Goal: Task Accomplishment & Management: Manage account settings

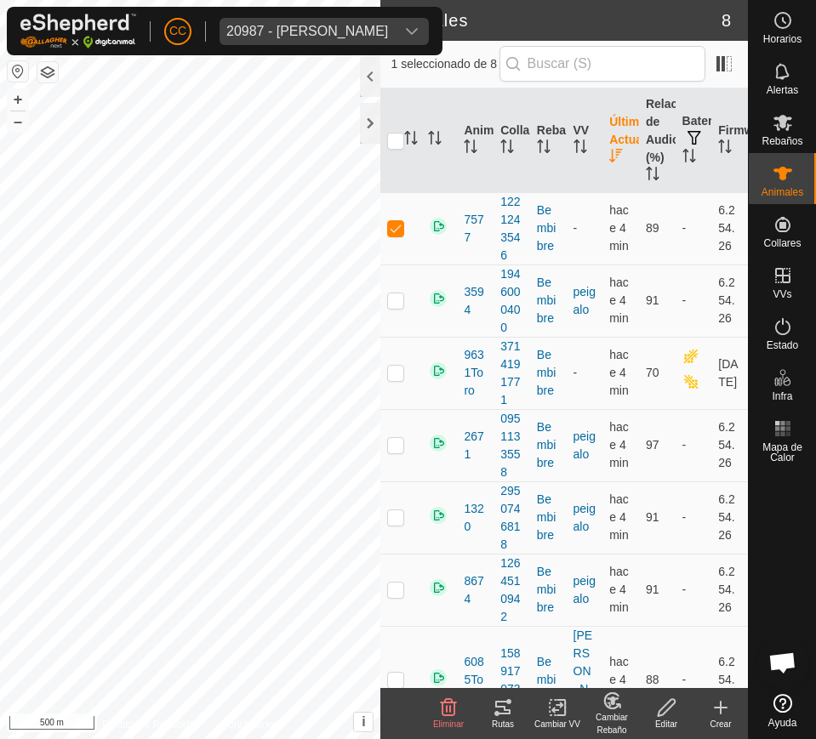
scroll to position [1386, 0]
click at [307, 25] on div "20987 - [PERSON_NAME]" at bounding box center [307, 32] width 162 height 14
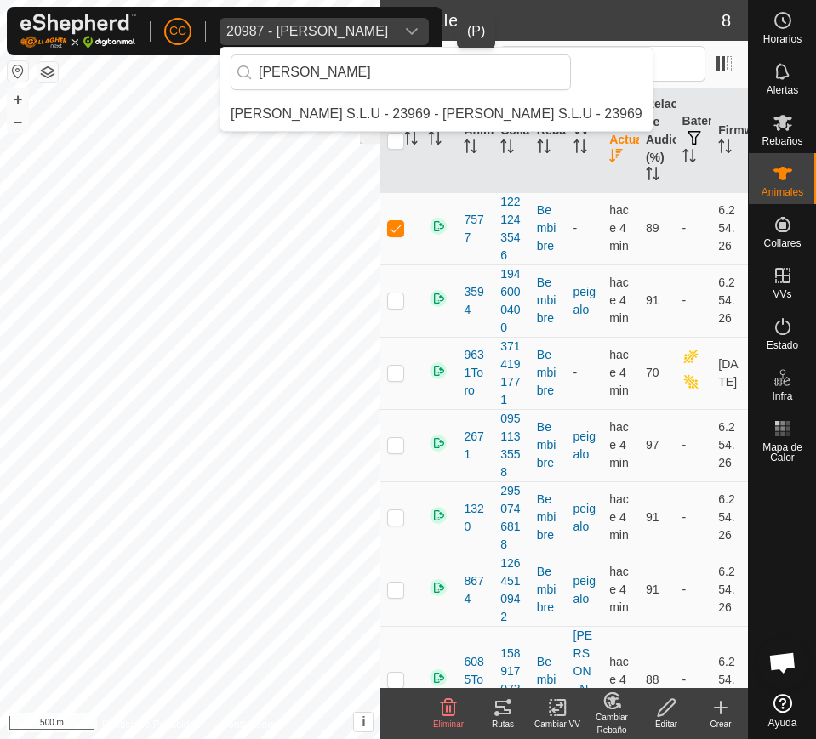
scroll to position [0, 0]
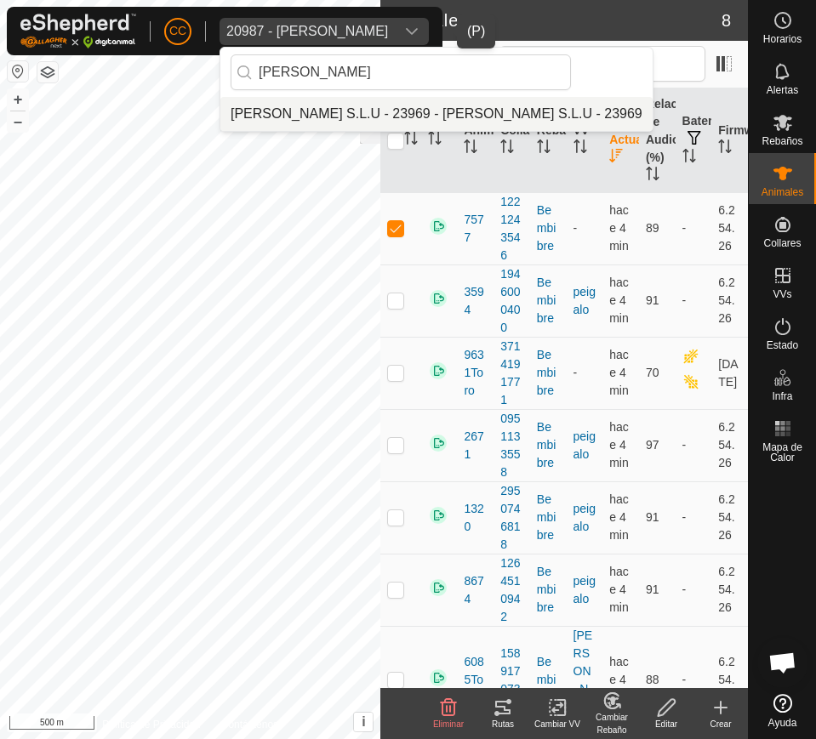
type input "[PERSON_NAME]"
click at [389, 102] on li "[PERSON_NAME] S.L.U - 23969 - [PERSON_NAME] S.L.U - 23969" at bounding box center [436, 114] width 432 height 34
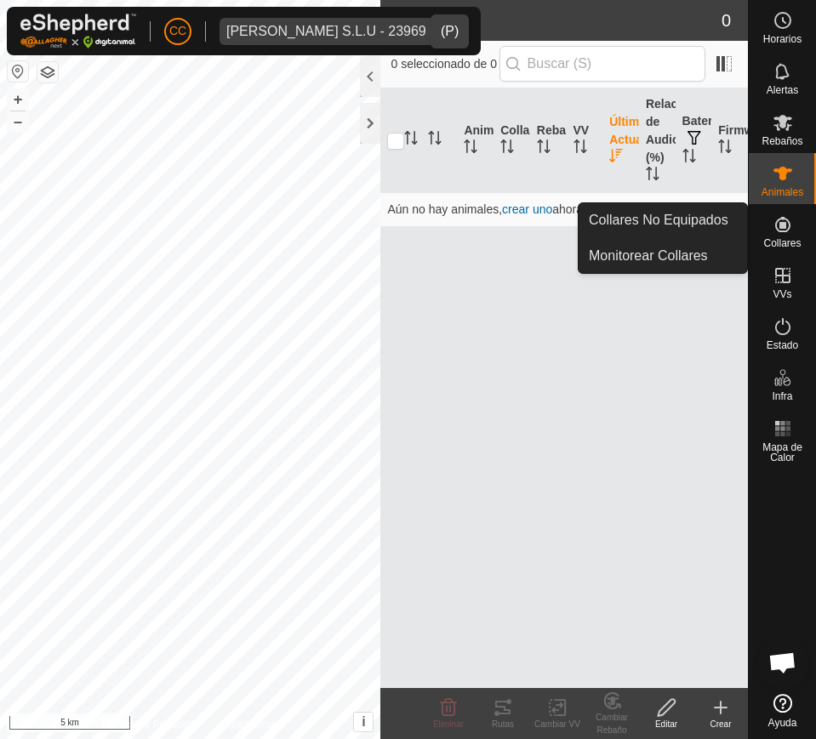
click at [781, 214] on icon at bounding box center [783, 224] width 20 height 20
click at [726, 223] on link "Collares No Equipados" at bounding box center [663, 220] width 168 height 34
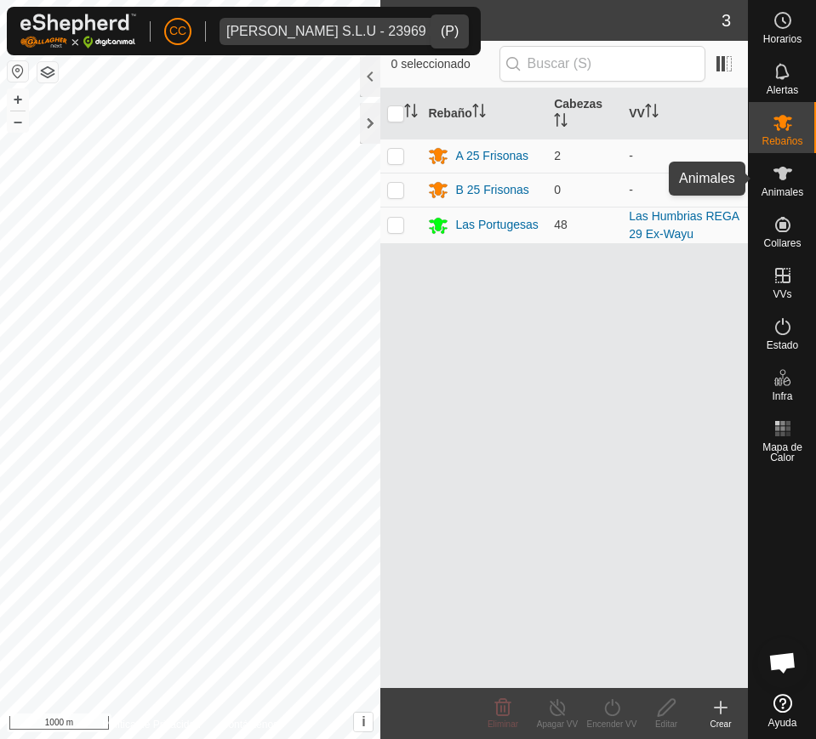
click at [800, 187] on span "Animales" at bounding box center [783, 192] width 42 height 10
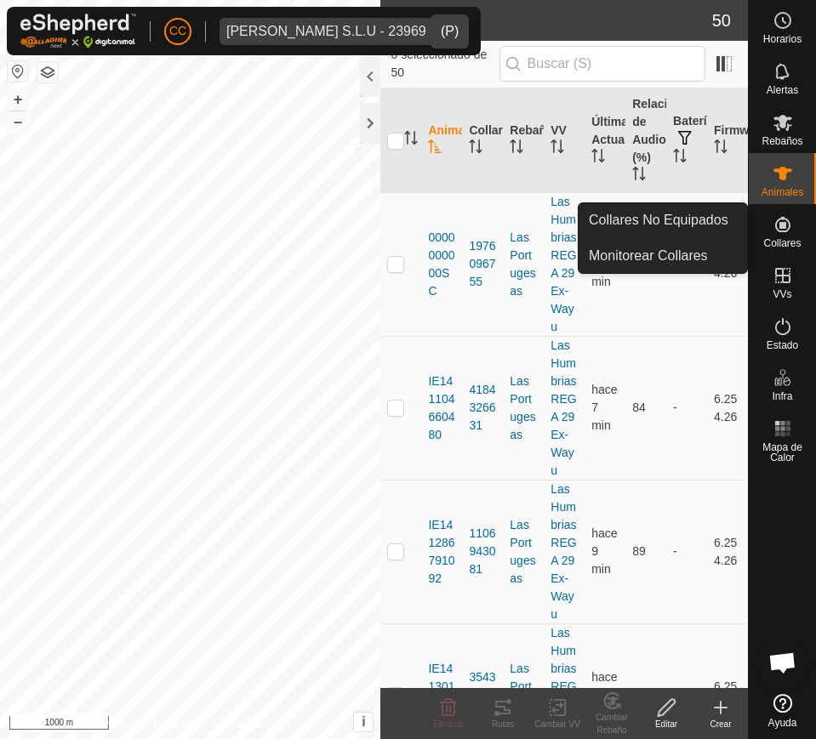
click at [785, 242] on span "Collares" at bounding box center [781, 243] width 37 height 10
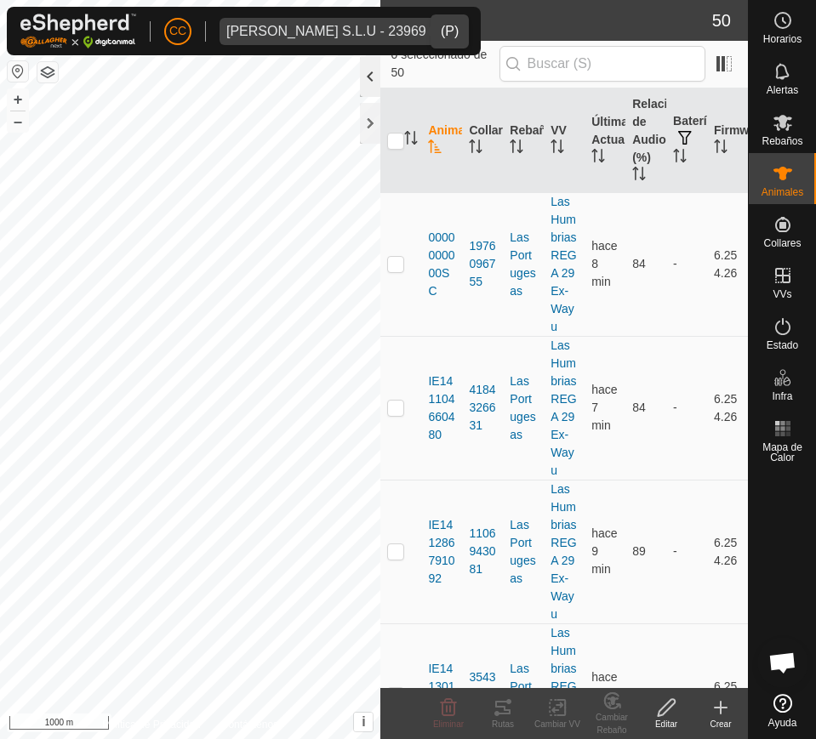
click at [371, 81] on div at bounding box center [370, 76] width 20 height 41
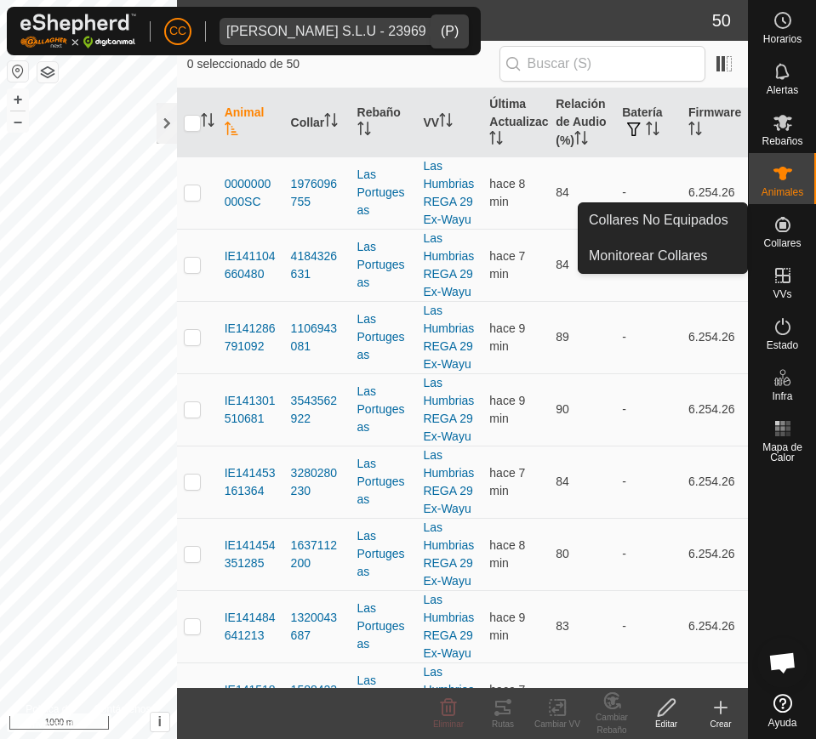
click at [790, 234] on icon at bounding box center [783, 224] width 20 height 20
click at [716, 225] on link "Collares No Equipados" at bounding box center [663, 220] width 168 height 34
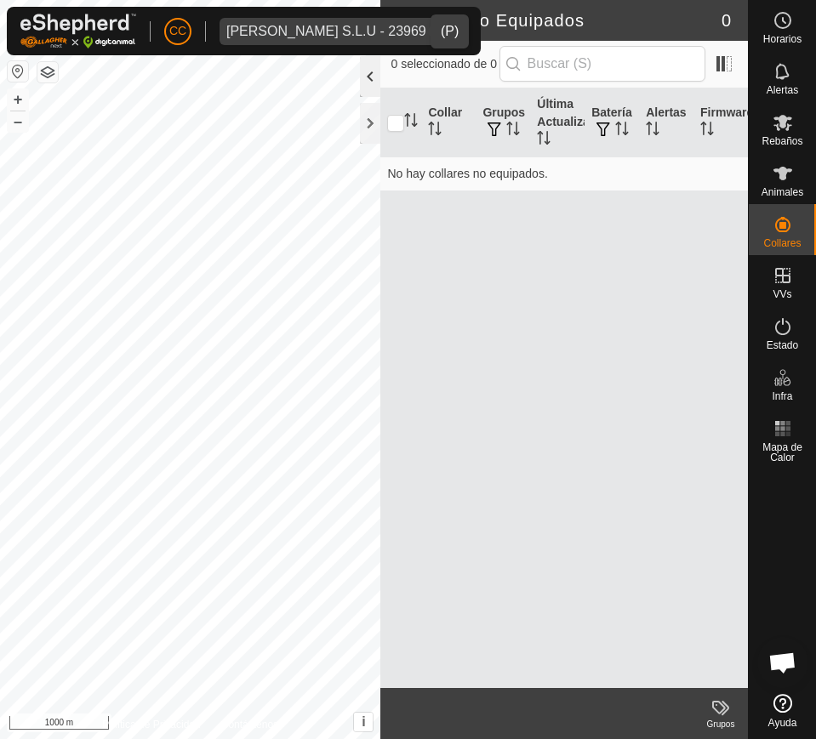
click at [367, 77] on div at bounding box center [370, 76] width 20 height 41
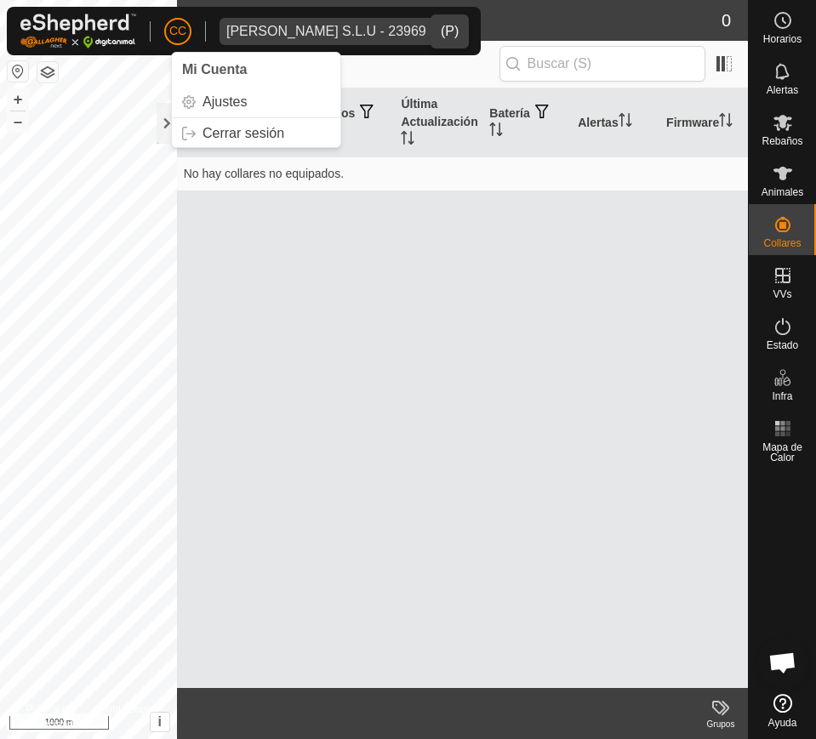
click at [284, 33] on div "[PERSON_NAME] S.L.U - 23969" at bounding box center [326, 32] width 200 height 14
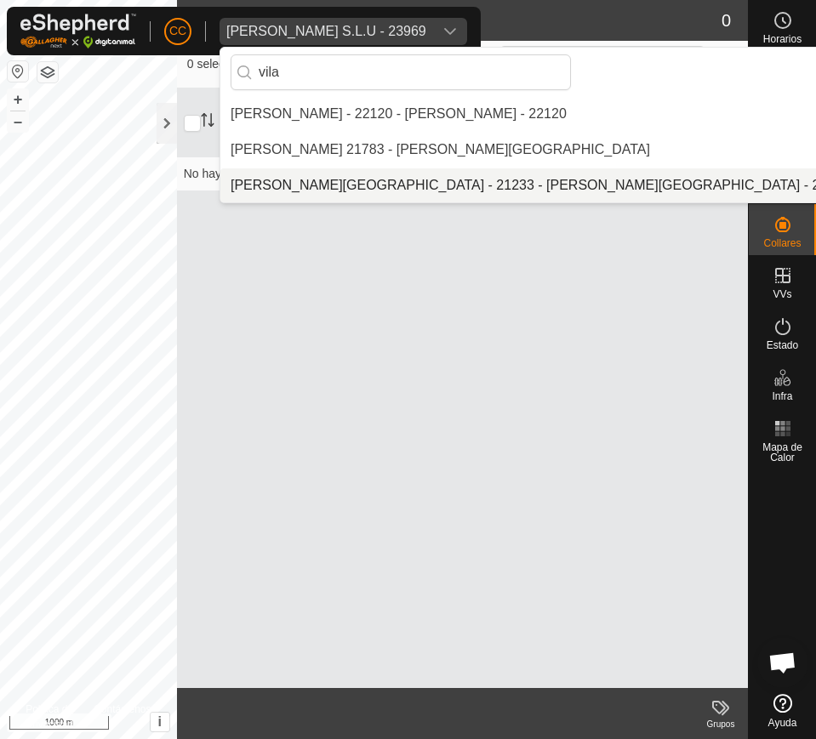
type input "vila"
click at [335, 185] on li "[PERSON_NAME][GEOGRAPHIC_DATA] - 21233 - [PERSON_NAME][GEOGRAPHIC_DATA] - 21233" at bounding box center [540, 185] width 640 height 34
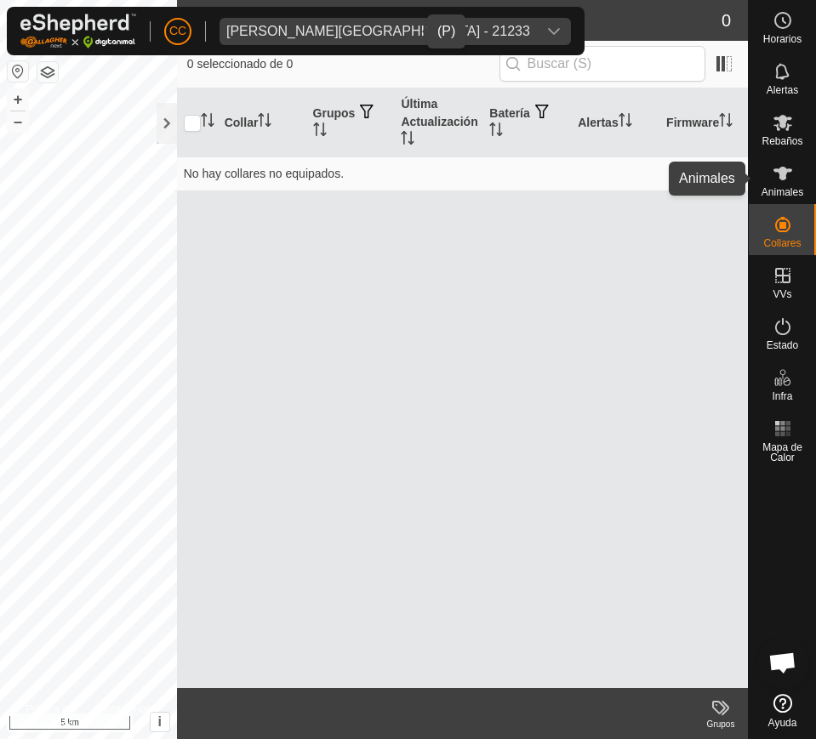
click at [803, 185] on div "Animales" at bounding box center [782, 178] width 67 height 51
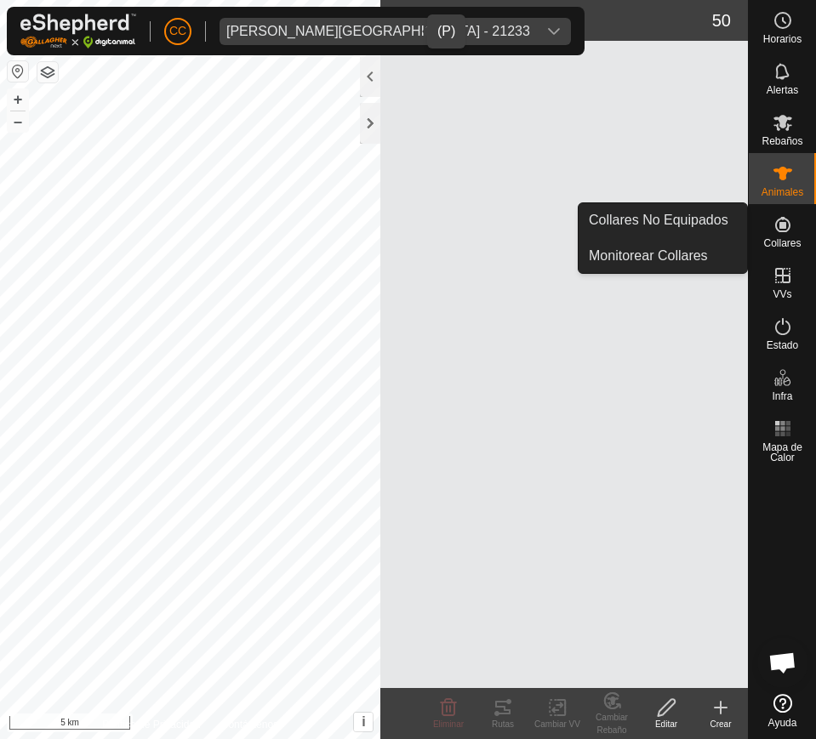
drag, startPoint x: 796, startPoint y: 208, endPoint x: 796, endPoint y: 223, distance: 15.3
click at [796, 223] on es-neckbands-svg-icon at bounding box center [782, 224] width 31 height 27
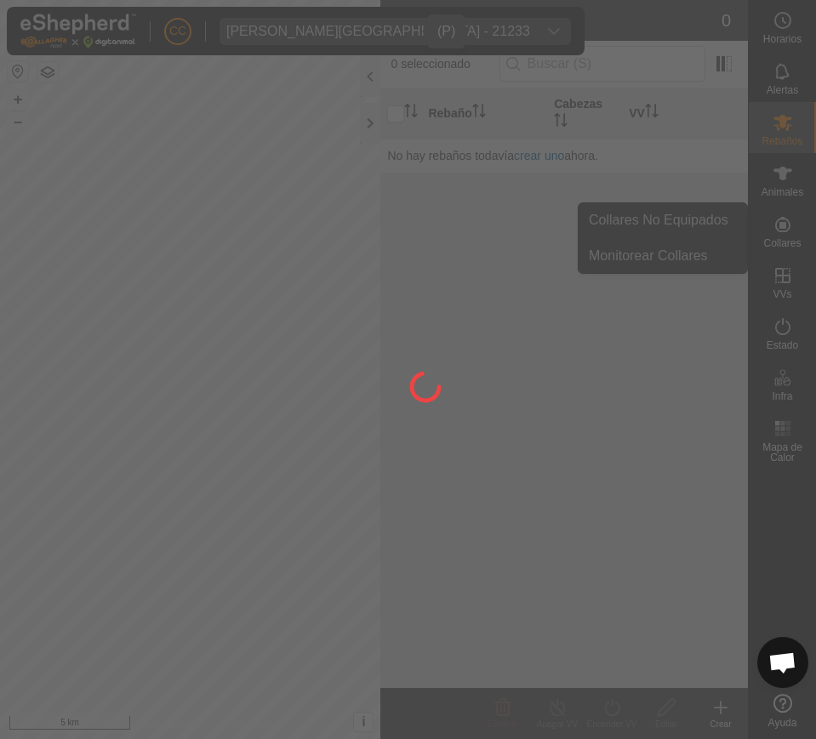
click at [739, 223] on div at bounding box center [408, 369] width 816 height 739
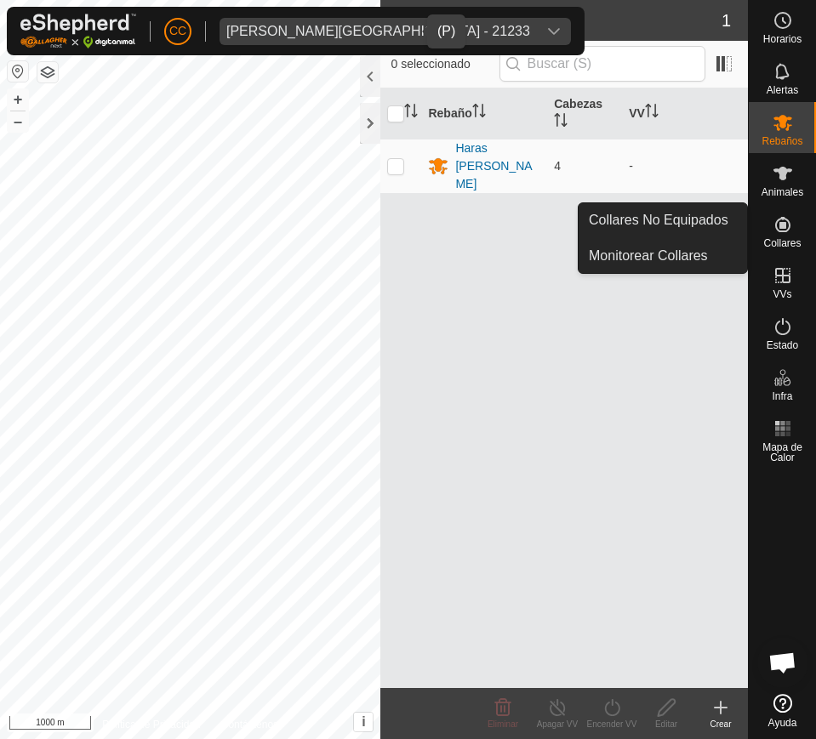
click at [790, 231] on icon at bounding box center [783, 224] width 20 height 20
click at [703, 228] on link "Collares No Equipados" at bounding box center [663, 220] width 168 height 34
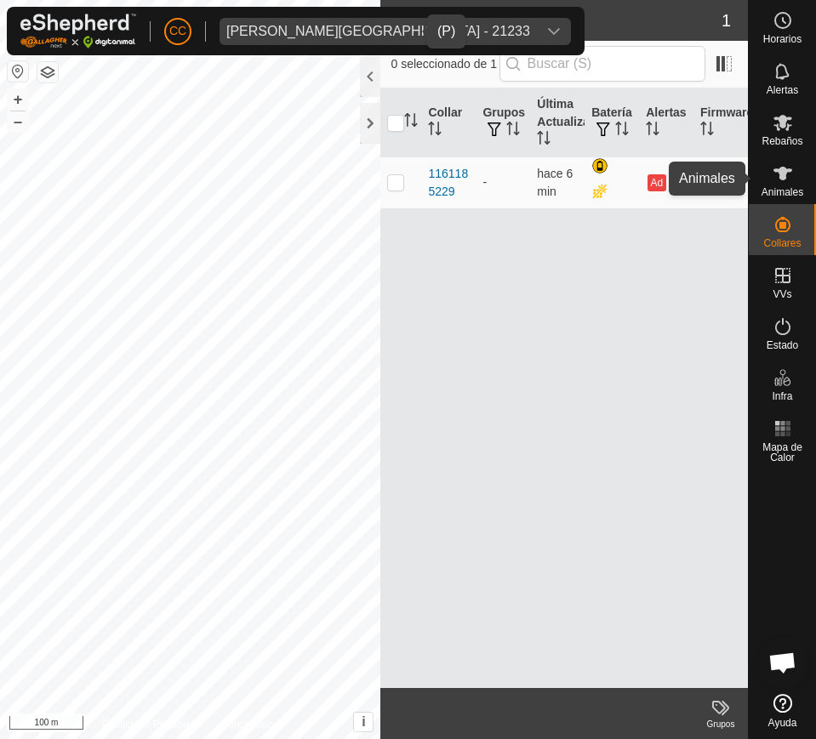
click at [793, 182] on es-animals-svg-icon at bounding box center [782, 173] width 31 height 27
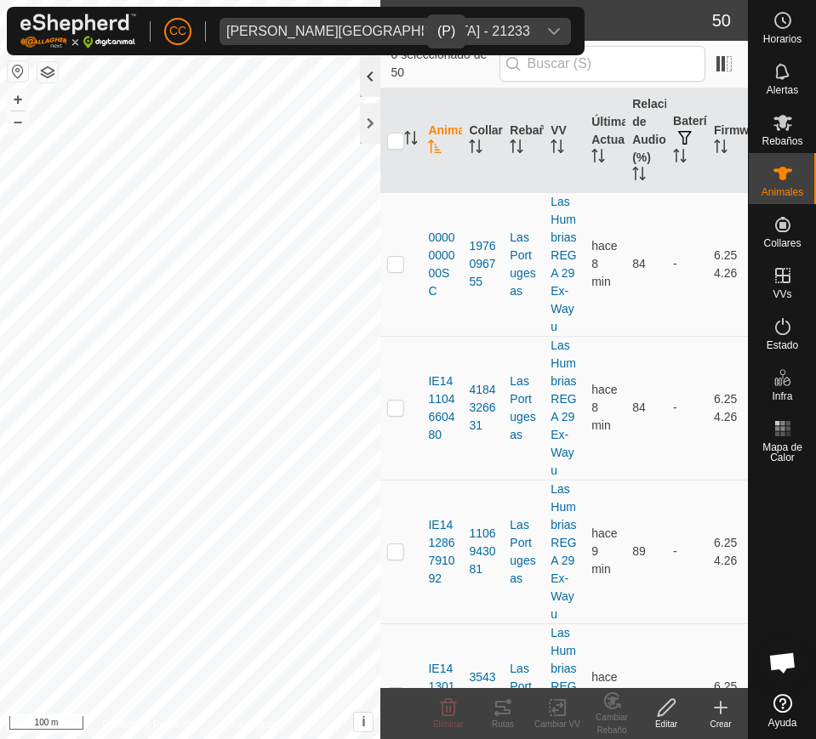
click at [368, 82] on div at bounding box center [370, 76] width 20 height 41
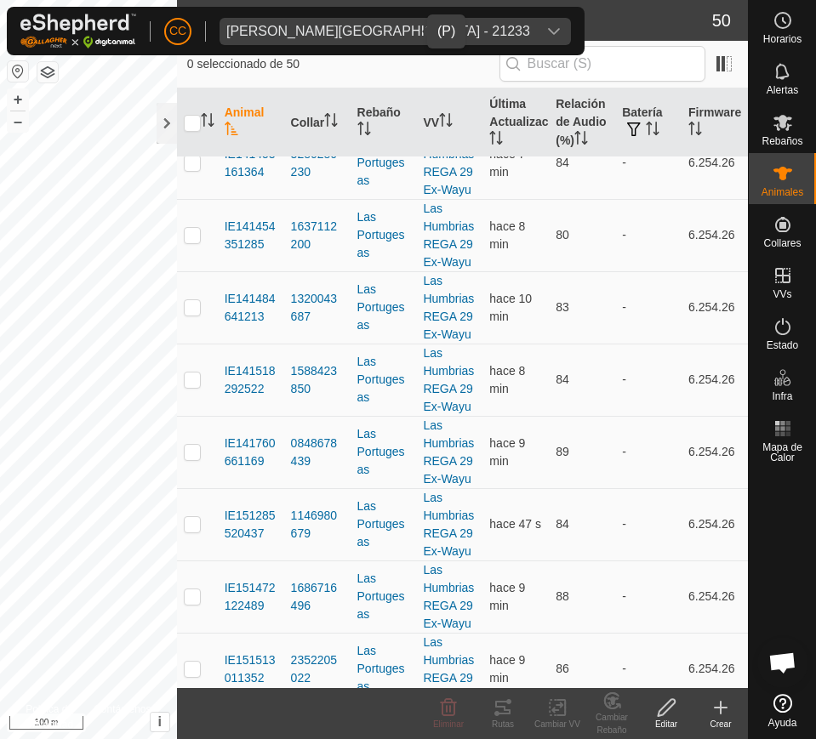
scroll to position [638, 0]
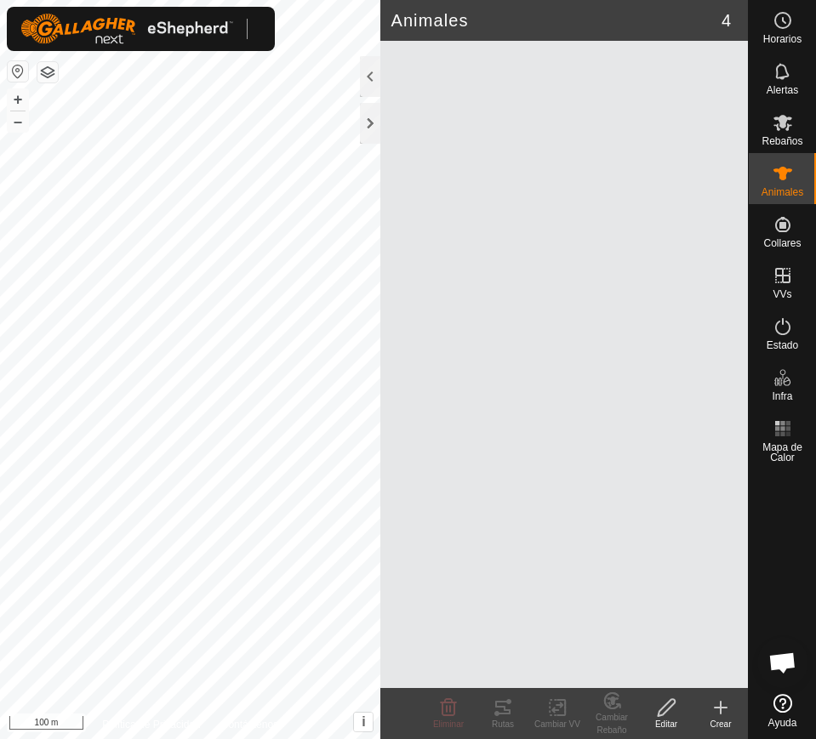
scroll to position [1386, 0]
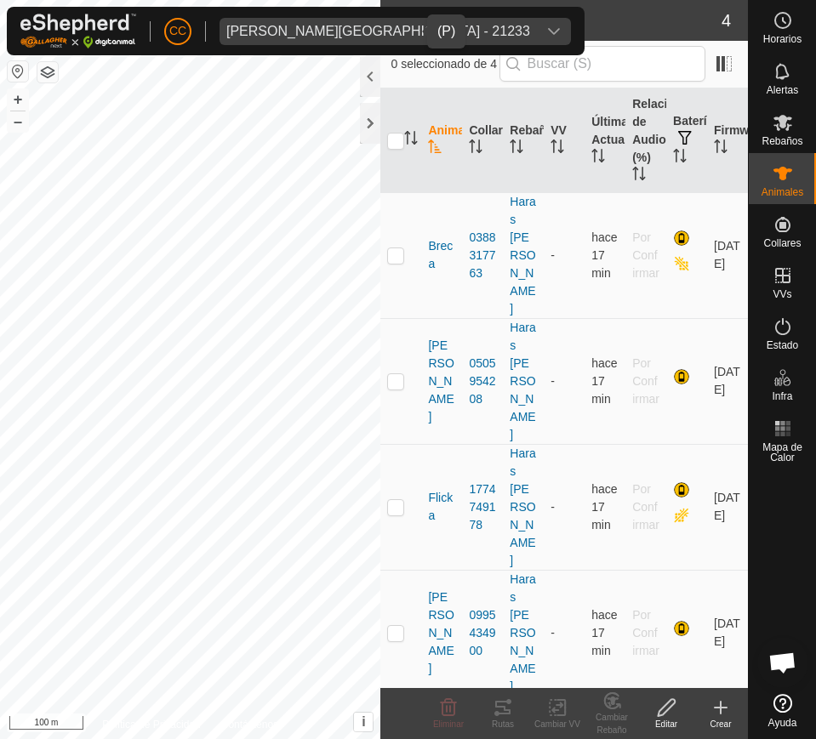
click at [281, 34] on div "[PERSON_NAME][GEOGRAPHIC_DATA] - 21233" at bounding box center [378, 32] width 304 height 14
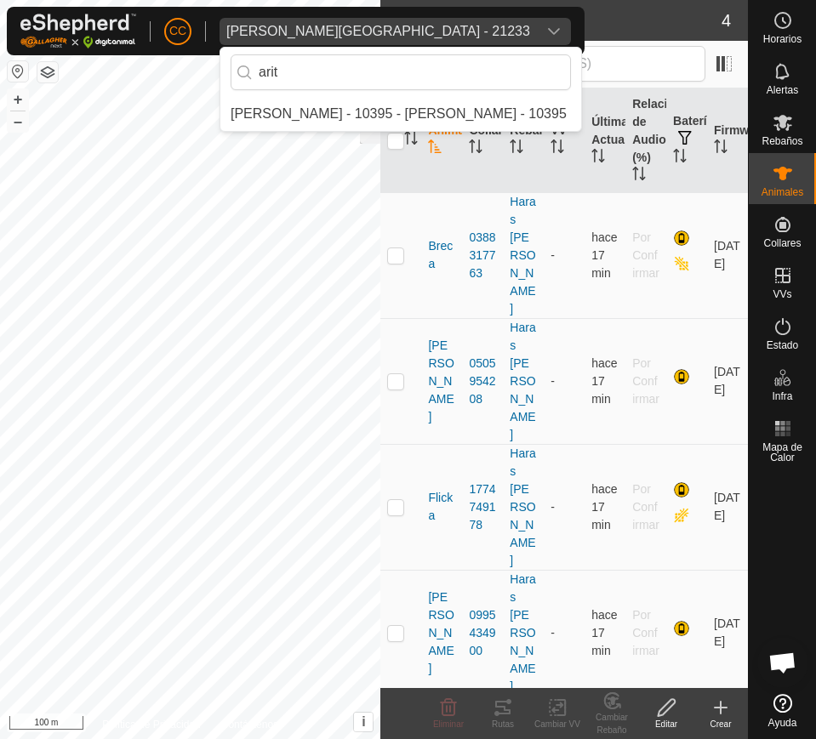
scroll to position [0, 0]
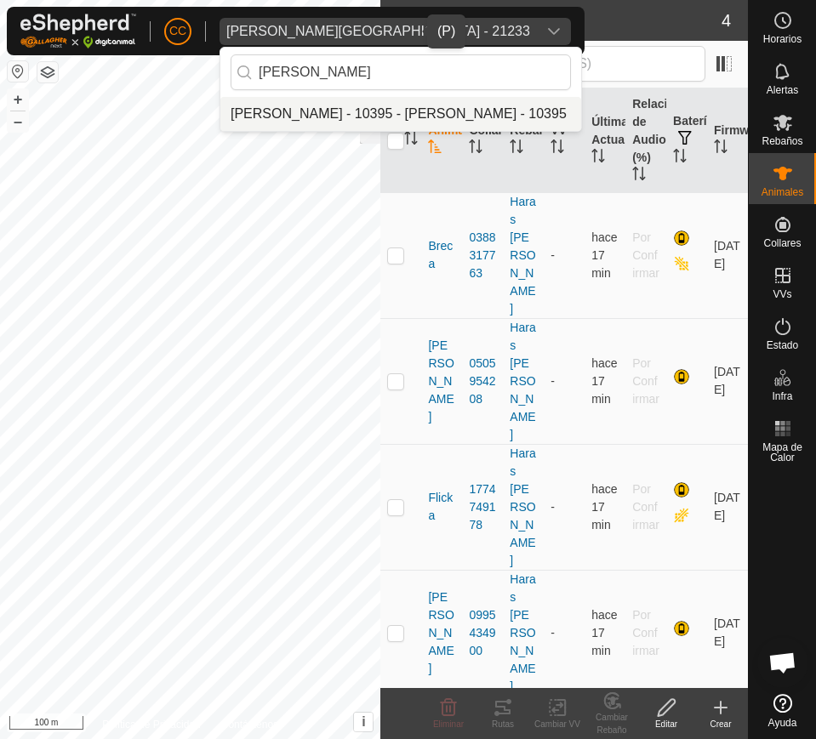
type input "aritz"
click at [317, 110] on li "[PERSON_NAME] - 10395 - [PERSON_NAME] - 10395" at bounding box center [400, 114] width 361 height 34
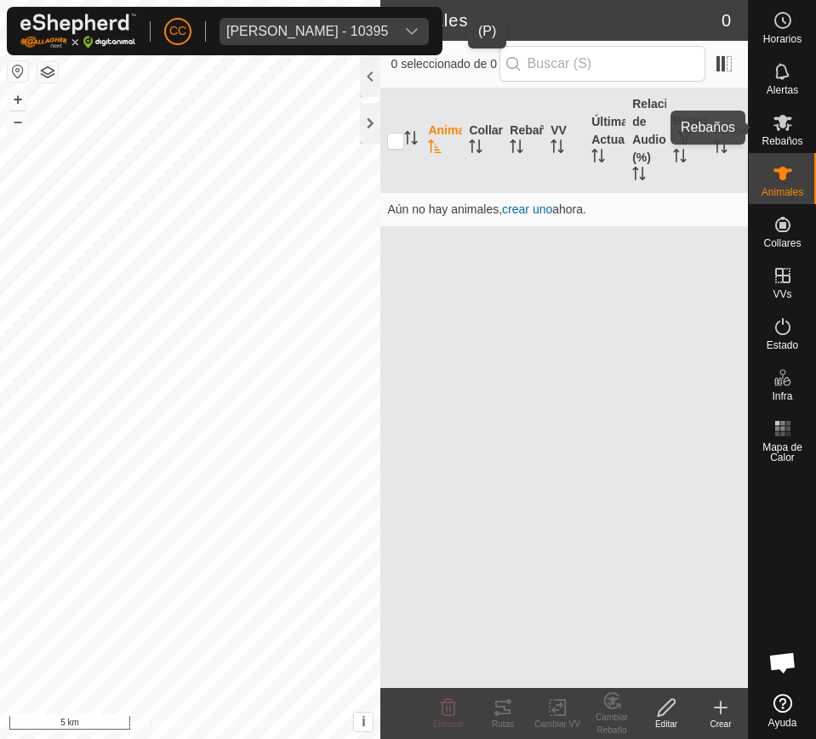
click at [781, 151] on div "Rebaños" at bounding box center [782, 127] width 67 height 51
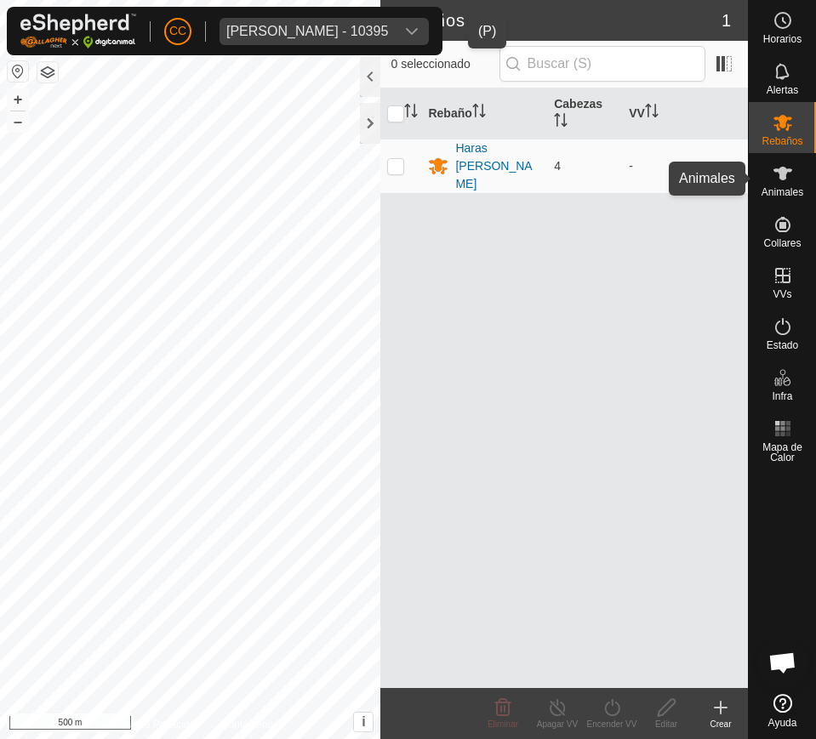
click at [778, 174] on icon at bounding box center [783, 173] width 20 height 20
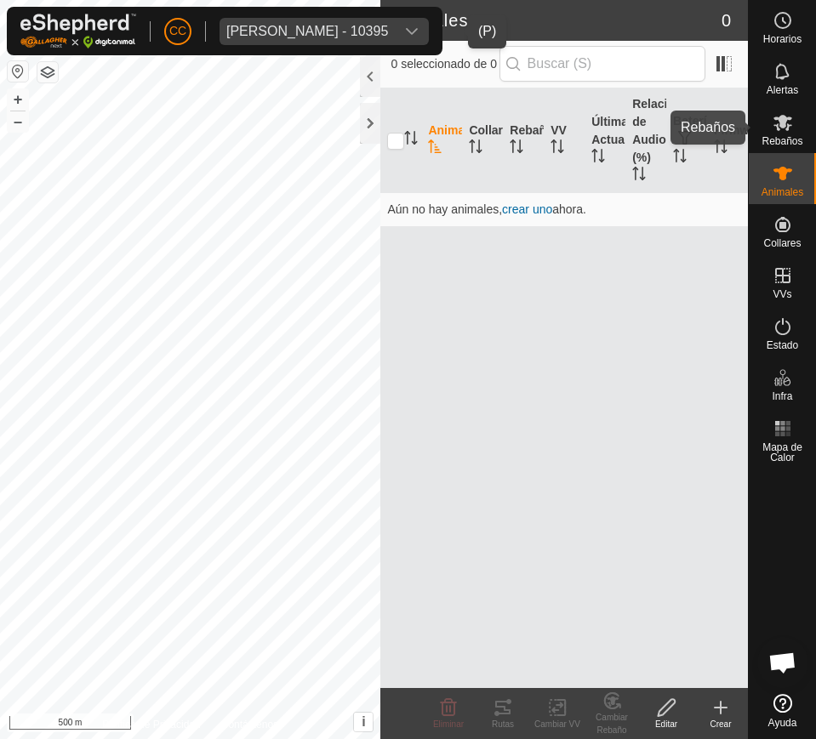
click at [786, 138] on span "Rebaños" at bounding box center [782, 141] width 41 height 10
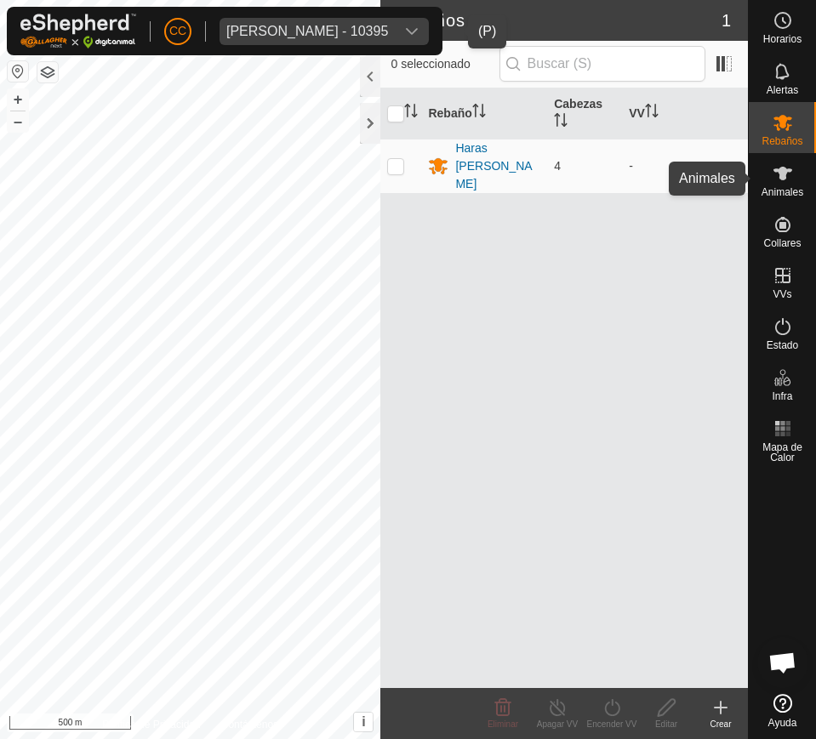
click at [784, 191] on span "Animales" at bounding box center [783, 192] width 42 height 10
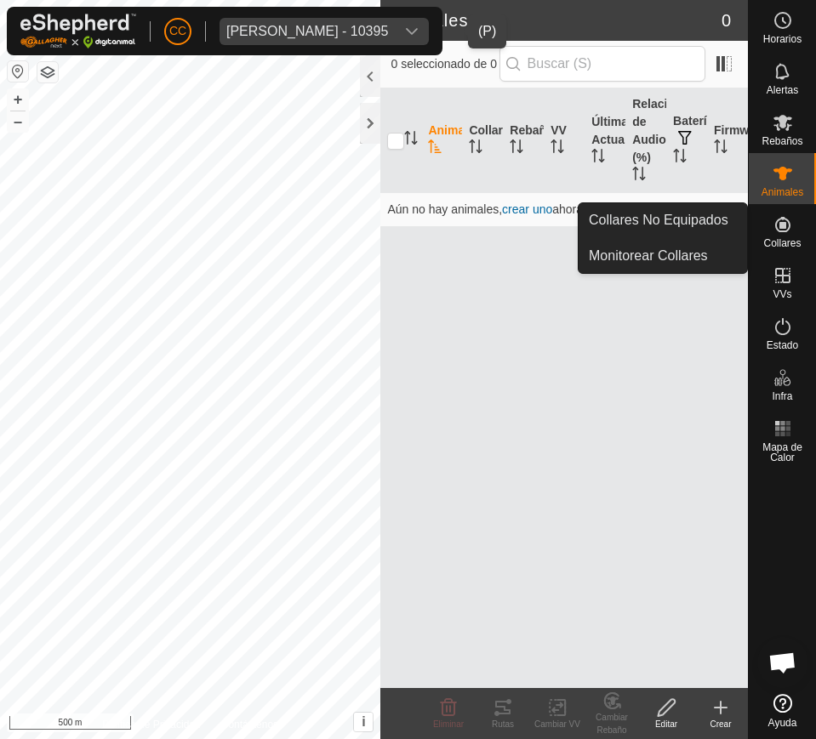
click at [785, 231] on icon at bounding box center [782, 224] width 15 height 15
click at [692, 218] on link "Collares No Equipados" at bounding box center [663, 220] width 168 height 34
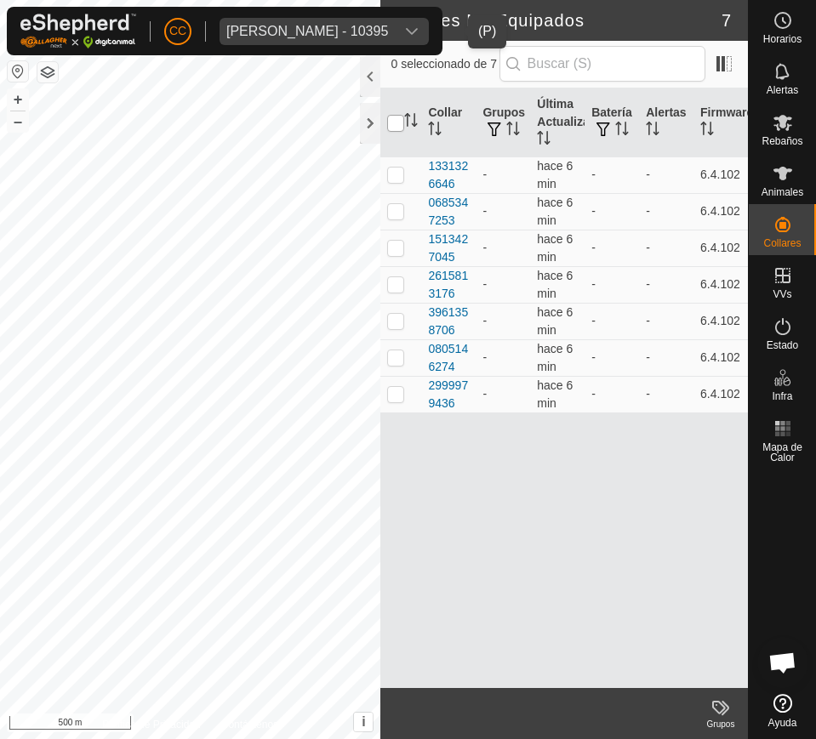
click at [396, 118] on input "checkbox" at bounding box center [395, 123] width 17 height 17
checkbox input "true"
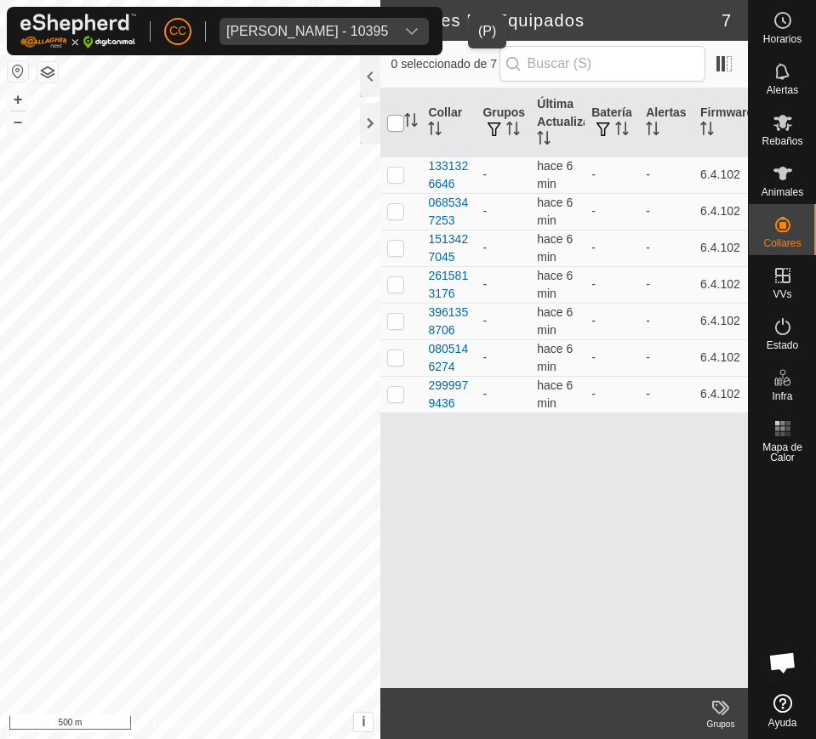
checkbox input "true"
click at [397, 118] on input "checkbox" at bounding box center [395, 123] width 17 height 17
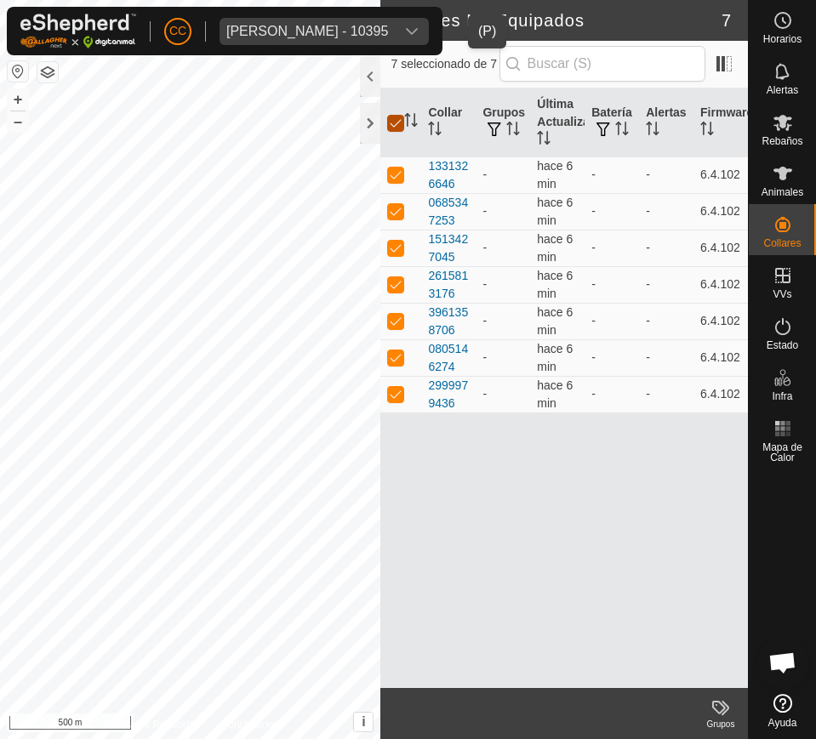
checkbox input "false"
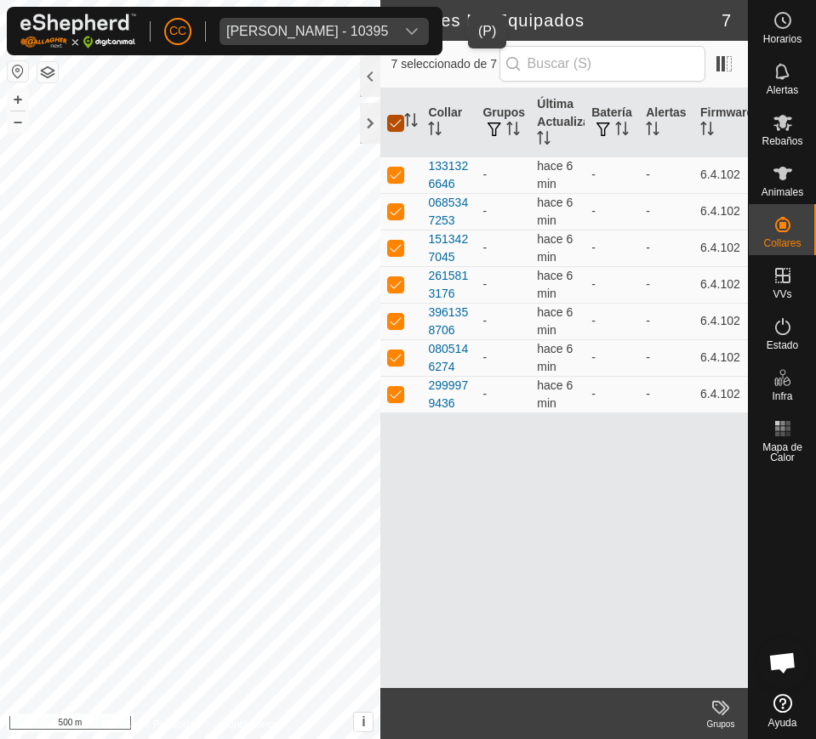
checkbox input "false"
drag, startPoint x: 329, startPoint y: 36, endPoint x: 486, endPoint y: 3, distance: 159.9
click at [332, 35] on div "Aritz Larequi Apesteguia - 10395" at bounding box center [307, 32] width 162 height 14
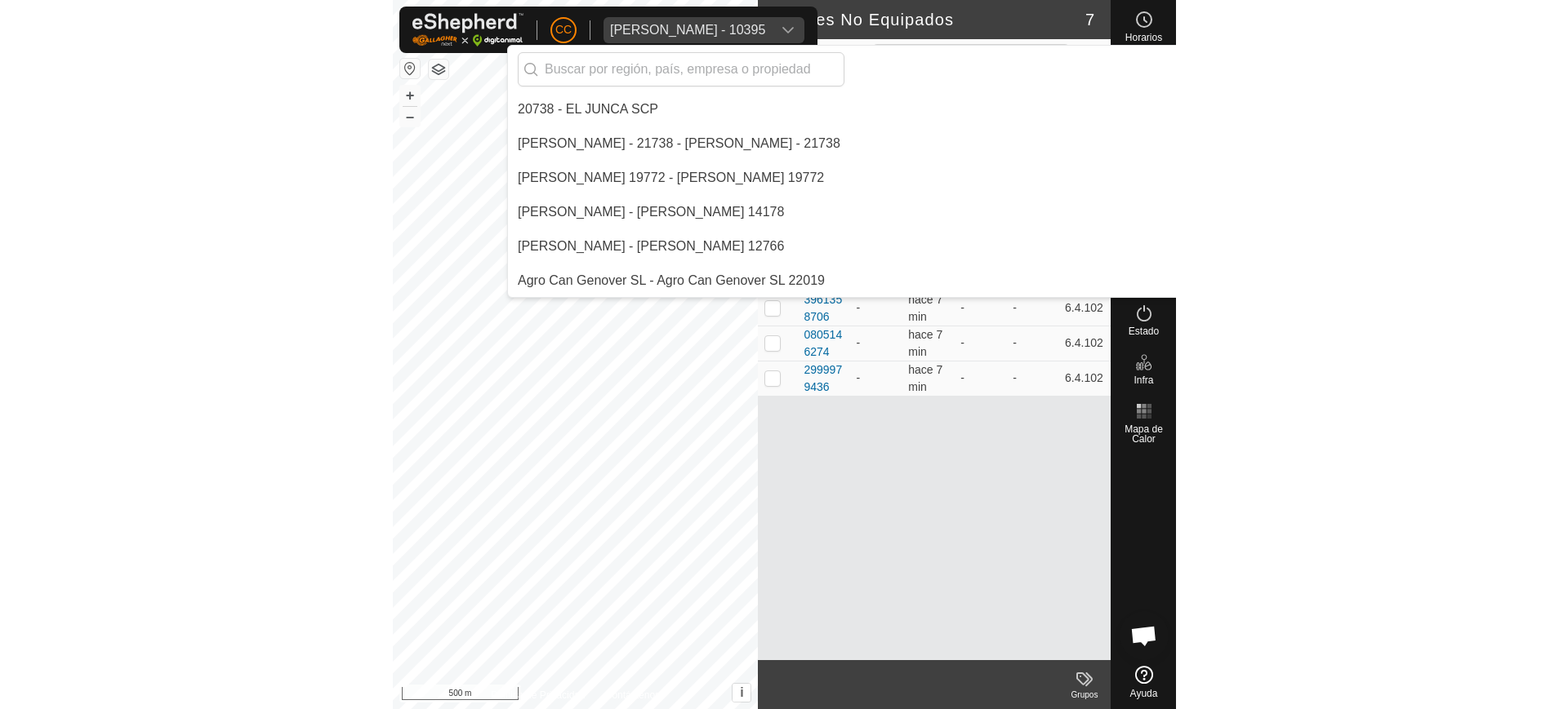
scroll to position [1852, 0]
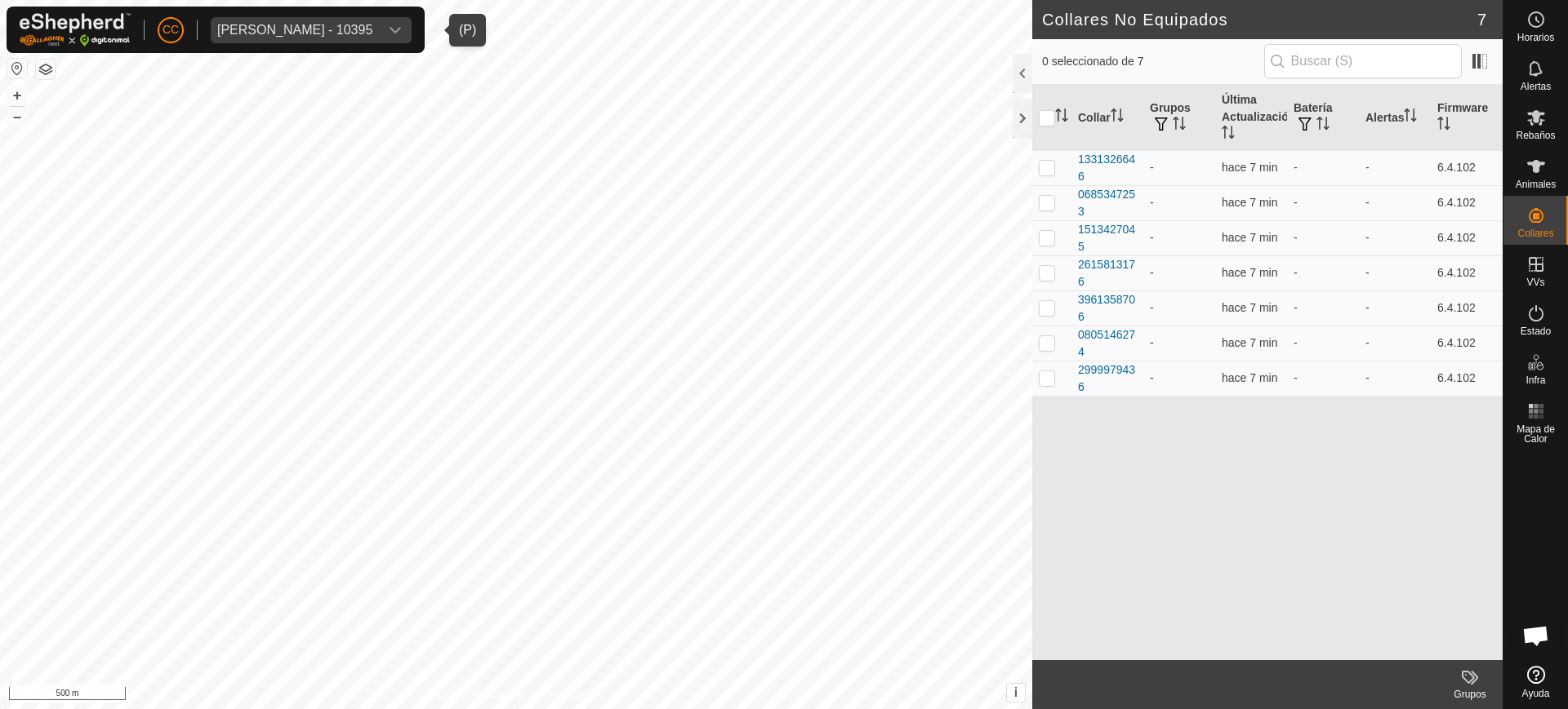
click at [369, 25] on div "Aritz Larequi Apesteguia - 10395" at bounding box center [295, 31] width 155 height 13
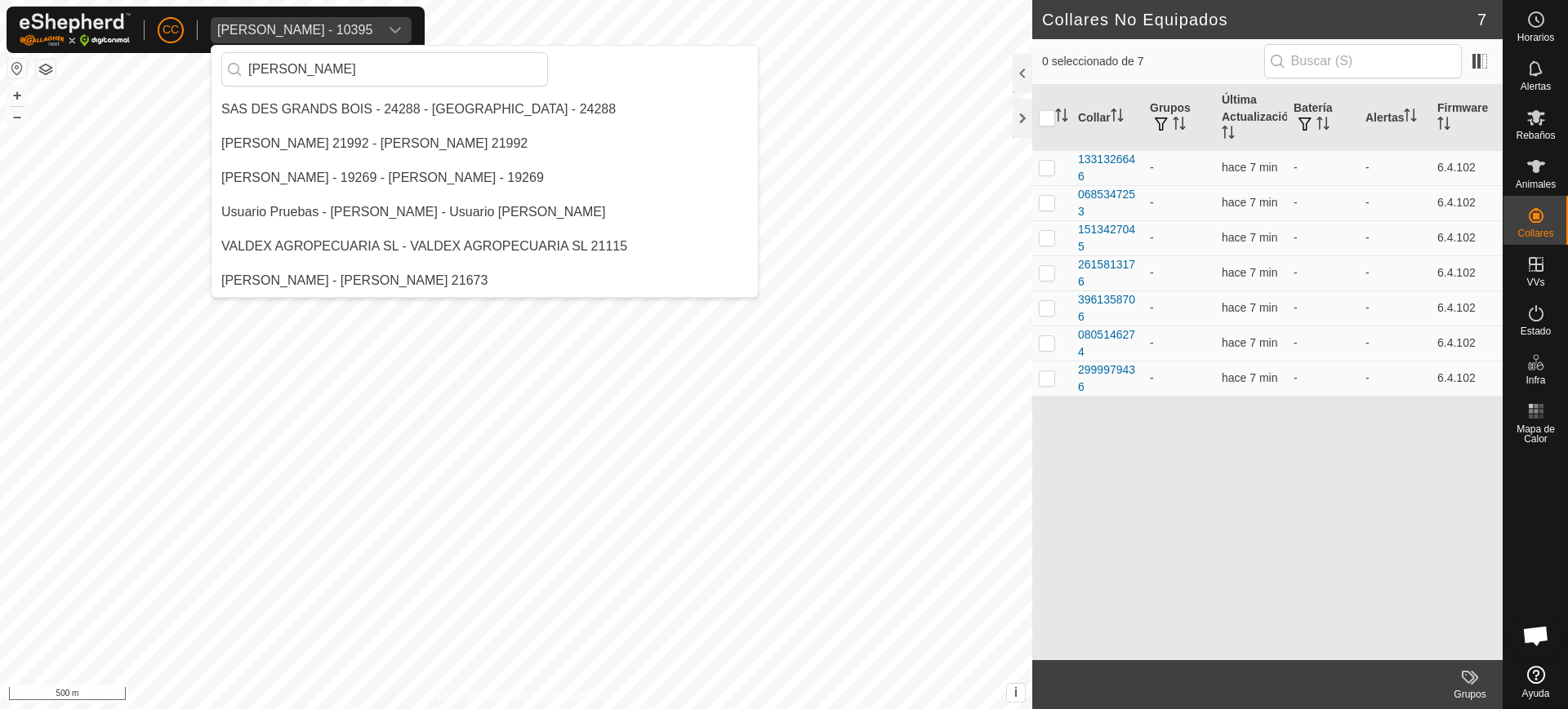
scroll to position [0, 0]
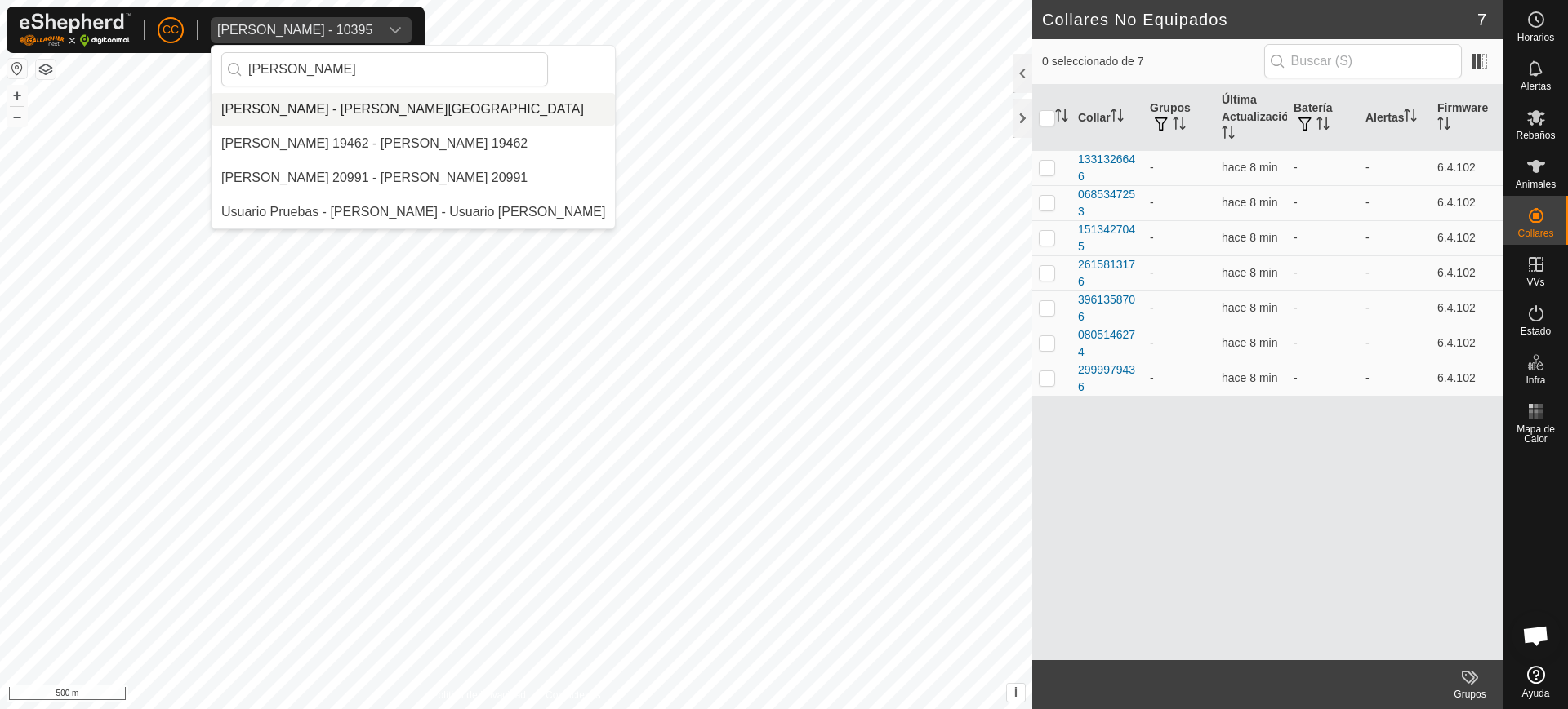
type input "gregorio"
click at [419, 109] on li "[PERSON_NAME] - [PERSON_NAME][GEOGRAPHIC_DATA]" at bounding box center [413, 109] width 403 height 33
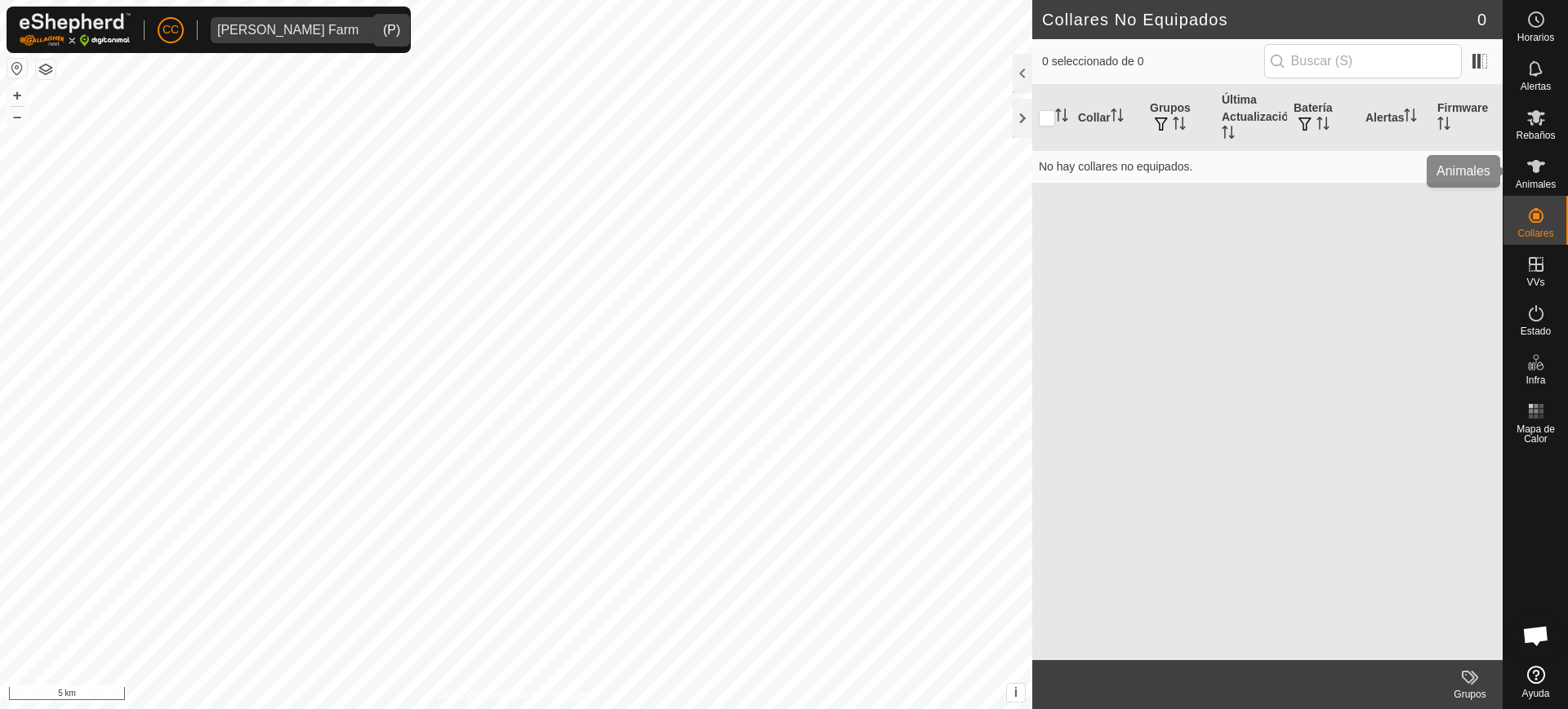
click at [782, 168] on icon at bounding box center [1535, 166] width 19 height 19
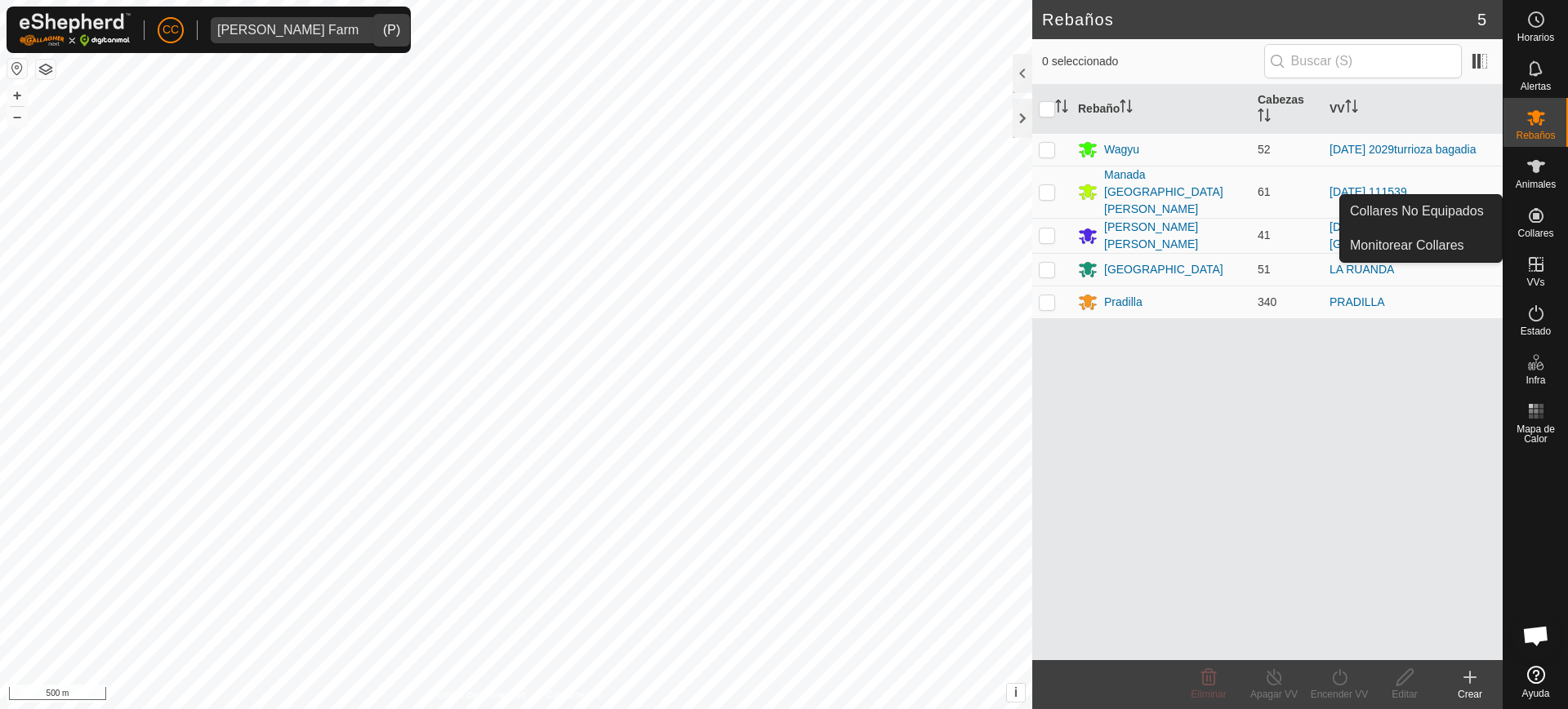
click at [782, 234] on span "Collares" at bounding box center [1534, 233] width 36 height 10
click at [782, 223] on icon at bounding box center [1535, 215] width 19 height 19
click at [782, 214] on link "Collares No Equipados" at bounding box center [1420, 211] width 161 height 33
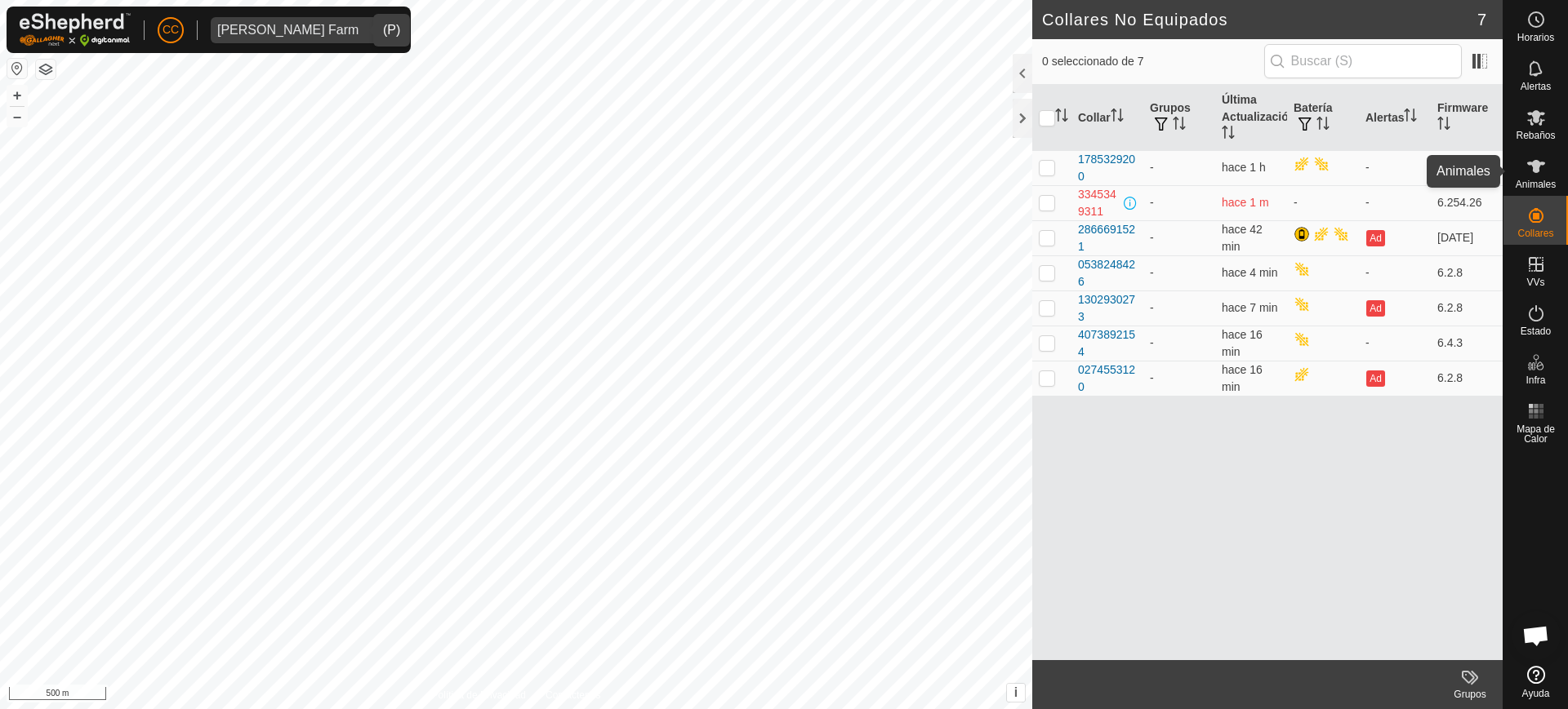
click at [782, 167] on icon at bounding box center [1535, 167] width 18 height 13
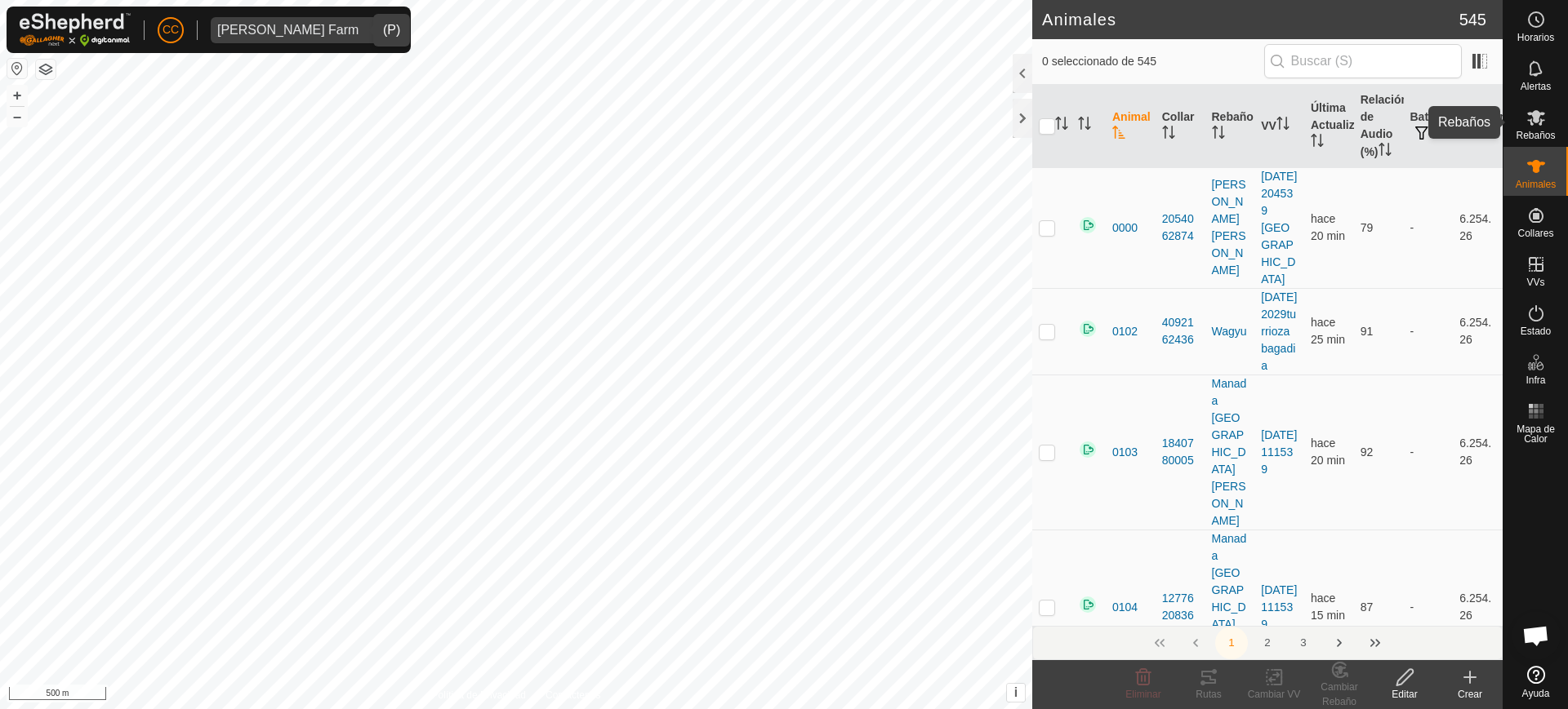
click at [782, 127] on icon at bounding box center [1535, 117] width 19 height 19
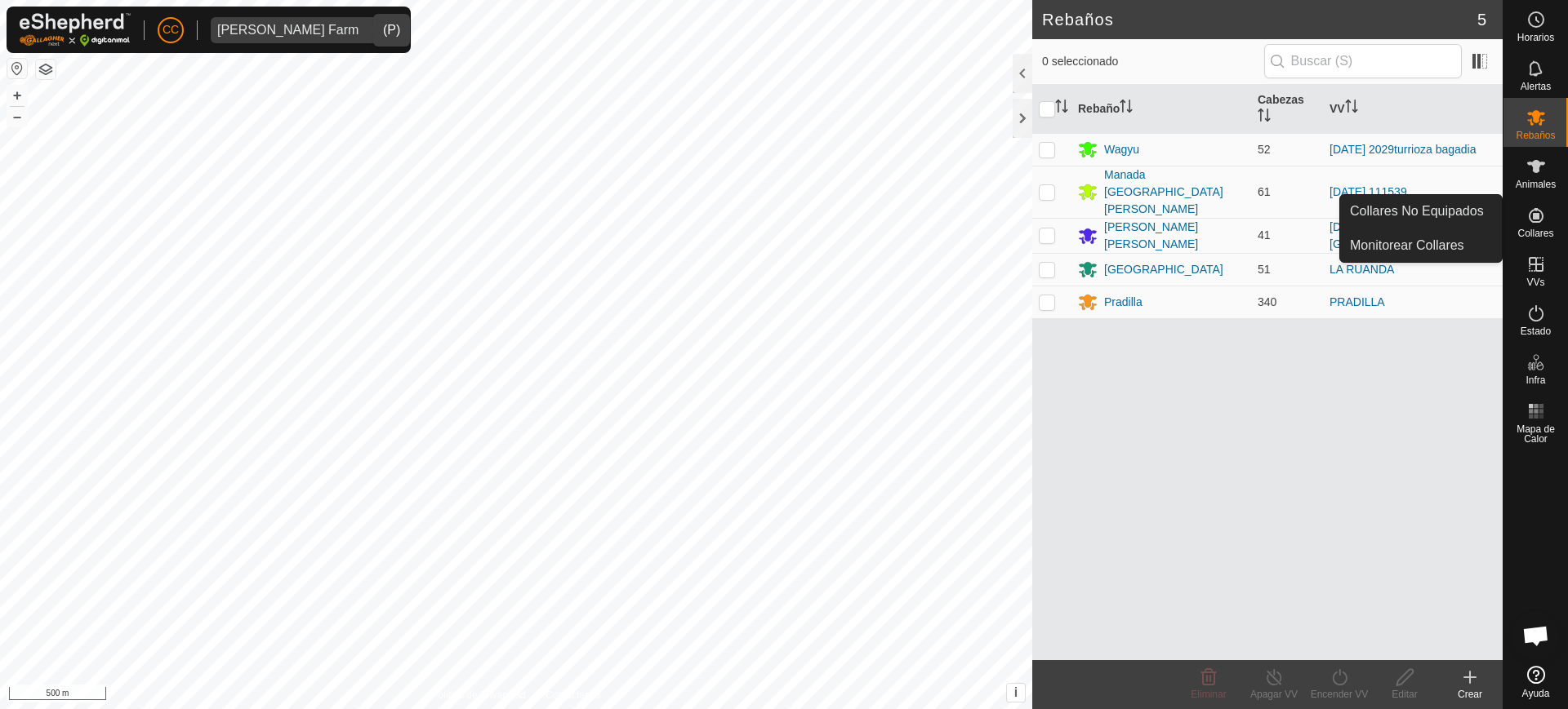
click at [782, 222] on icon at bounding box center [1535, 215] width 14 height 14
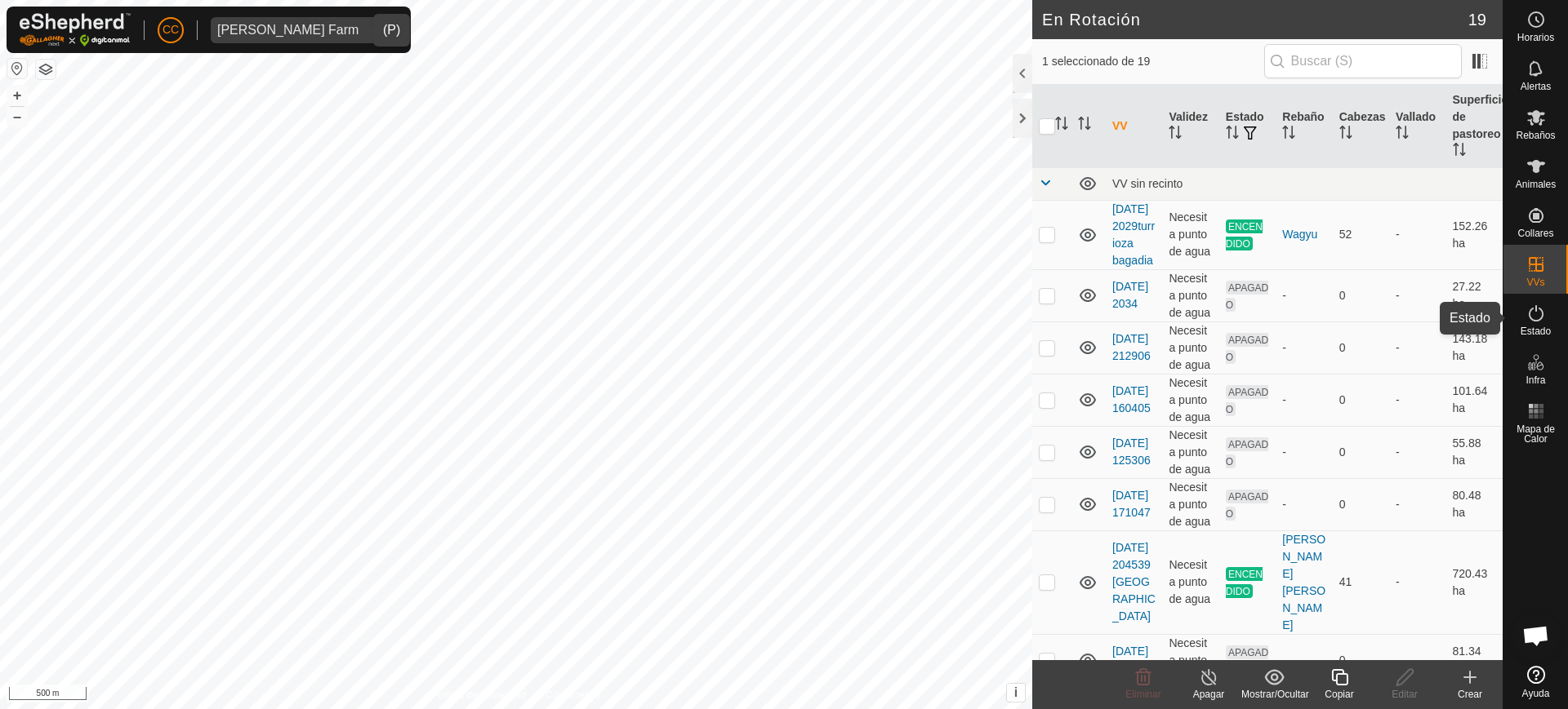
click at [782, 320] on icon at bounding box center [1535, 314] width 19 height 19
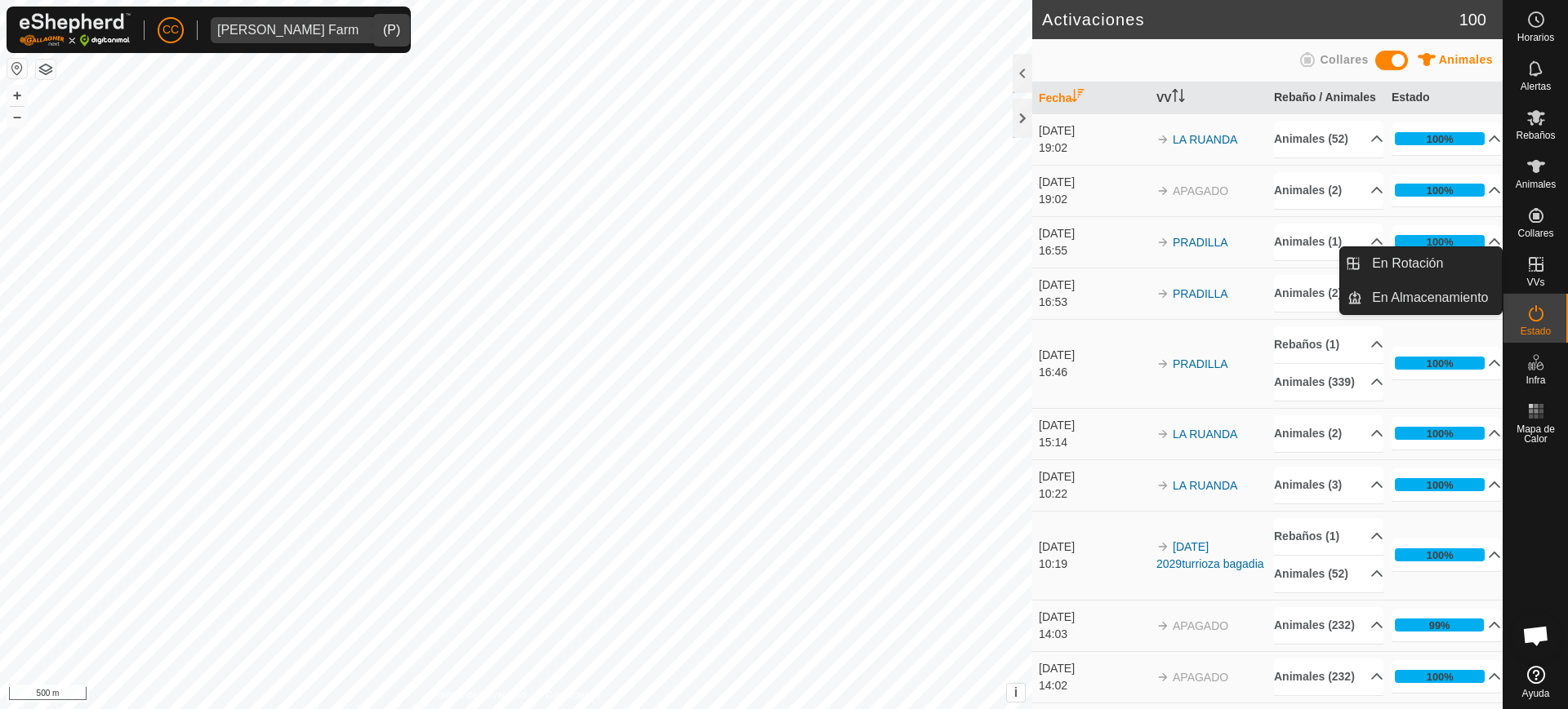
click at [782, 272] on es-virtualpaddocks-svg-icon at bounding box center [1535, 264] width 30 height 26
click at [782, 278] on span "VVs" at bounding box center [1534, 282] width 18 height 10
click at [782, 268] on icon at bounding box center [1535, 264] width 19 height 19
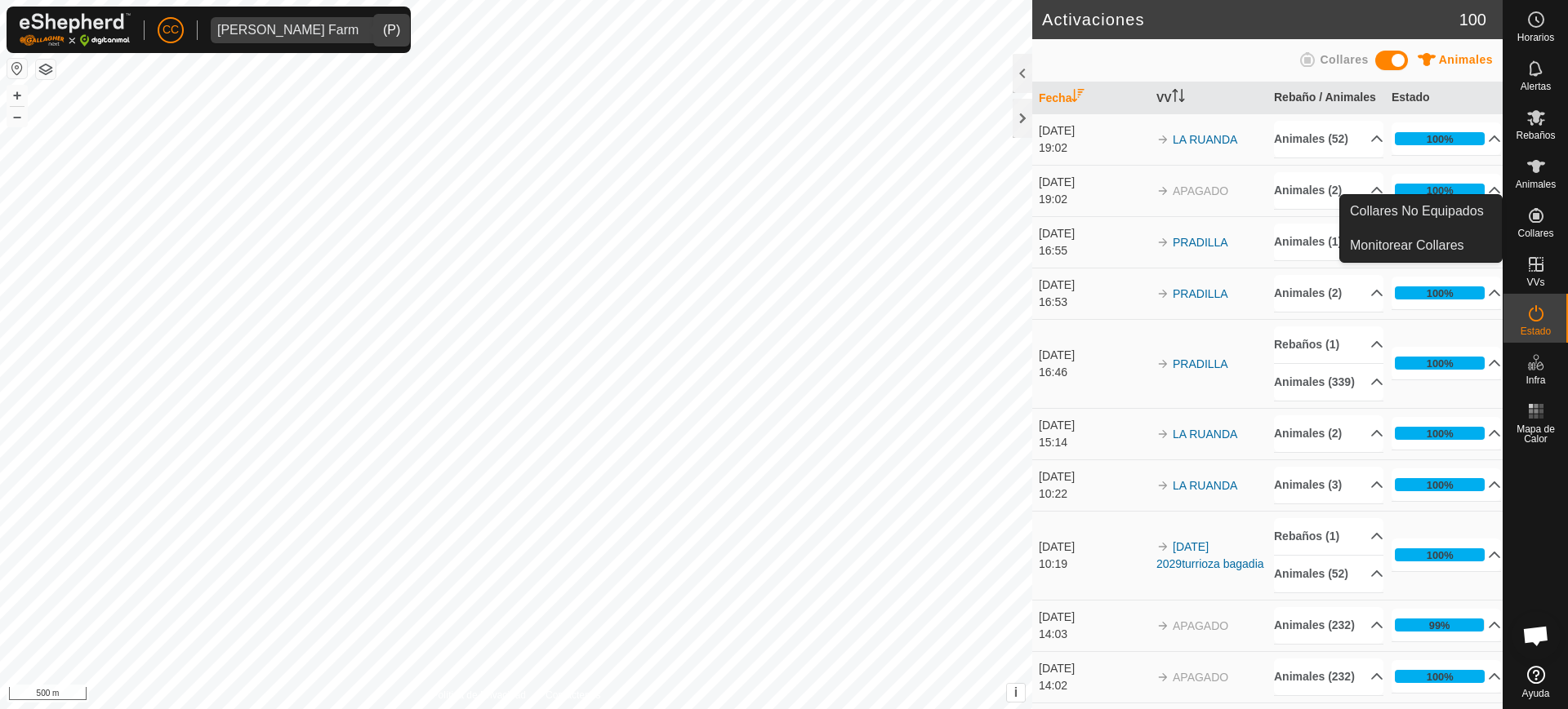
click at [782, 223] on icon at bounding box center [1535, 215] width 19 height 19
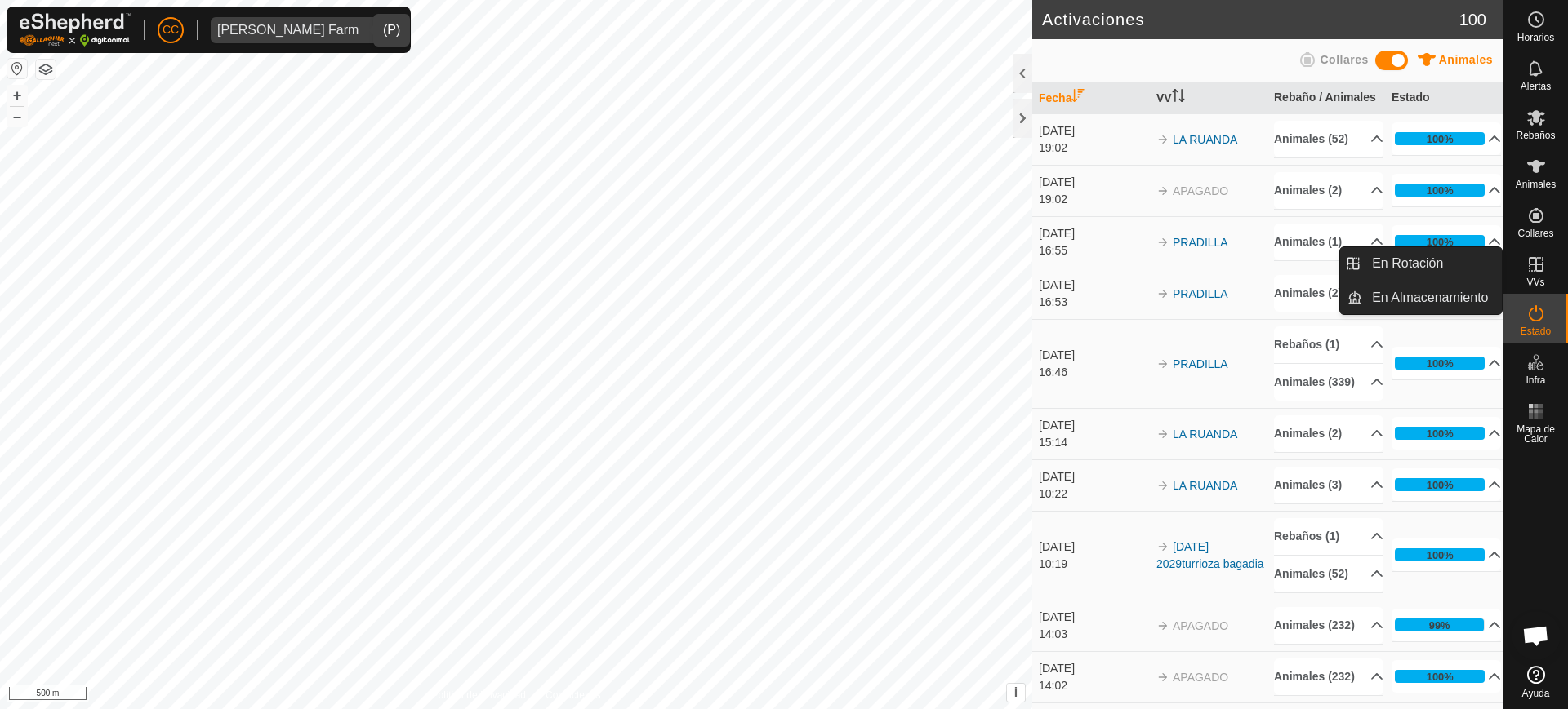
click at [782, 273] on icon at bounding box center [1535, 264] width 19 height 19
click at [782, 266] on link "En Rotación" at bounding box center [1431, 264] width 139 height 33
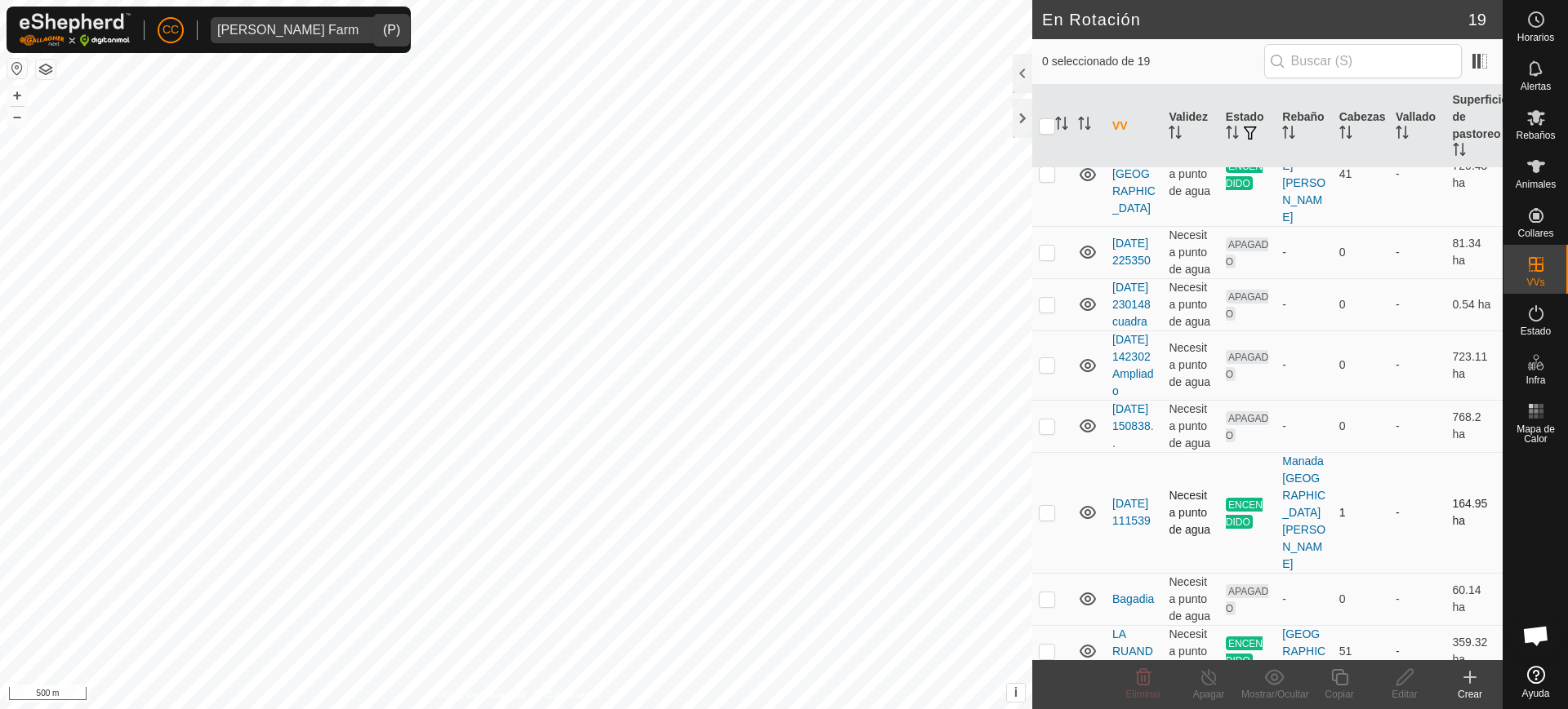
scroll to position [721, 0]
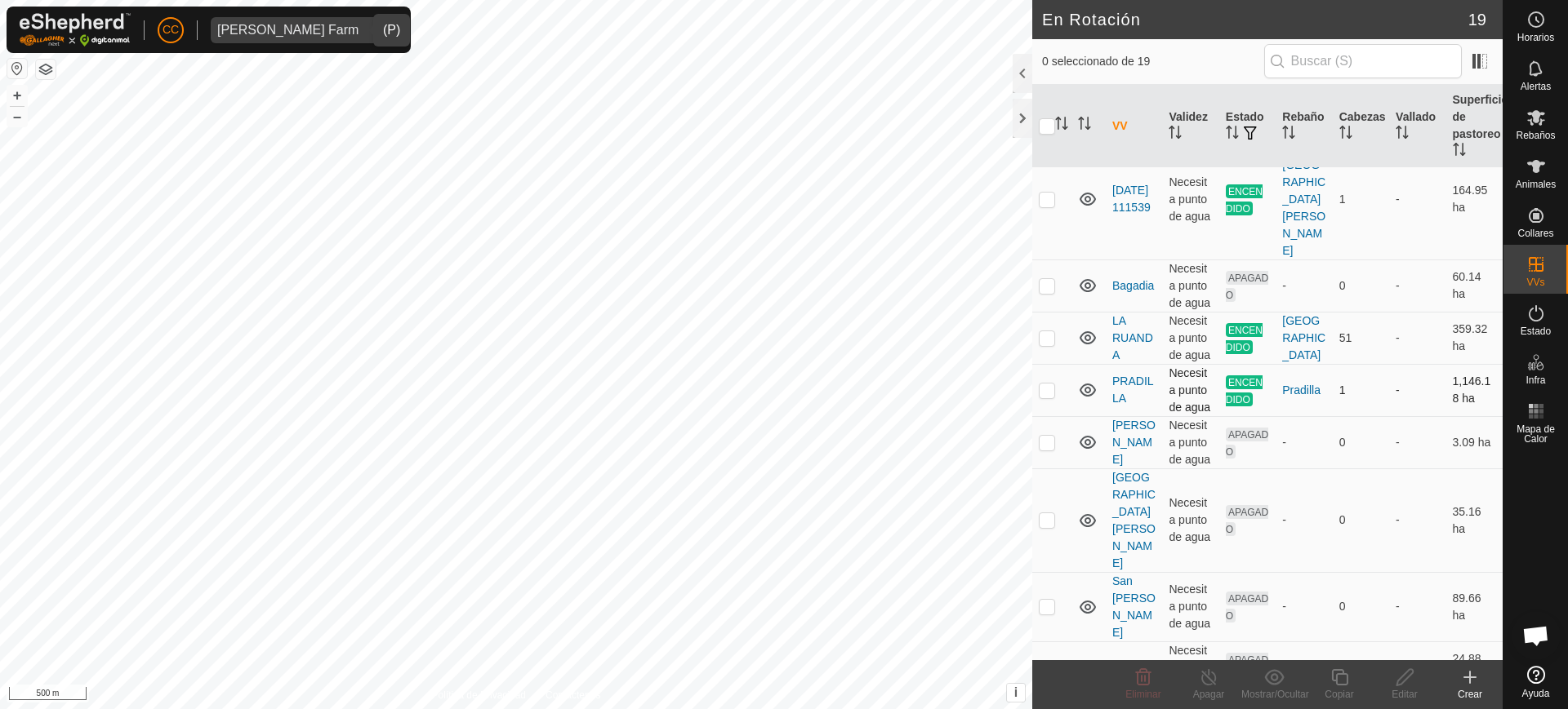
click at [782, 386] on p-checkbox at bounding box center [1046, 390] width 16 height 13
click at [782, 684] on icon at bounding box center [1273, 677] width 20 height 19
click at [782, 681] on icon at bounding box center [1208, 677] width 20 height 19
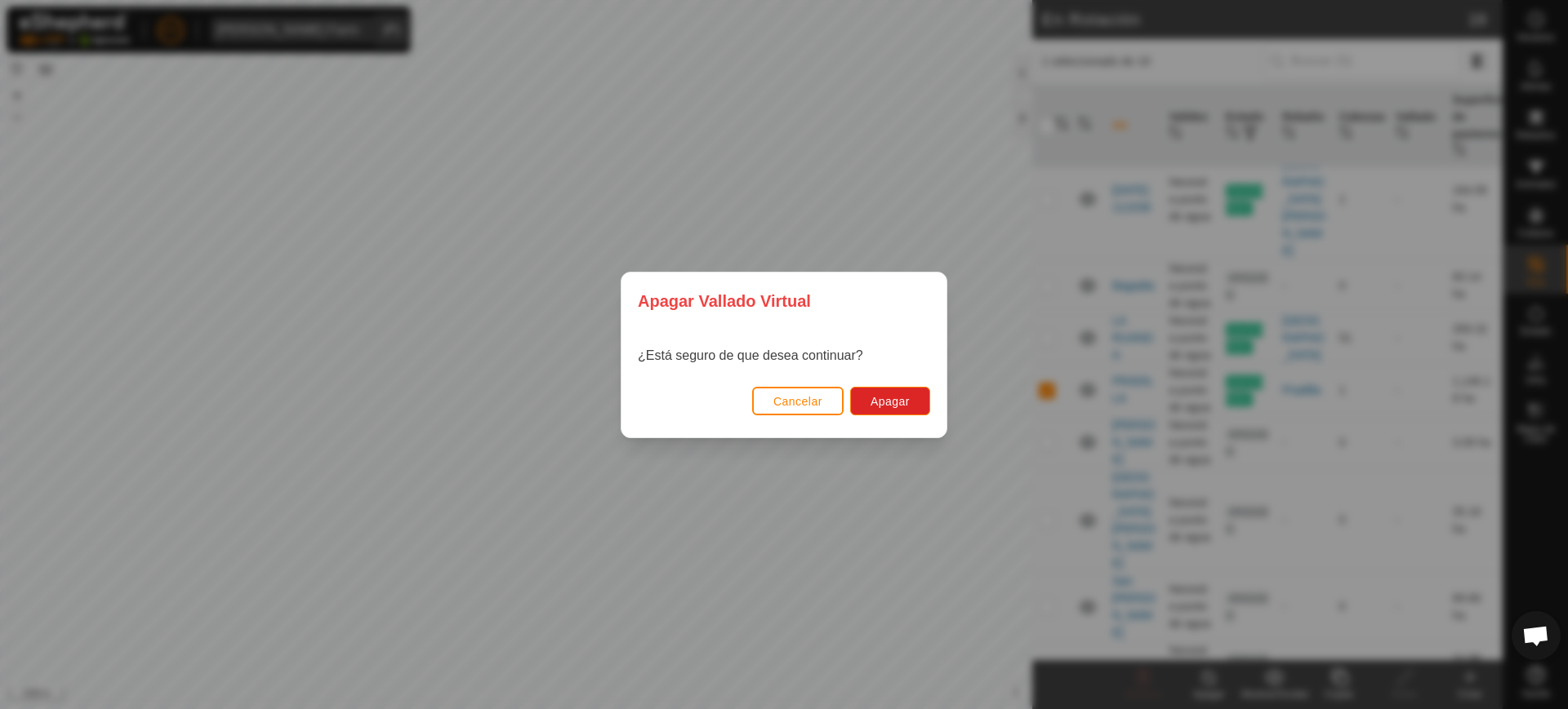
click at [782, 472] on div "Apagar Vallado Virtual ¿Está seguro de que desea continuar? Cancelar Apagar" at bounding box center [784, 354] width 1568 height 709
click at [782, 410] on button "Cancelar" at bounding box center [797, 401] width 91 height 29
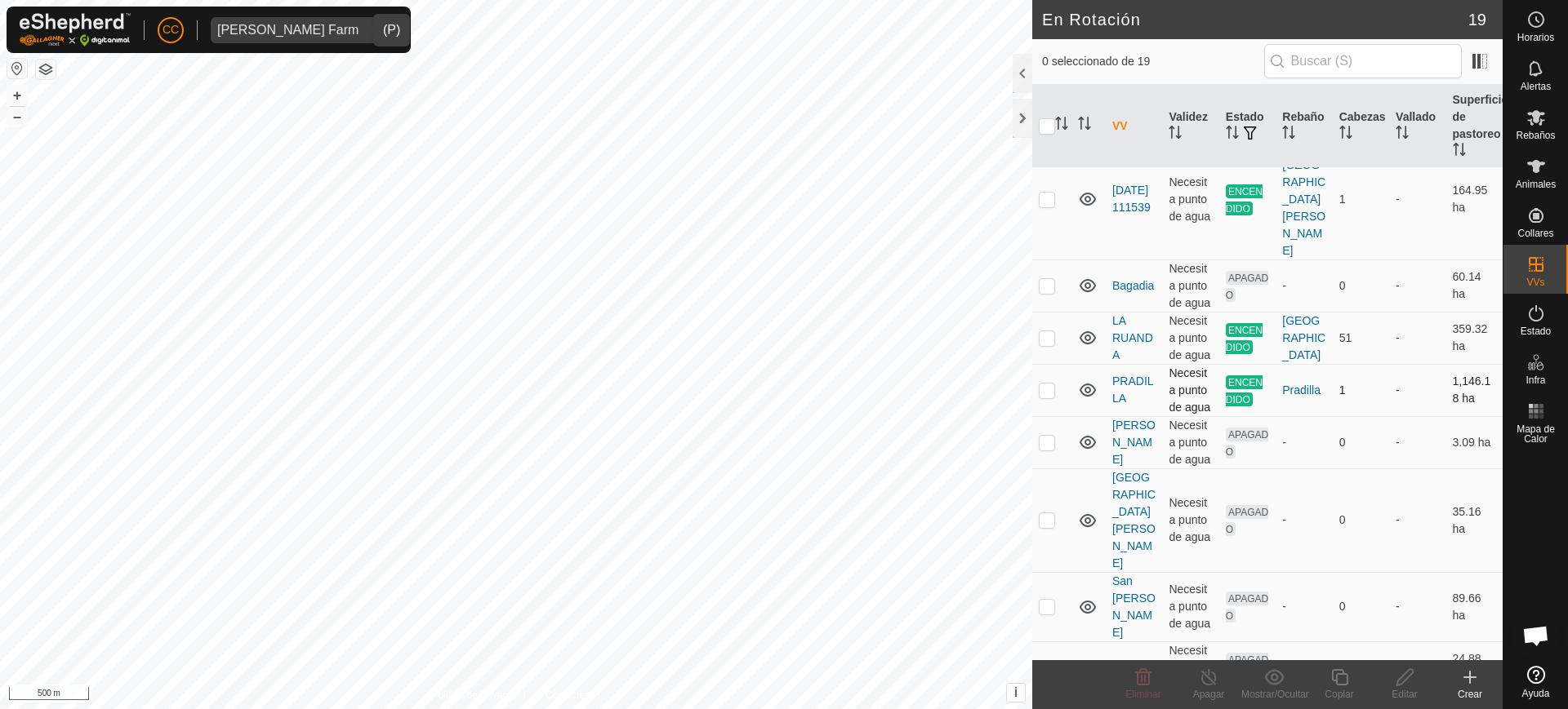
click at [782, 392] on p-checkbox at bounding box center [1046, 390] width 16 height 13
checkbox input "true"
click at [782, 676] on icon at bounding box center [1339, 677] width 20 height 19
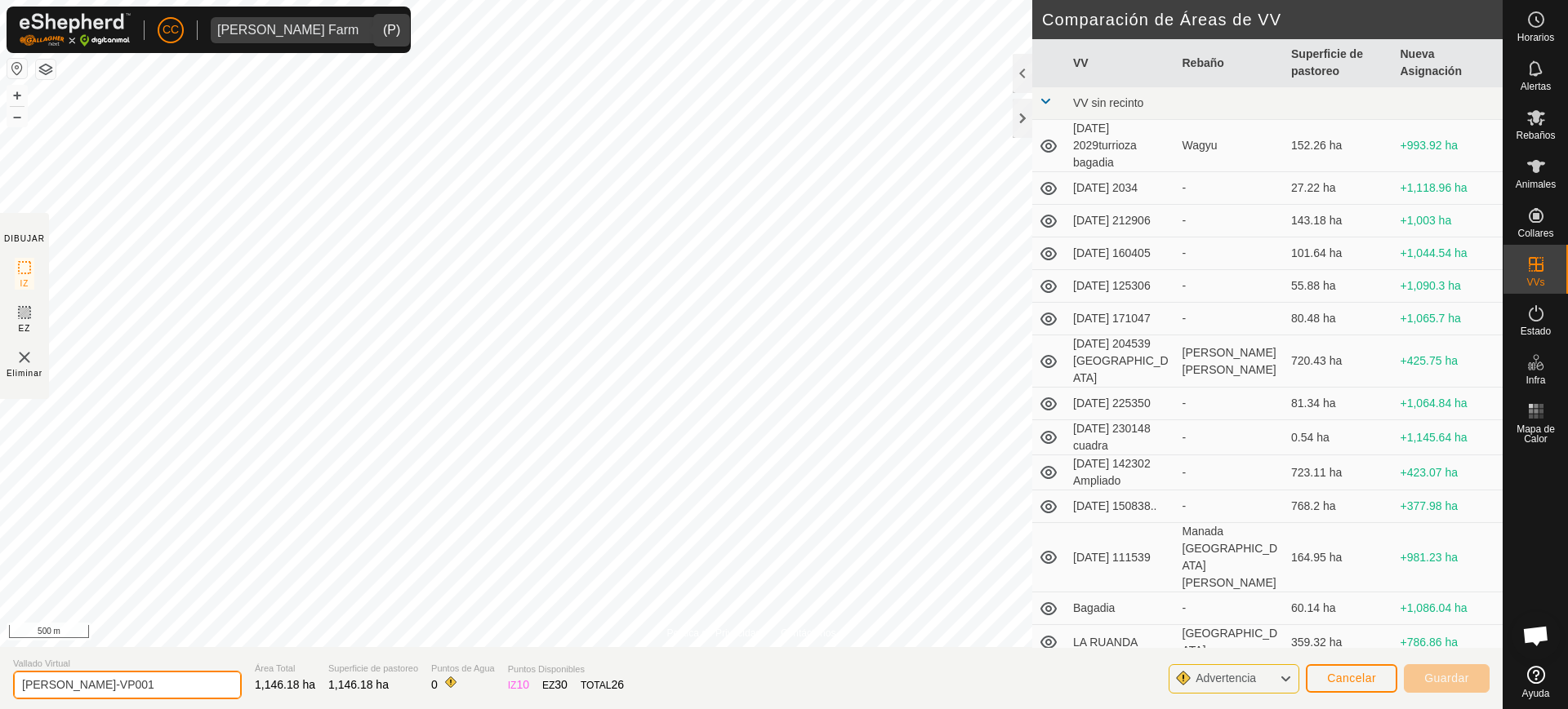
drag, startPoint x: 132, startPoint y: 690, endPoint x: 83, endPoint y: 685, distance: 49.3
click at [83, 685] on input "PRADILLA-VP001" at bounding box center [128, 685] width 228 height 29
type input "PRADILLA-2"
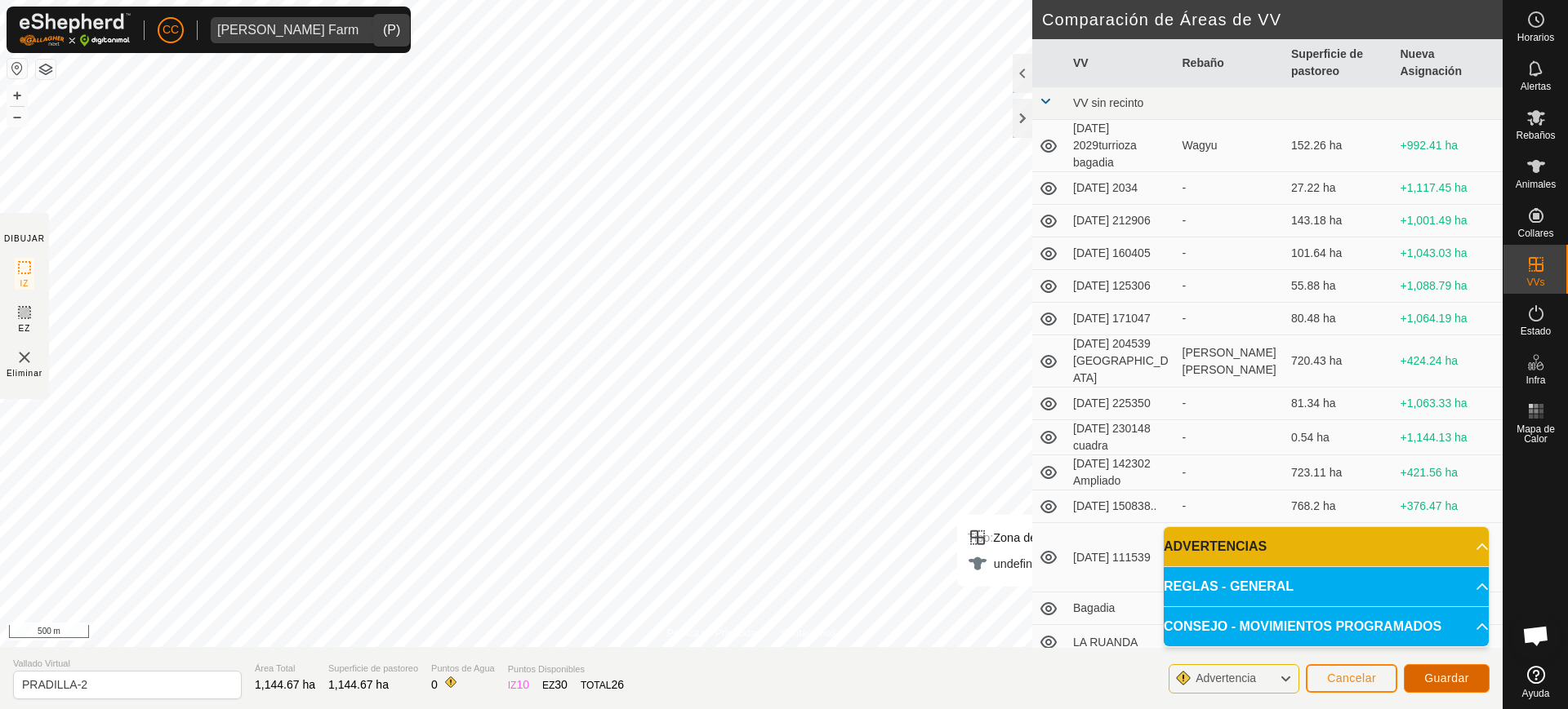
click at [782, 679] on span "Guardar" at bounding box center [1446, 678] width 45 height 13
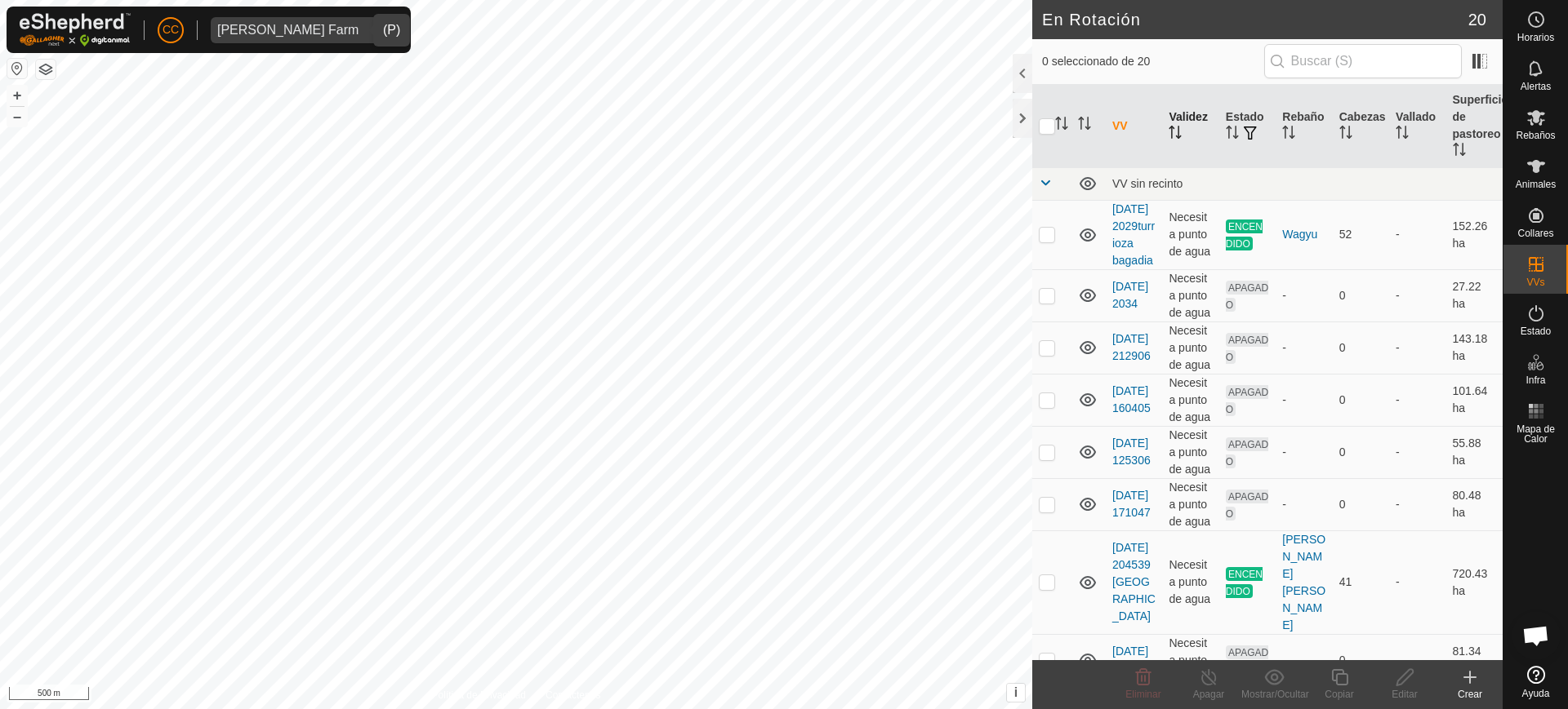
click at [782, 134] on th "Validez" at bounding box center [1190, 126] width 57 height 83
click at [782, 131] on p-sorticon "Activar para ordenar" at bounding box center [1134, 126] width 13 height 13
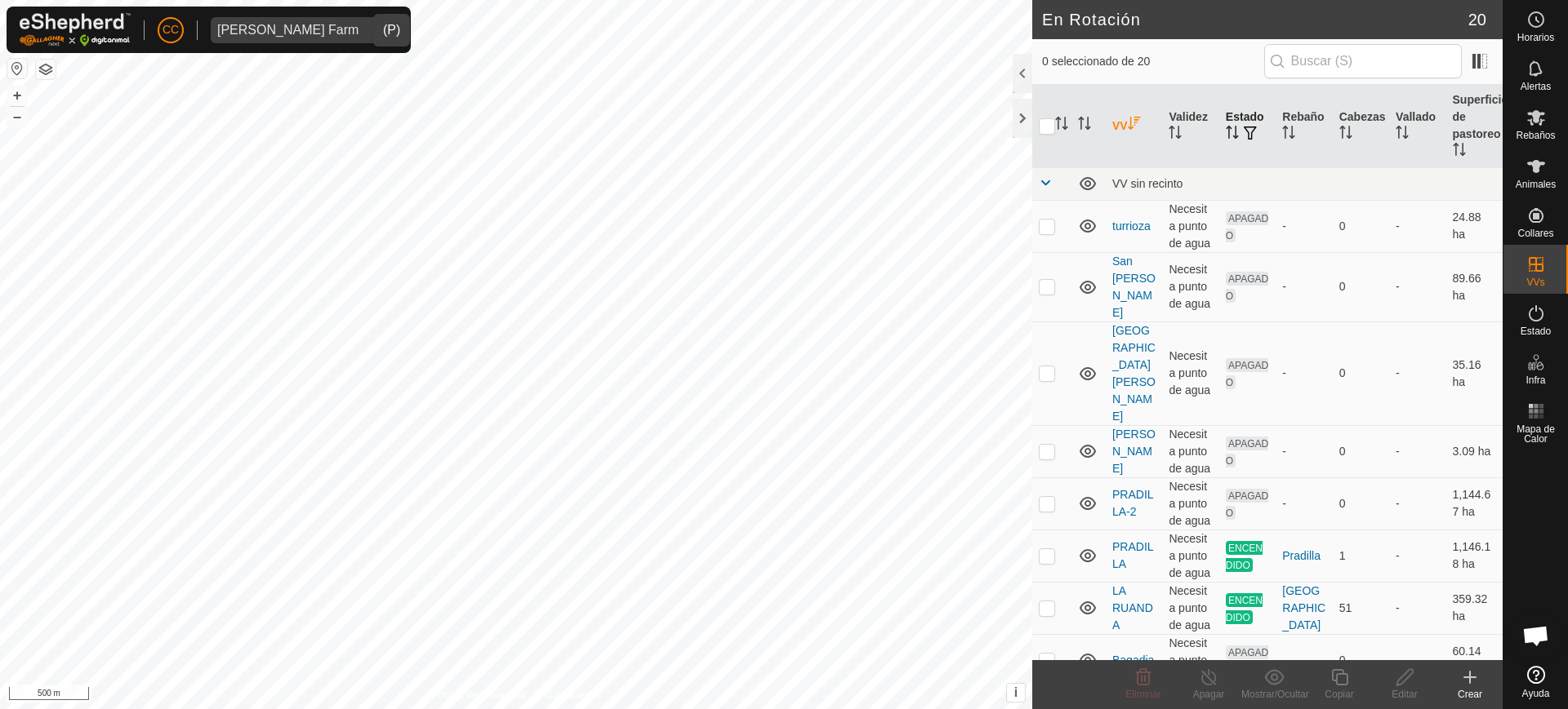
click at [782, 130] on icon "Activar para ordenar" at bounding box center [1232, 132] width 13 height 13
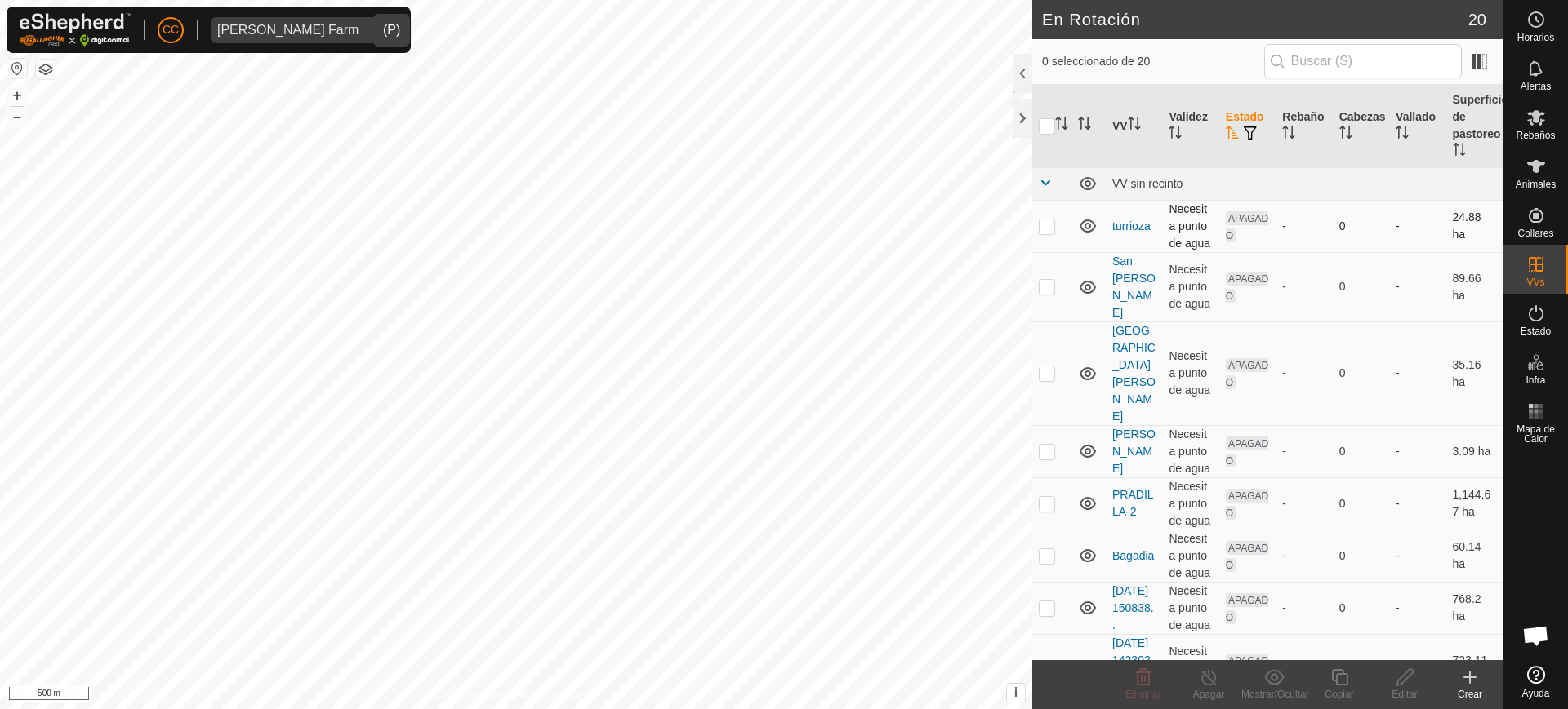
click at [782, 227] on p-checkbox at bounding box center [1046, 226] width 16 height 13
checkbox input "true"
click at [782, 293] on p-checkbox at bounding box center [1046, 287] width 16 height 13
checkbox input "true"
click at [782, 366] on p-checkbox at bounding box center [1046, 373] width 16 height 13
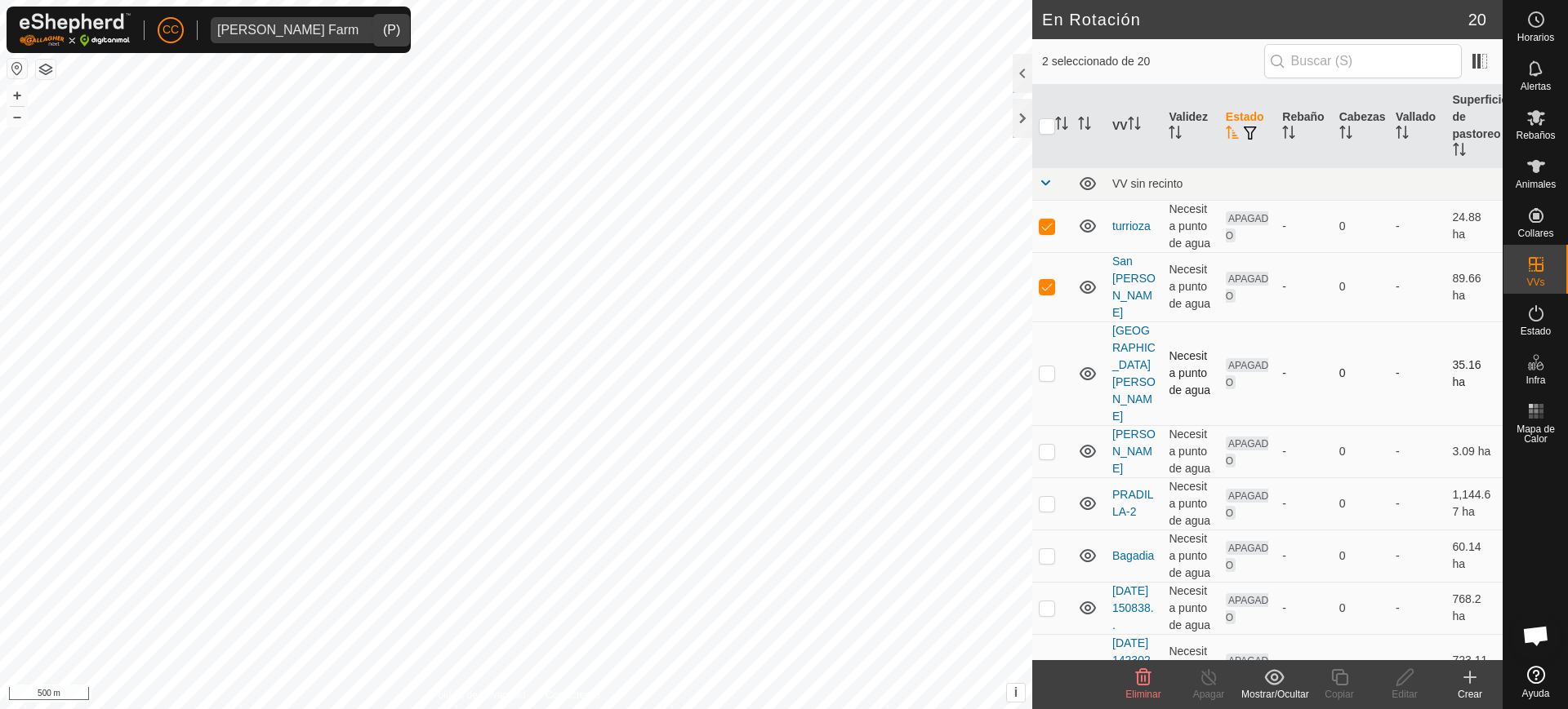
checkbox input "true"
click at [782, 445] on p-checkbox at bounding box center [1046, 452] width 16 height 13
checkbox input "true"
click at [782, 497] on p-checkbox at bounding box center [1046, 504] width 16 height 13
click at [782, 478] on td at bounding box center [1051, 504] width 39 height 52
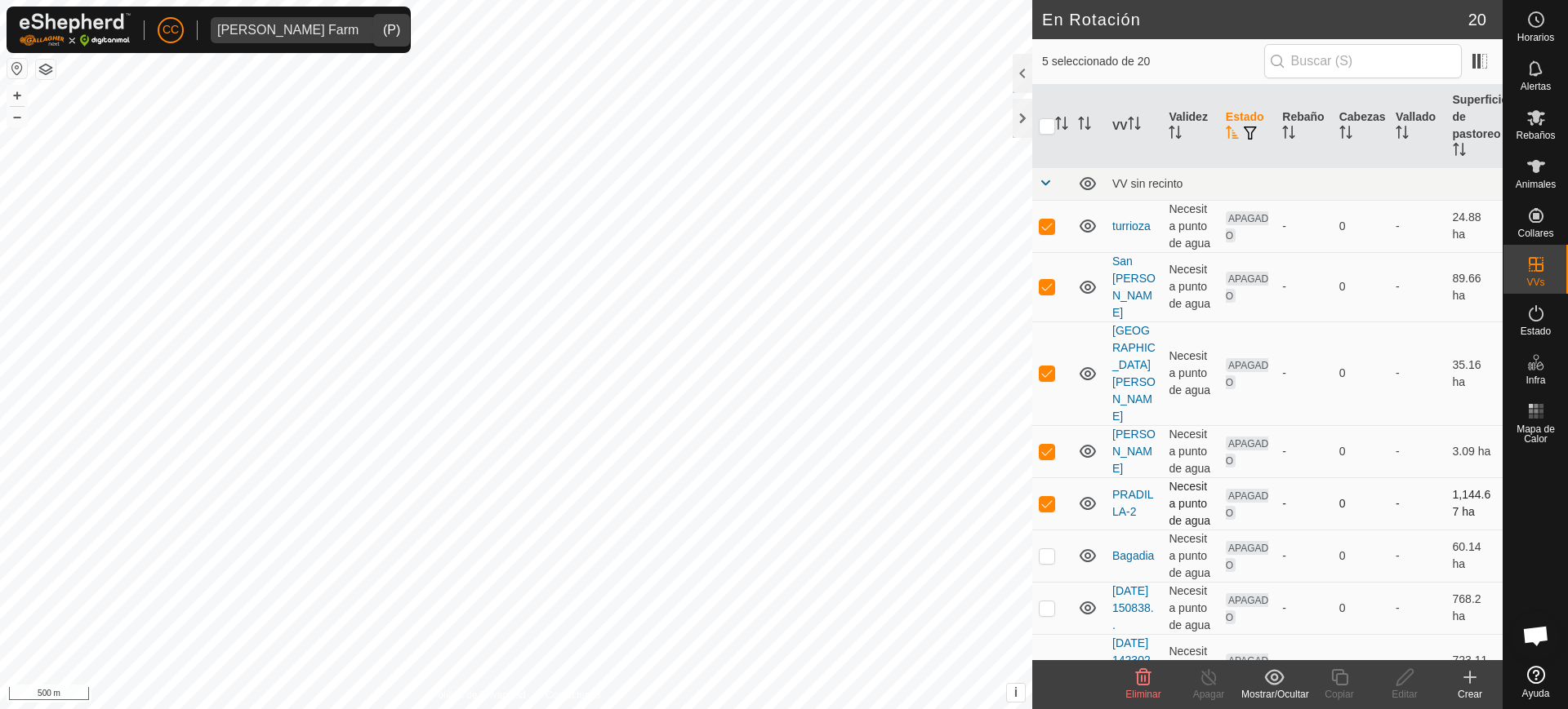
checkbox input "false"
click at [782, 550] on p-checkbox at bounding box center [1046, 556] width 16 height 13
checkbox input "true"
click at [782, 602] on p-checkbox at bounding box center [1046, 608] width 16 height 13
checkbox input "true"
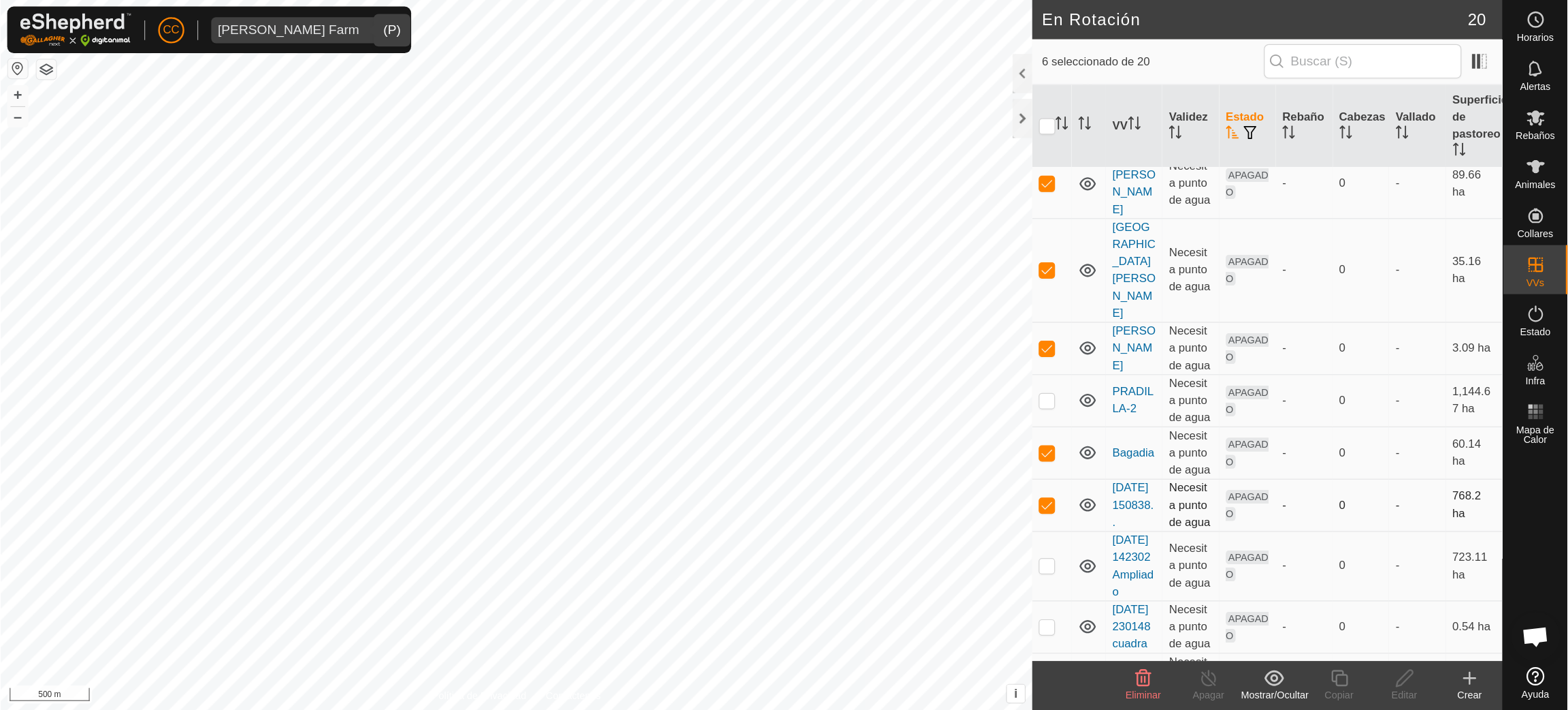
scroll to position [170, 0]
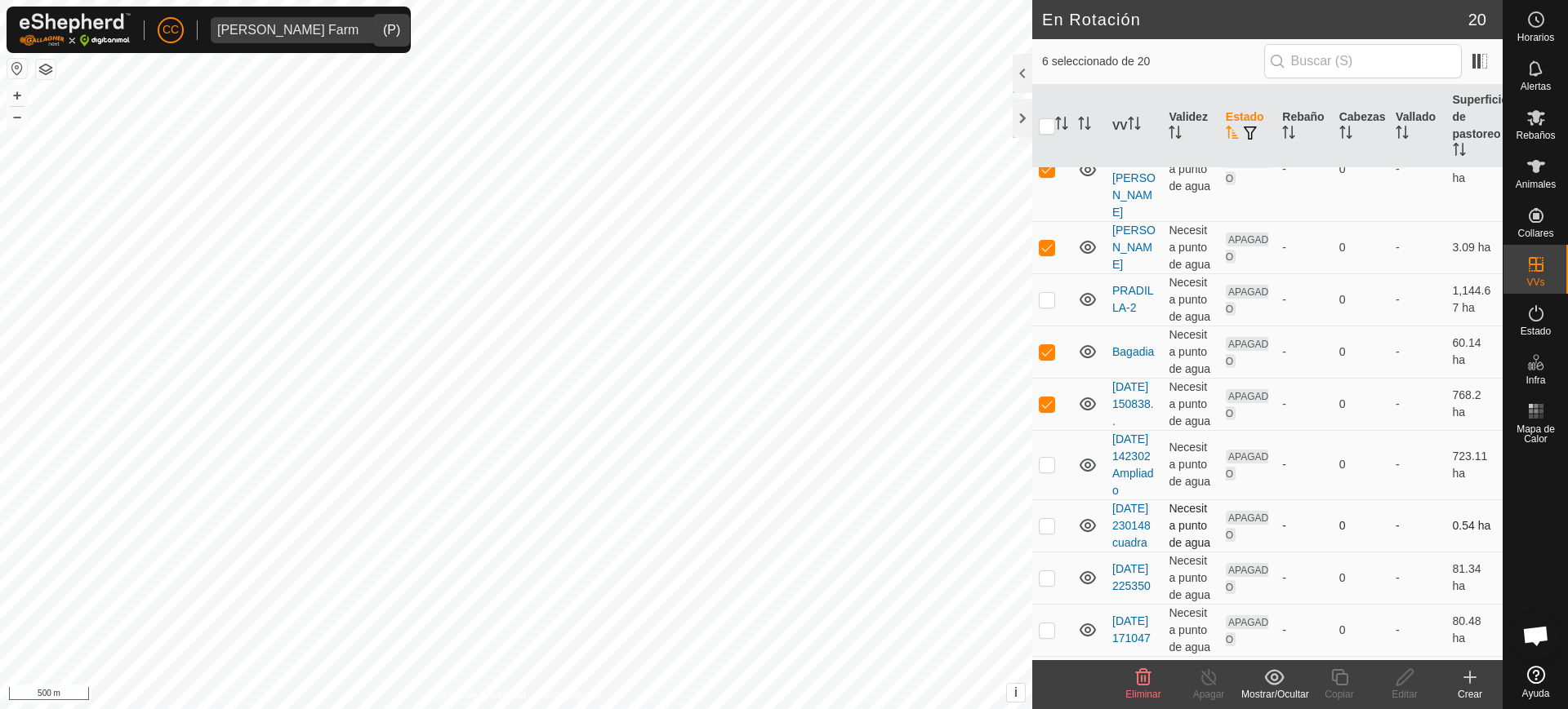
drag, startPoint x: 1050, startPoint y: 464, endPoint x: 1056, endPoint y: 520, distance: 56.3
click at [782, 465] on td at bounding box center [1051, 464] width 39 height 69
checkbox input "true"
click at [782, 532] on p-checkbox at bounding box center [1046, 526] width 16 height 13
checkbox input "true"
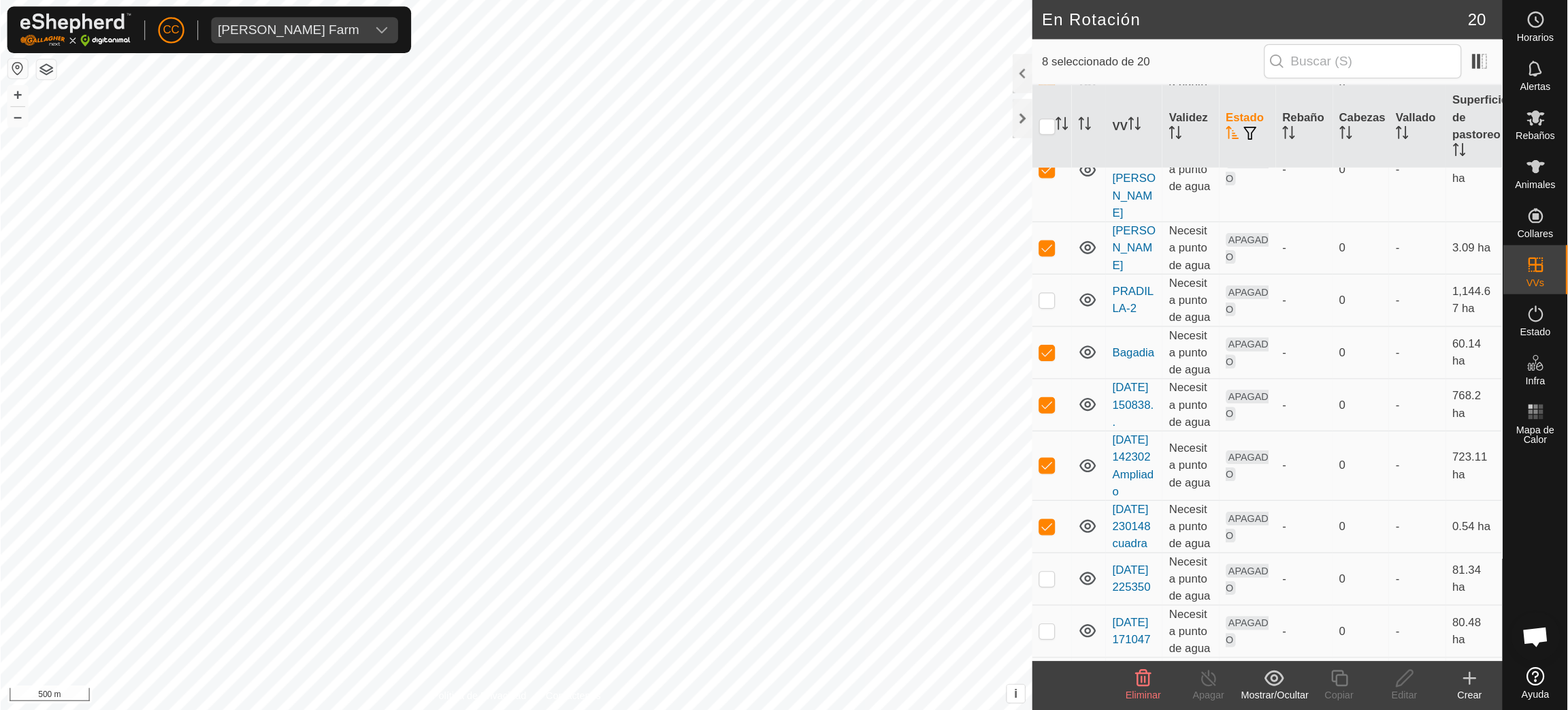
scroll to position [1109, 0]
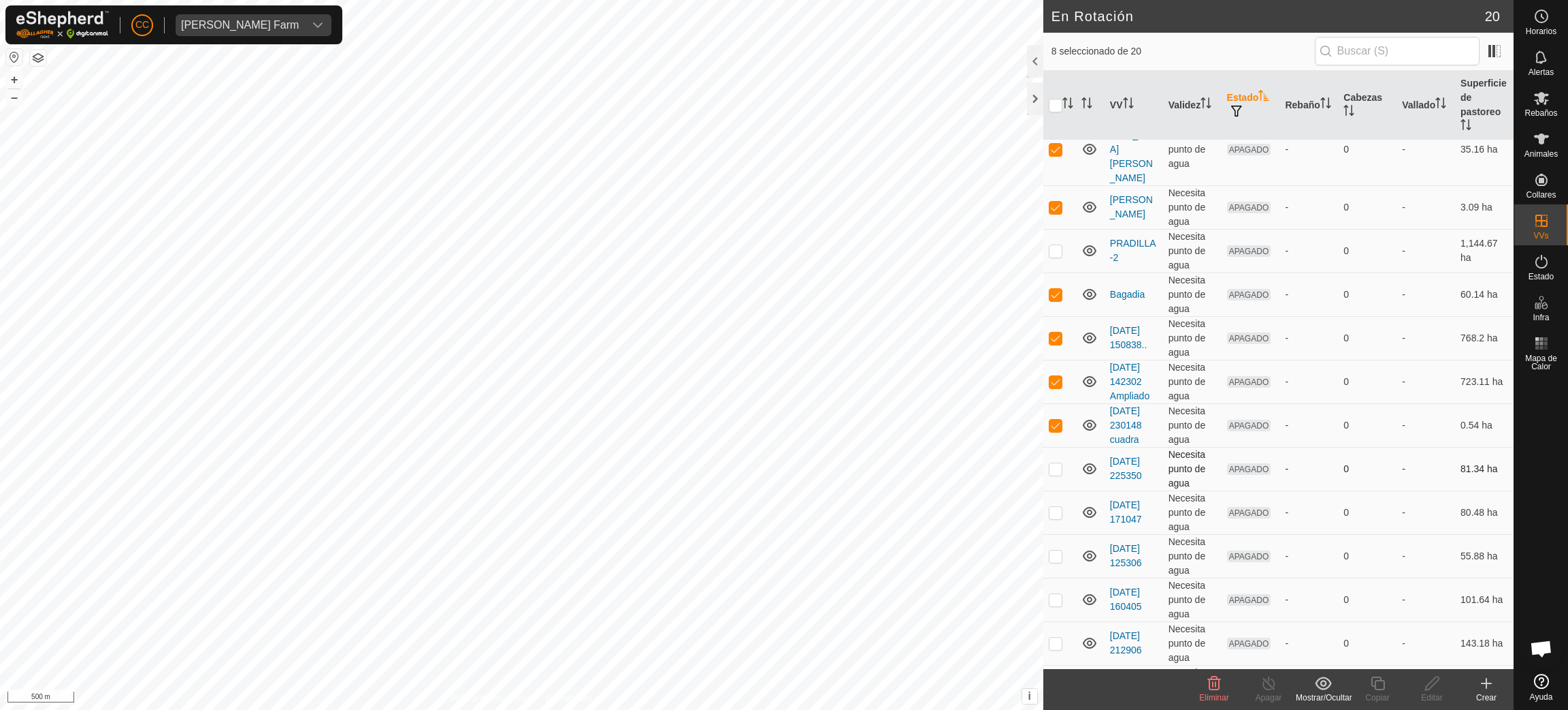
click at [652, 463] on p-checkbox at bounding box center [1055, 469] width 14 height 11
checkbox input "true"
click at [652, 507] on p-checkbox at bounding box center [1055, 512] width 14 height 11
checkbox input "true"
drag, startPoint x: 1052, startPoint y: 526, endPoint x: 1057, endPoint y: 563, distance: 37.3
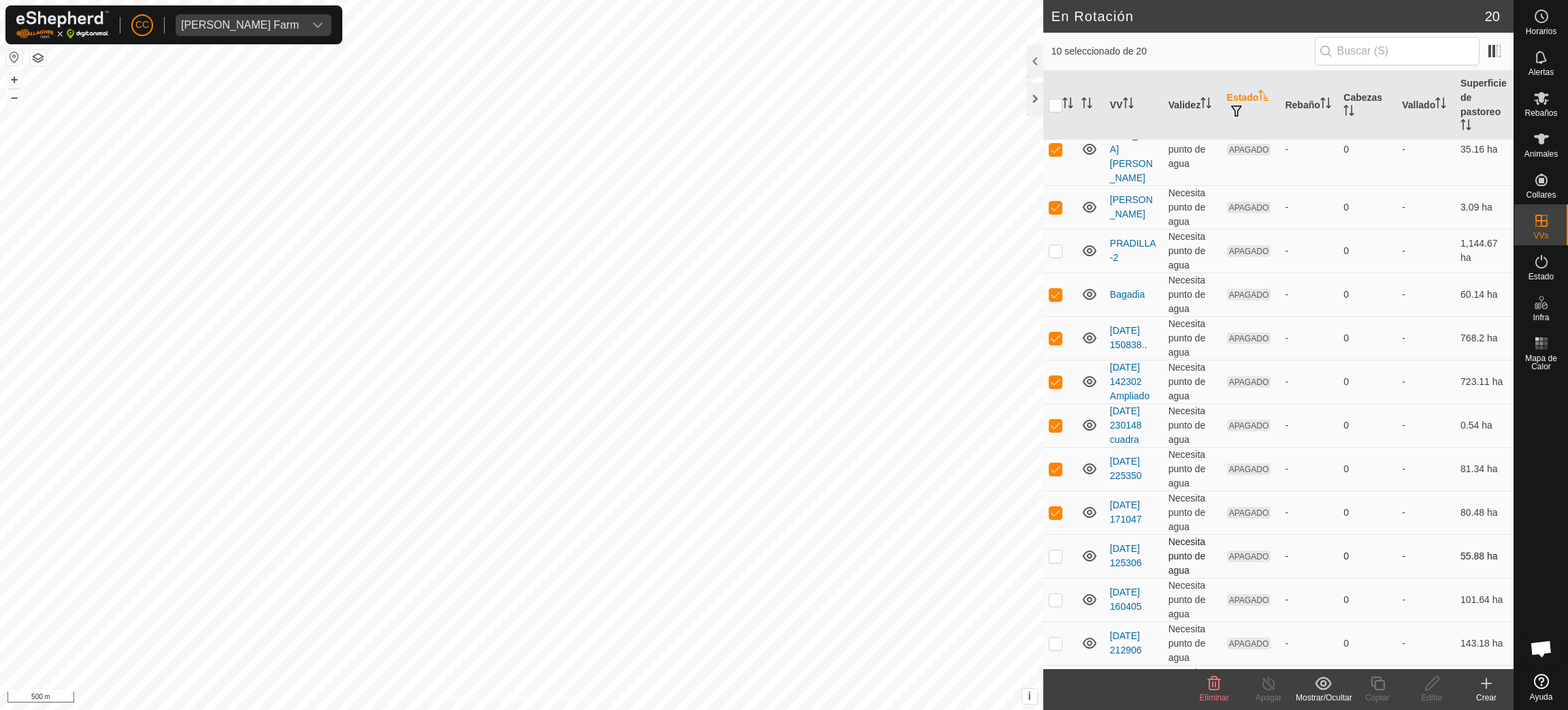
click at [652, 550] on p-checkbox at bounding box center [1055, 556] width 14 height 11
checkbox input "true"
click at [652, 578] on td at bounding box center [1059, 600] width 33 height 43
checkbox input "true"
click at [652, 592] on p-checkbox at bounding box center [1055, 643] width 14 height 11
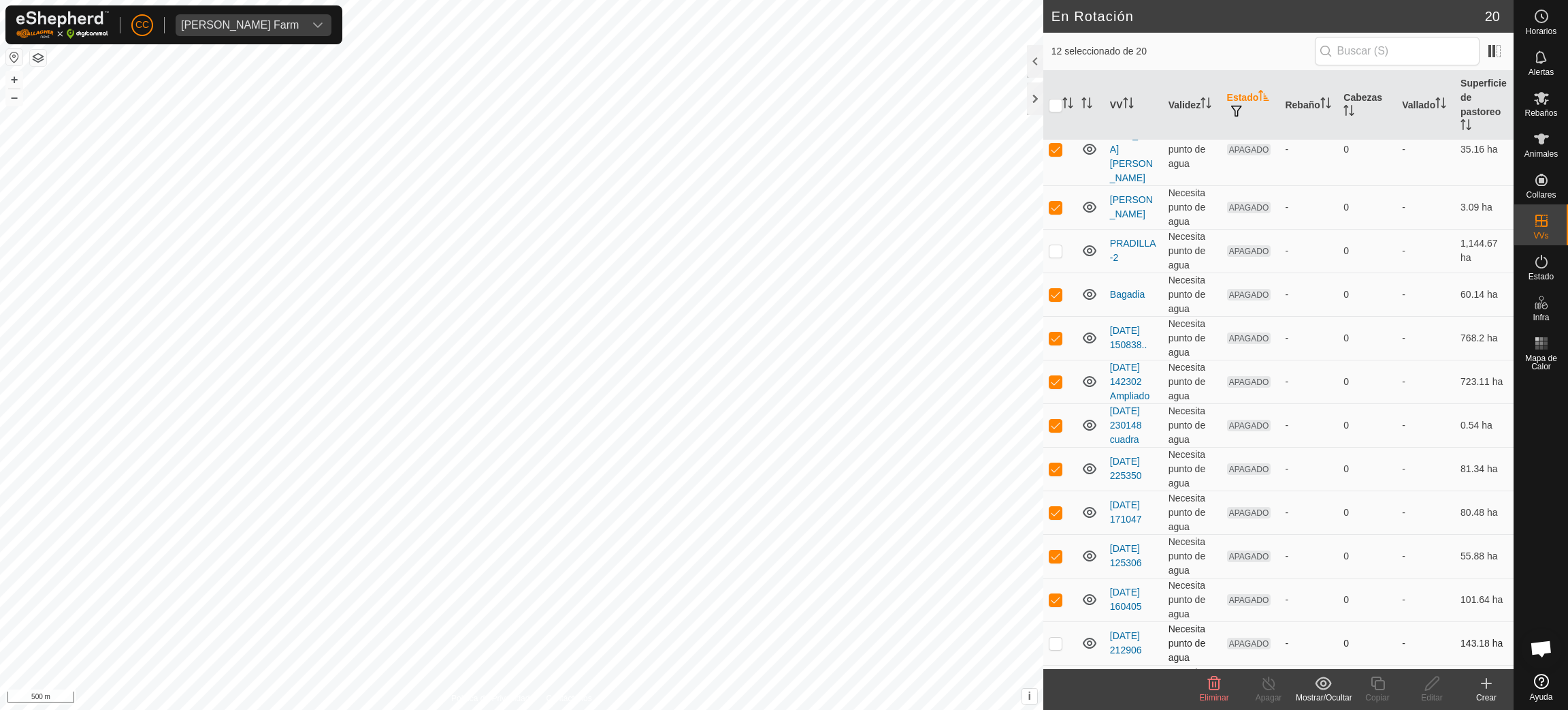
checkbox input "true"
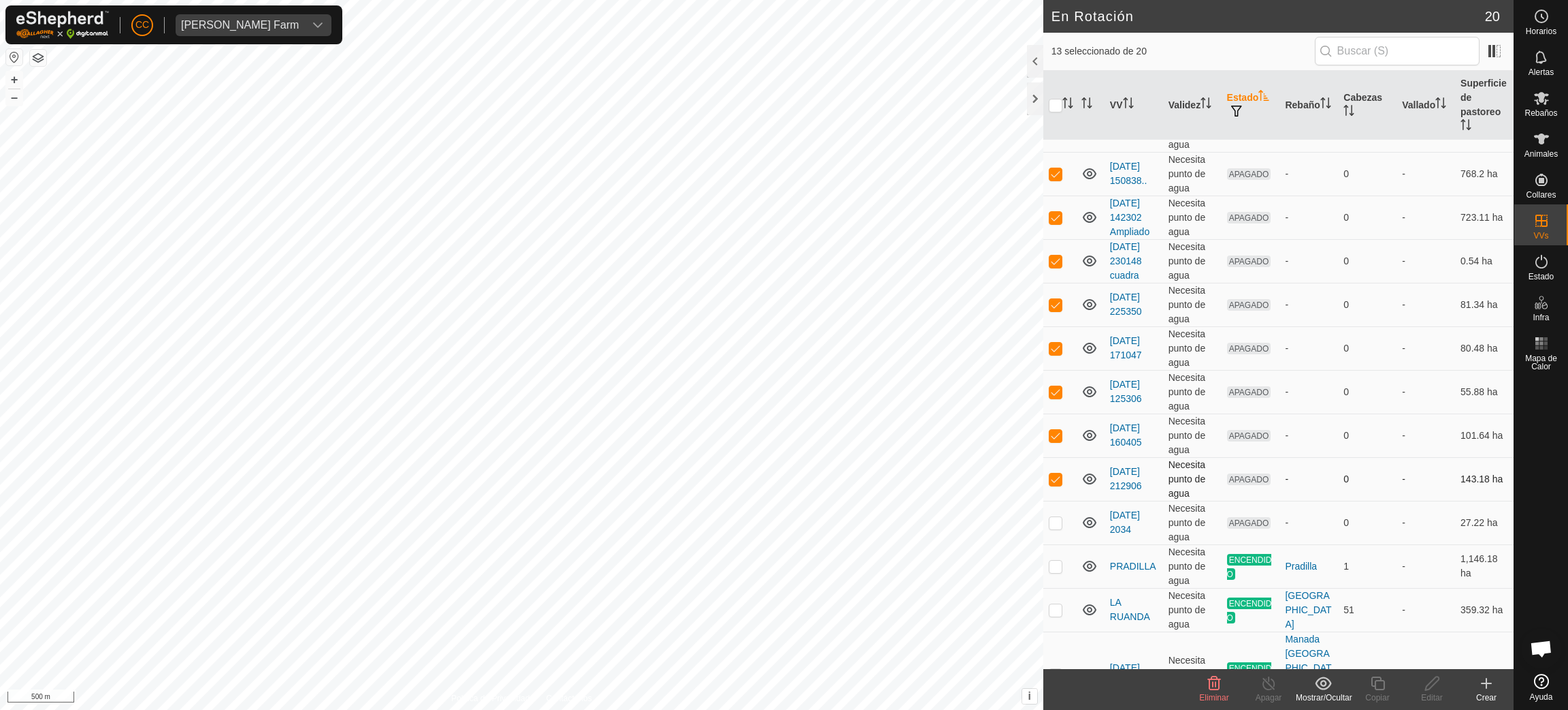
scroll to position [345, 0]
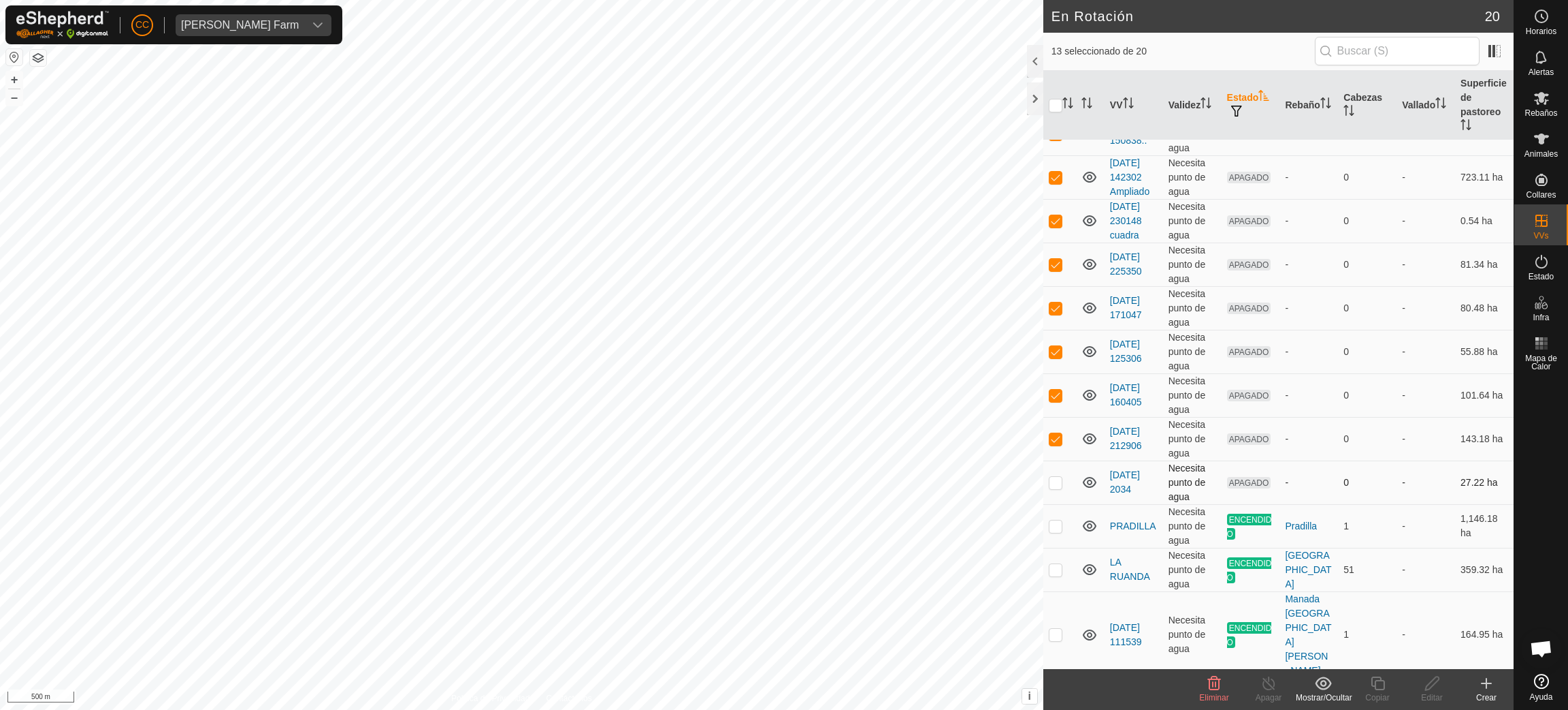
click at [652, 477] on p-checkbox at bounding box center [1055, 483] width 14 height 11
checkbox input "true"
click at [652, 520] on p-checkbox at bounding box center [1055, 526] width 14 height 11
checkbox input "false"
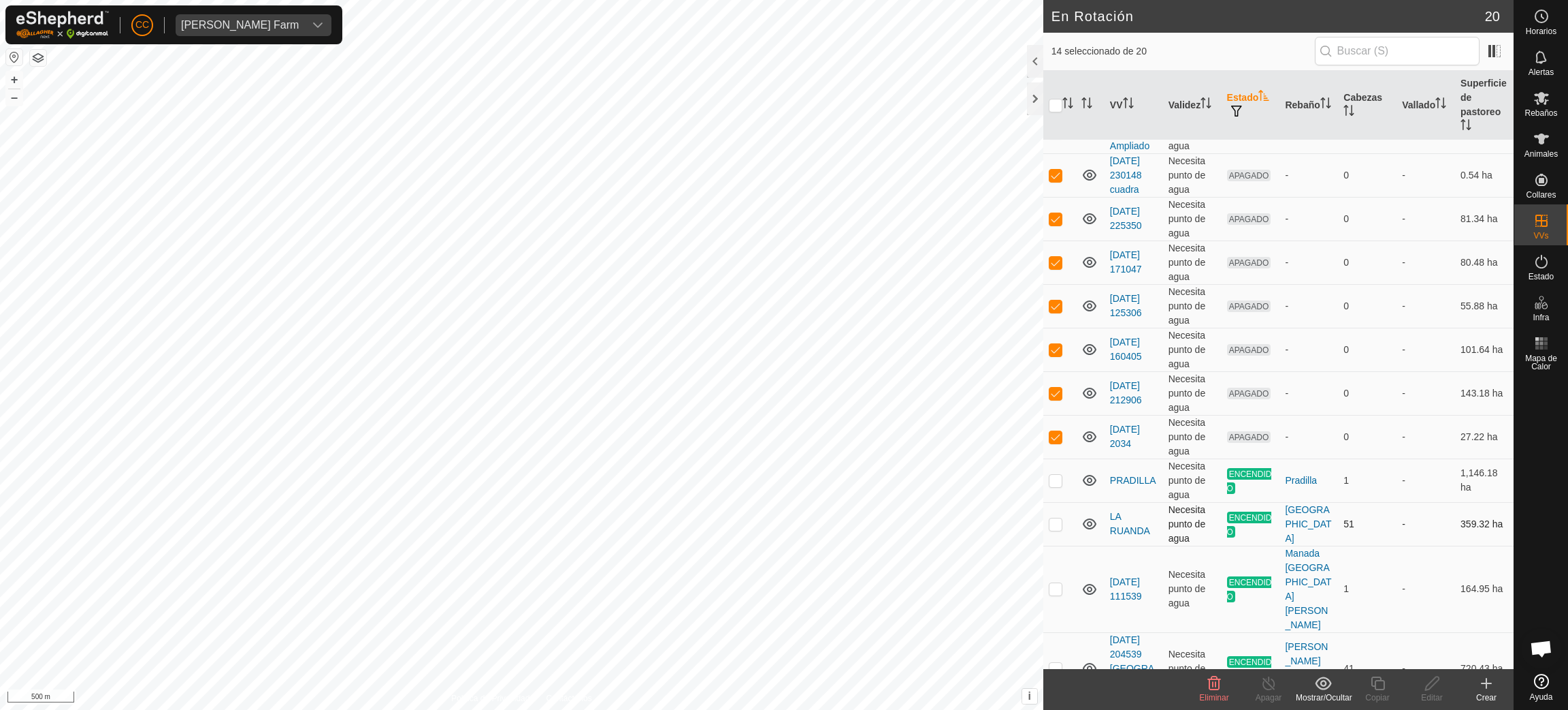
scroll to position [415, 0]
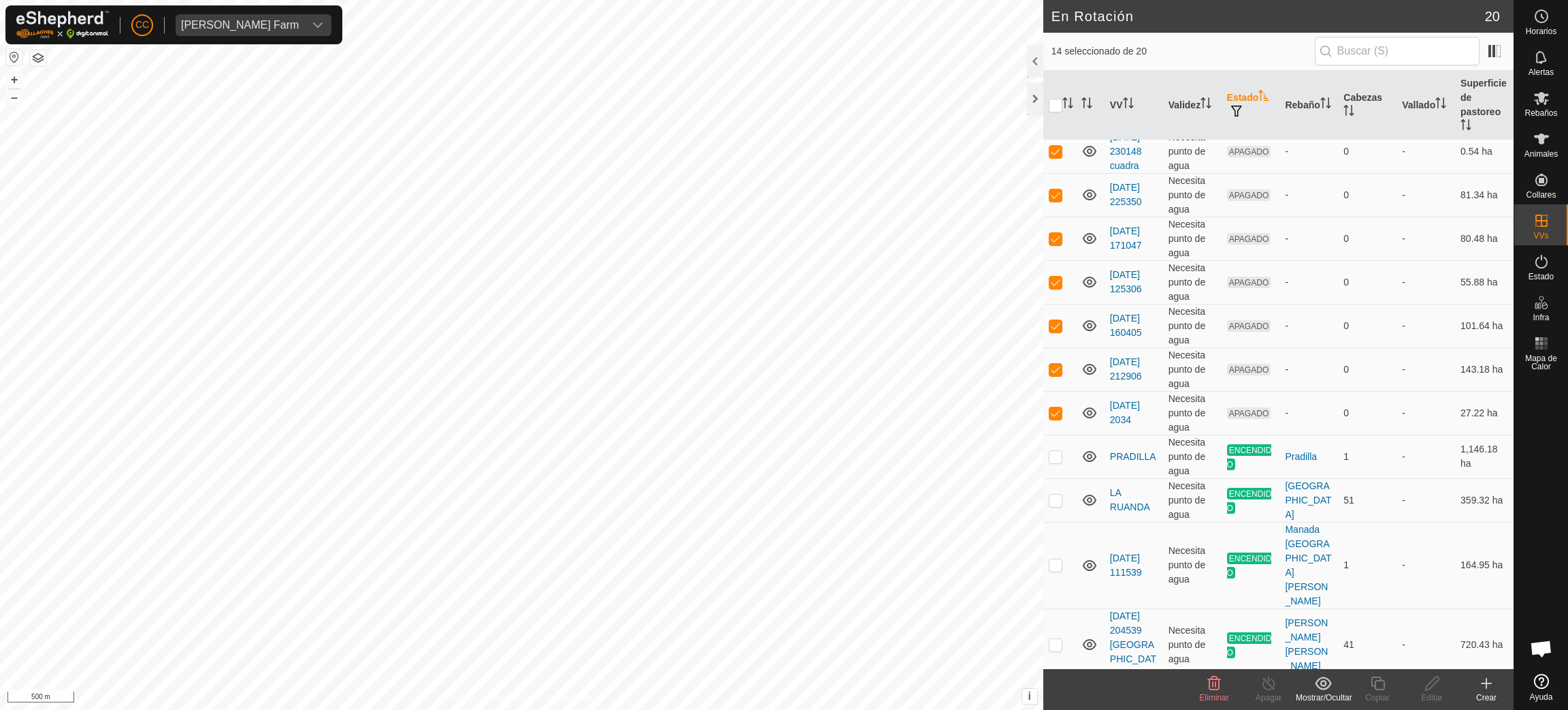
click at [652, 592] on icon at bounding box center [1323, 683] width 16 height 13
click at [652, 592] on link "Mover a 'En Almacenamiento'" at bounding box center [1387, 654] width 182 height 27
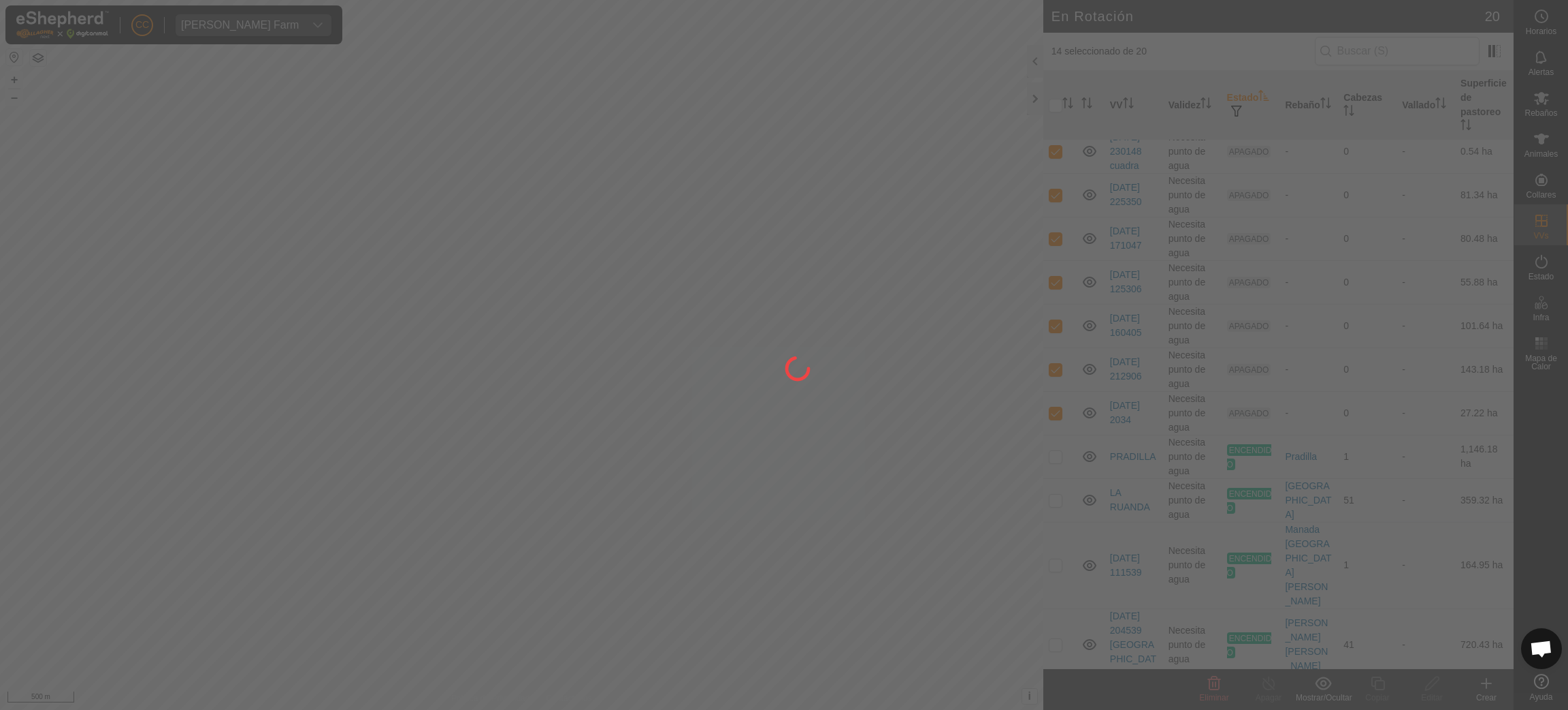
checkbox input "false"
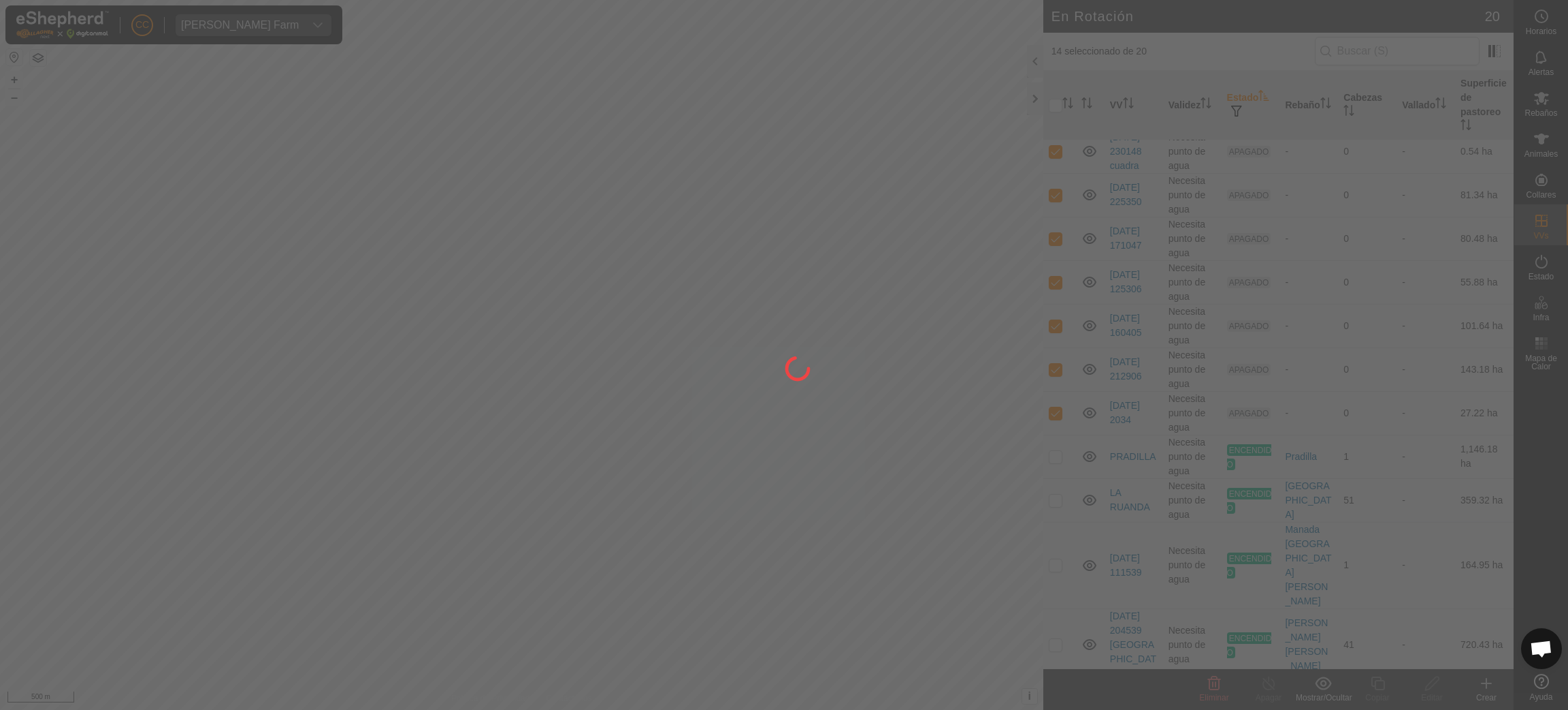
checkbox input "false"
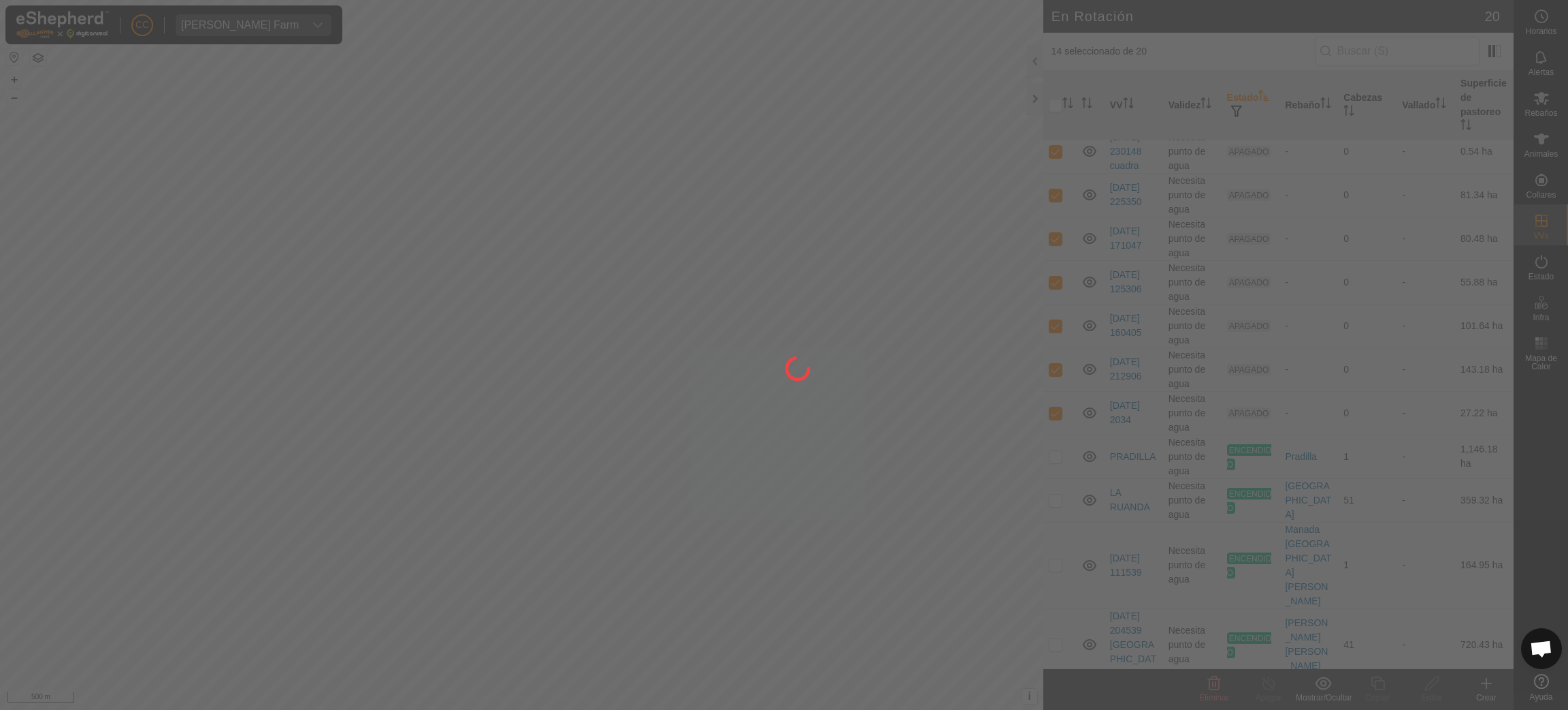
checkbox input "false"
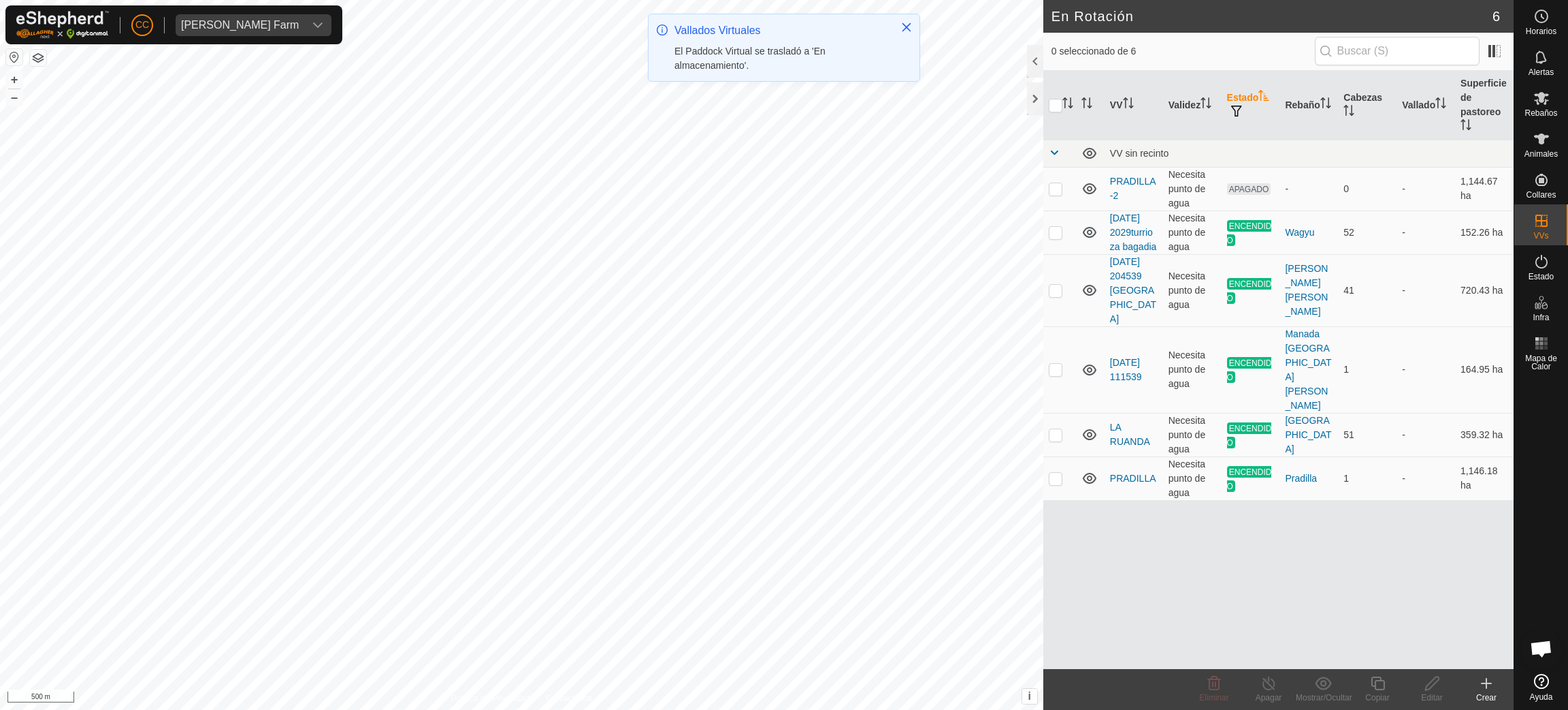
scroll to position [0, 0]
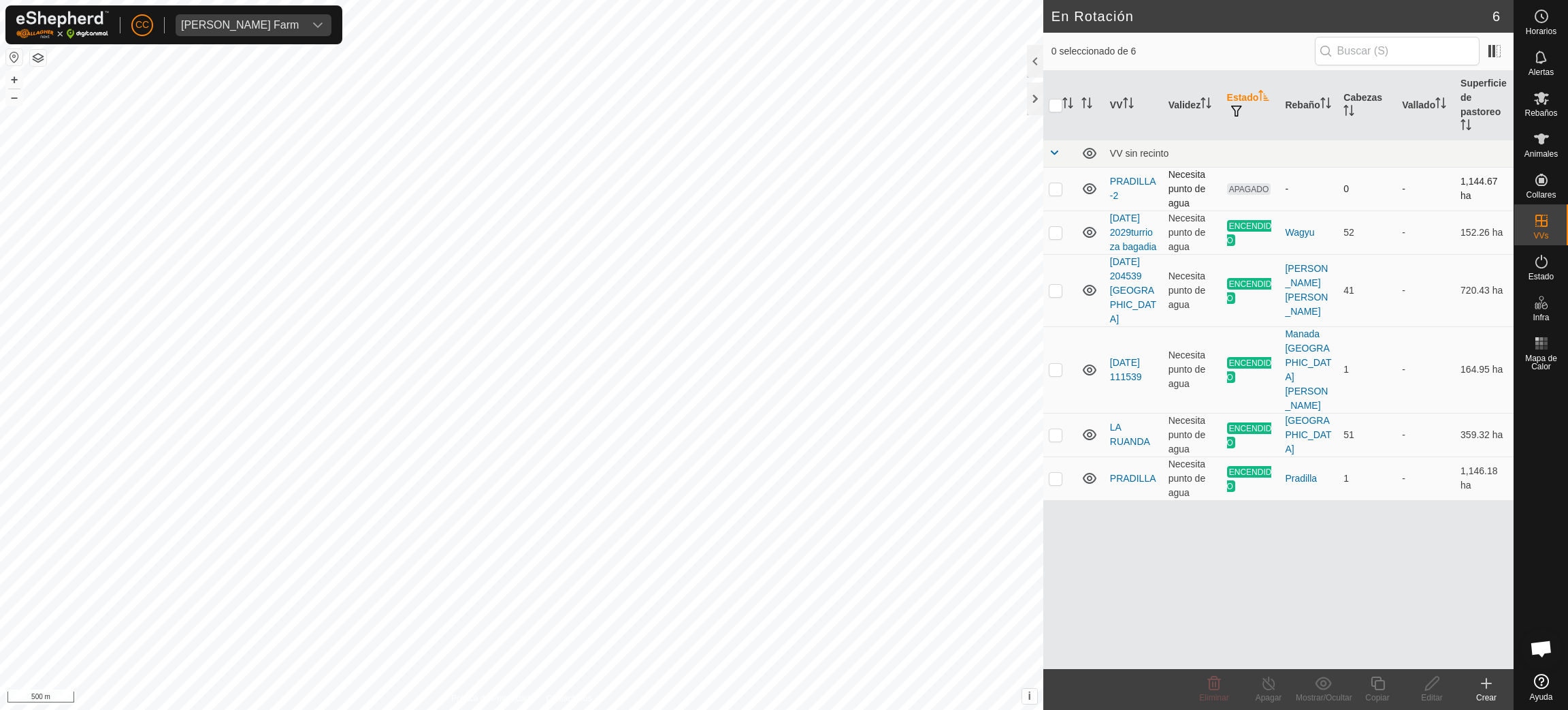
click at [652, 190] on p-checkbox at bounding box center [1055, 189] width 14 height 11
click at [652, 188] on p-checkbox at bounding box center [1055, 189] width 14 height 11
checkbox input "false"
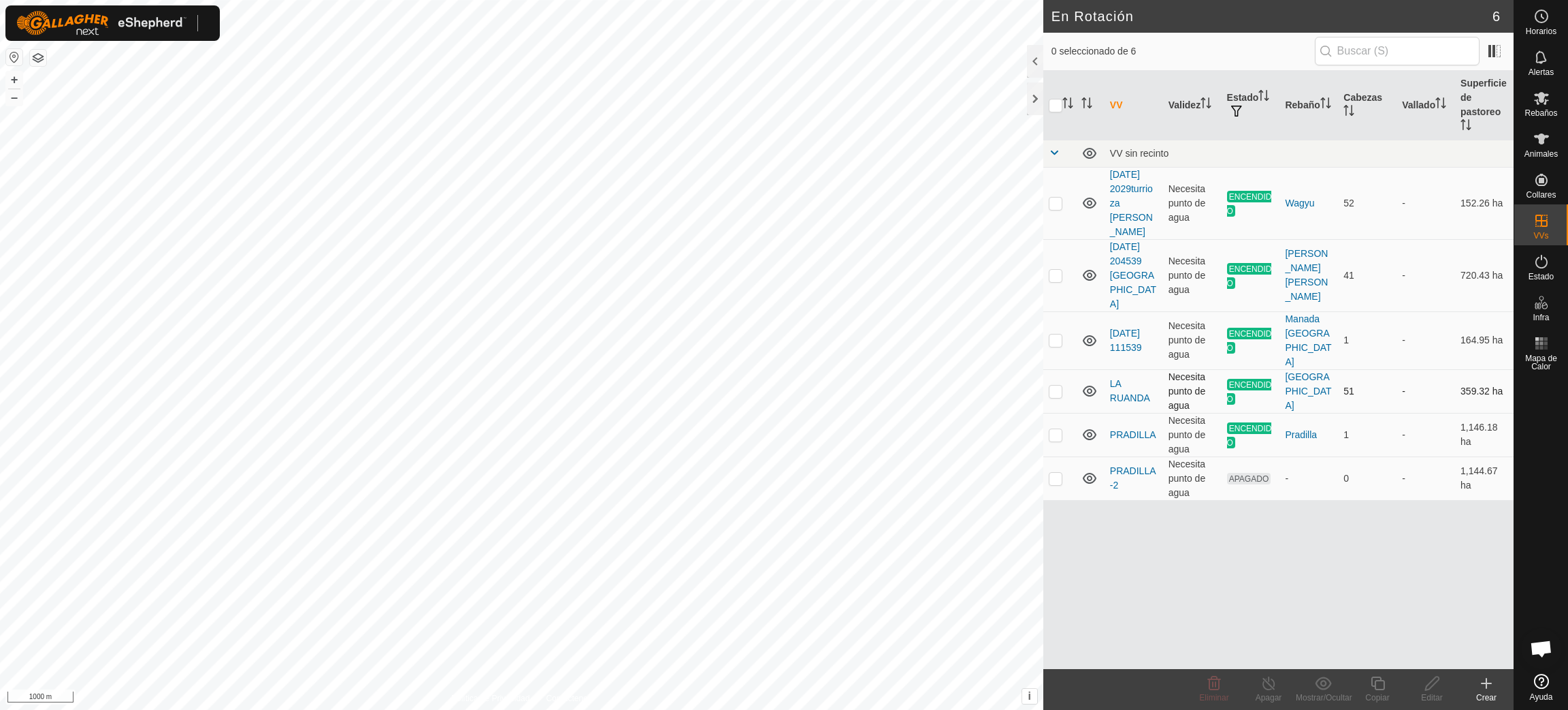
scroll to position [1109, 0]
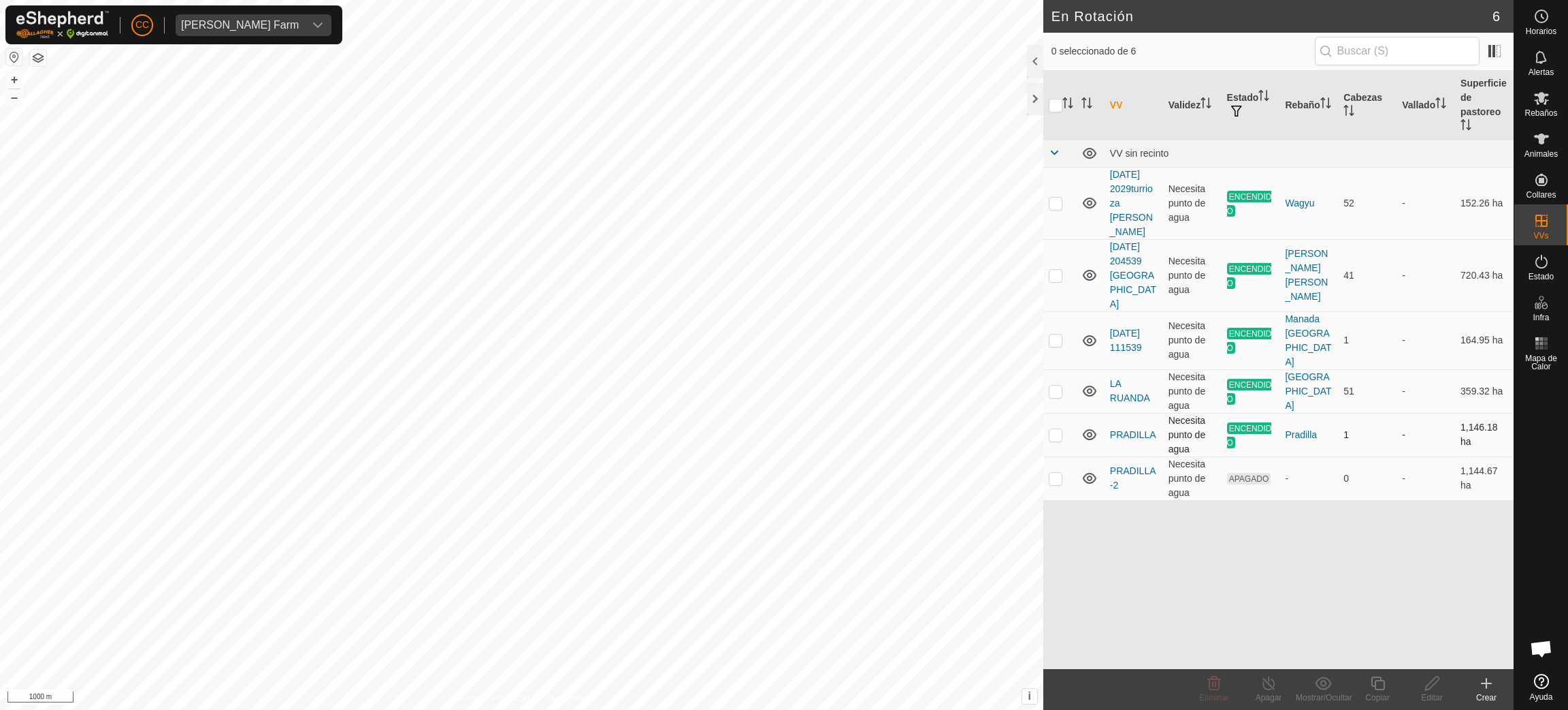
click at [1060, 429] on p-checkbox at bounding box center [1055, 435] width 14 height 11
checkbox input "true"
click at [1349, 112] on icon "Activar para ordenar" at bounding box center [1350, 110] width 11 height 11
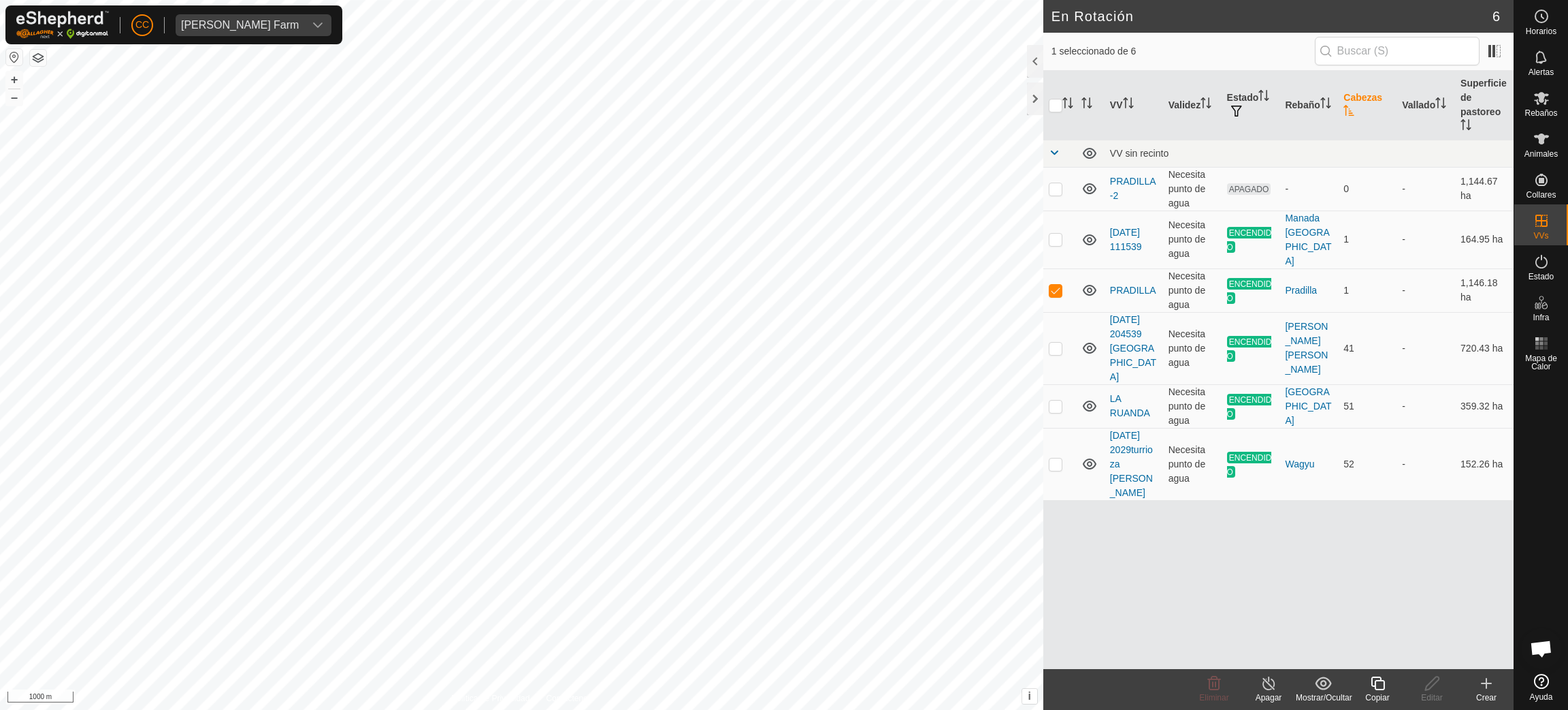
click at [1349, 112] on icon "Activar para ordenar" at bounding box center [1349, 110] width 10 height 11
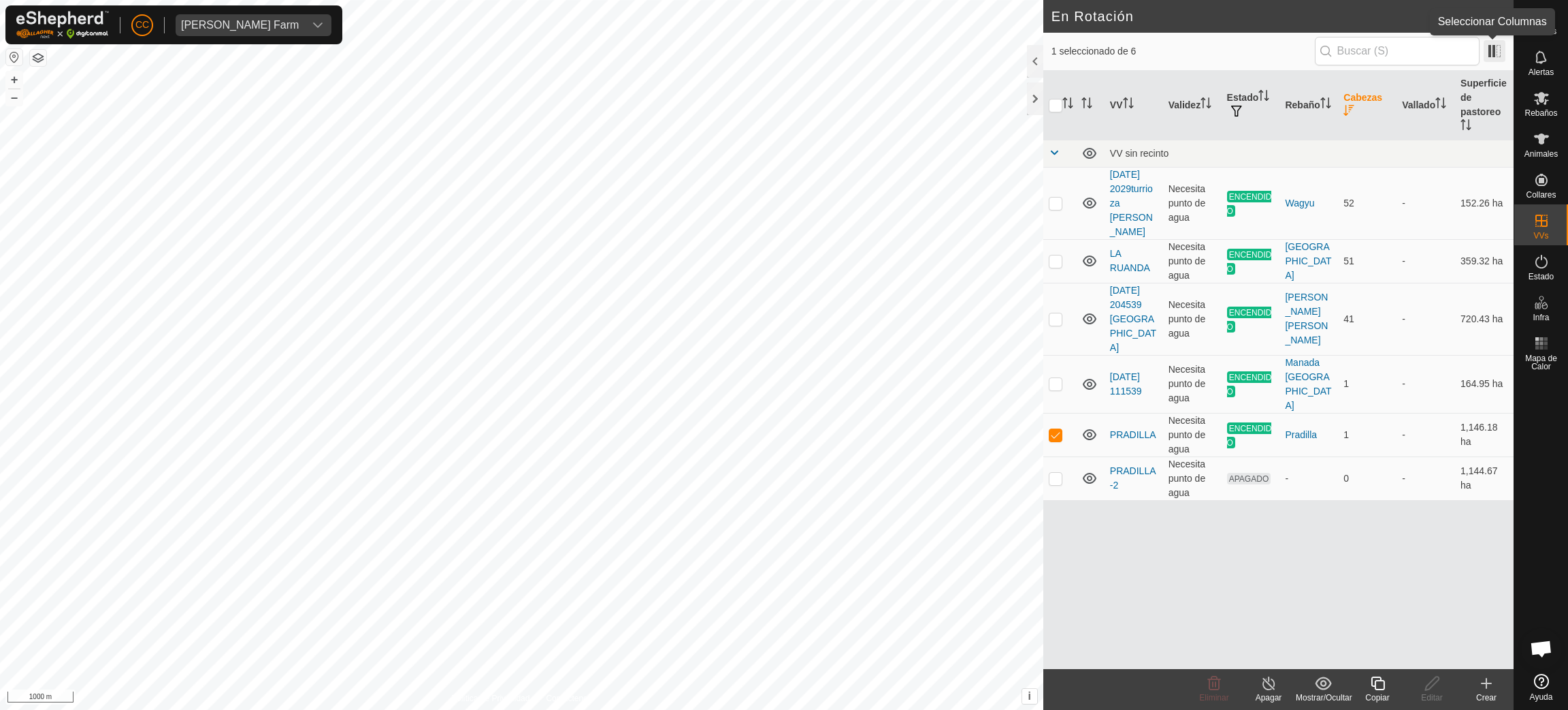
click at [1489, 52] on span at bounding box center [1494, 50] width 22 height 22
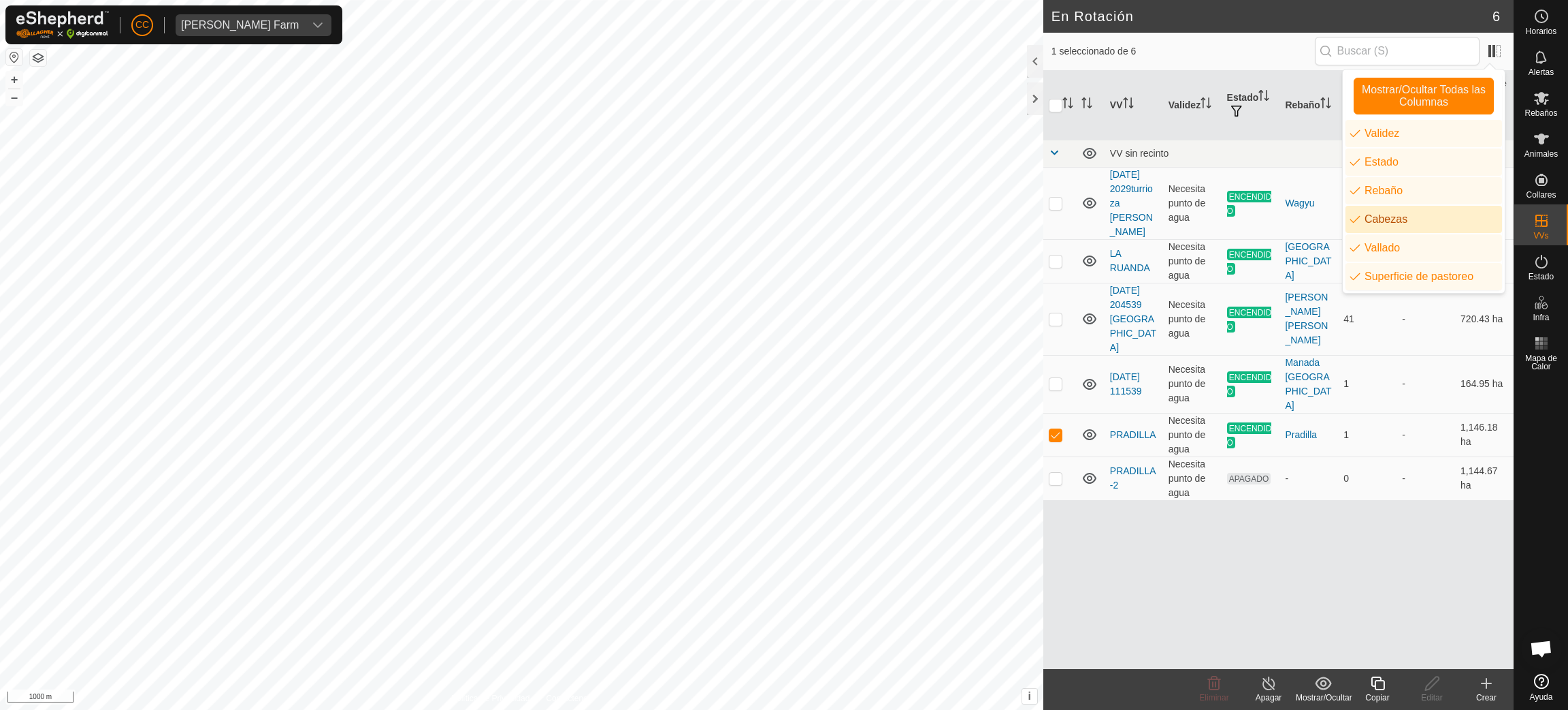
click at [1402, 218] on li "Cabezas" at bounding box center [1424, 219] width 157 height 27
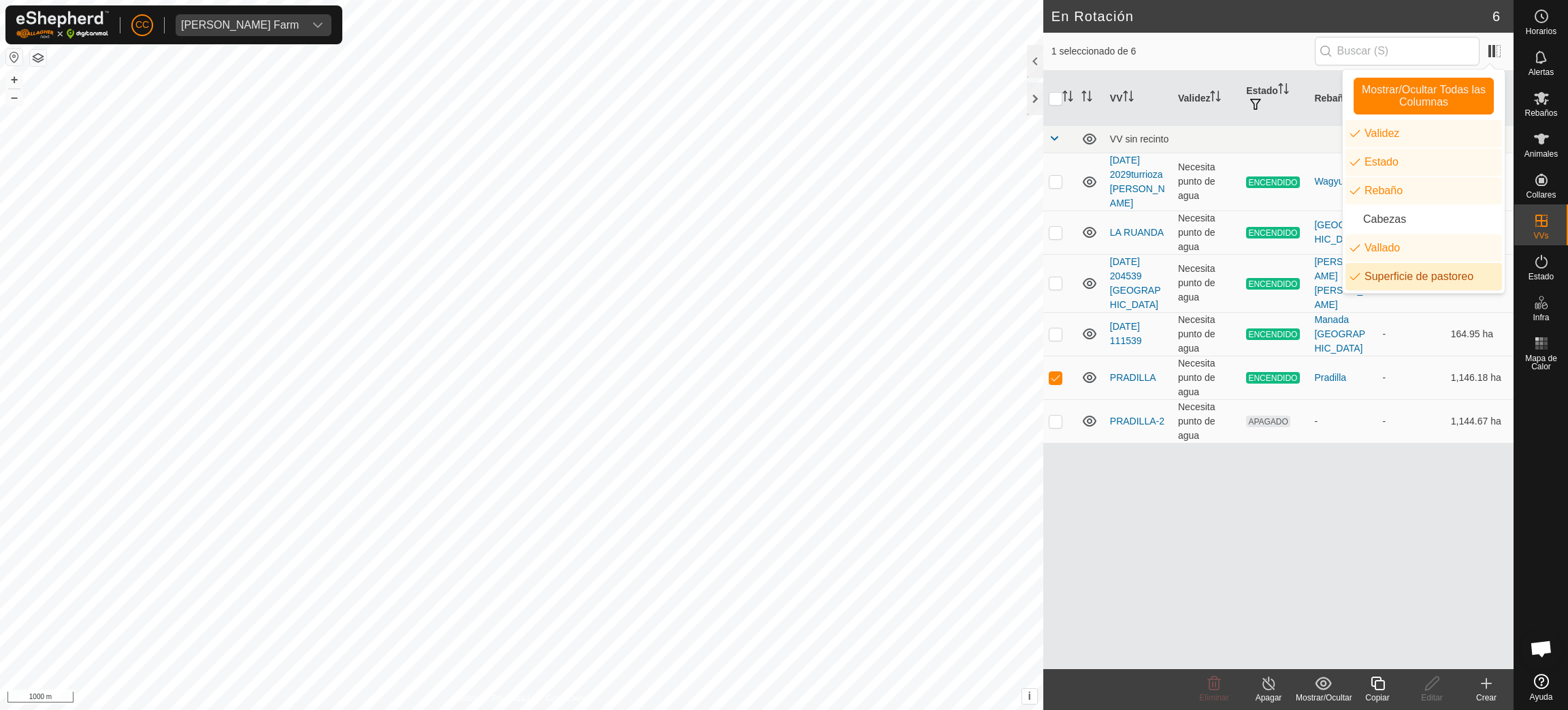
click at [1365, 472] on div "VV Validez Estado Rebaño Vallado Superficie de pastoreo VV sin recinto 2024-11-…" at bounding box center [1278, 369] width 470 height 598
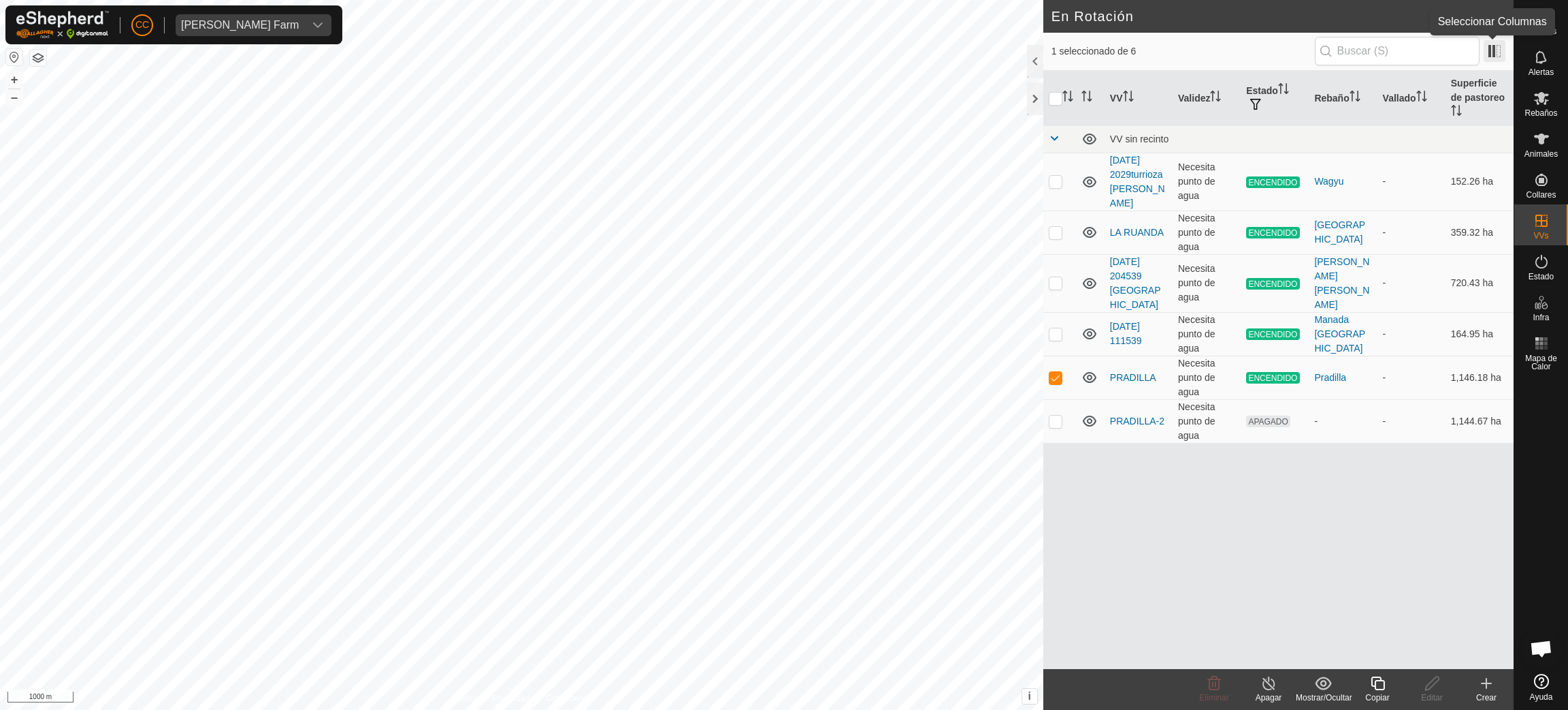
click at [1500, 52] on span at bounding box center [1494, 50] width 22 height 22
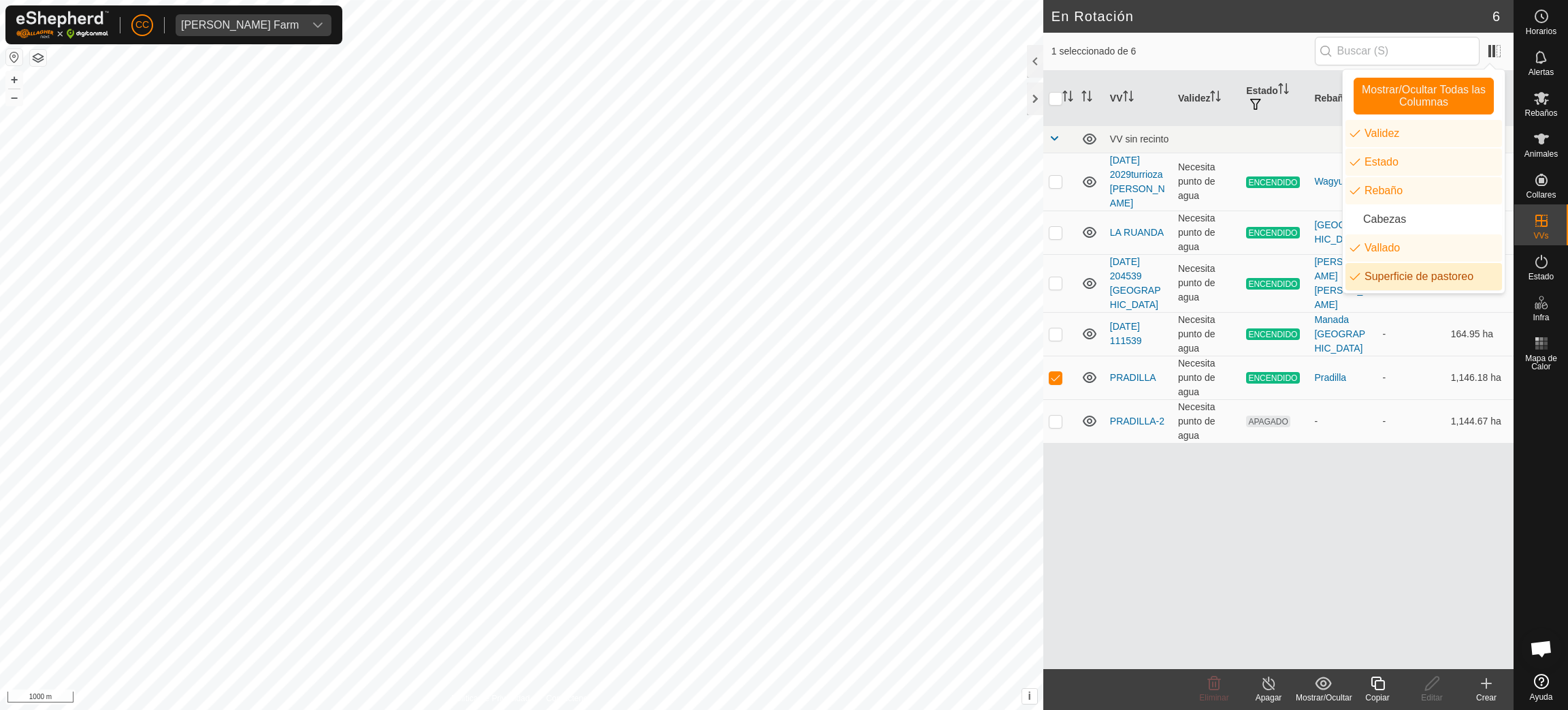
click at [1386, 445] on div "VV Validez Estado Rebaño Vallado Superficie de pastoreo VV sin recinto 2024-11-…" at bounding box center [1278, 369] width 470 height 598
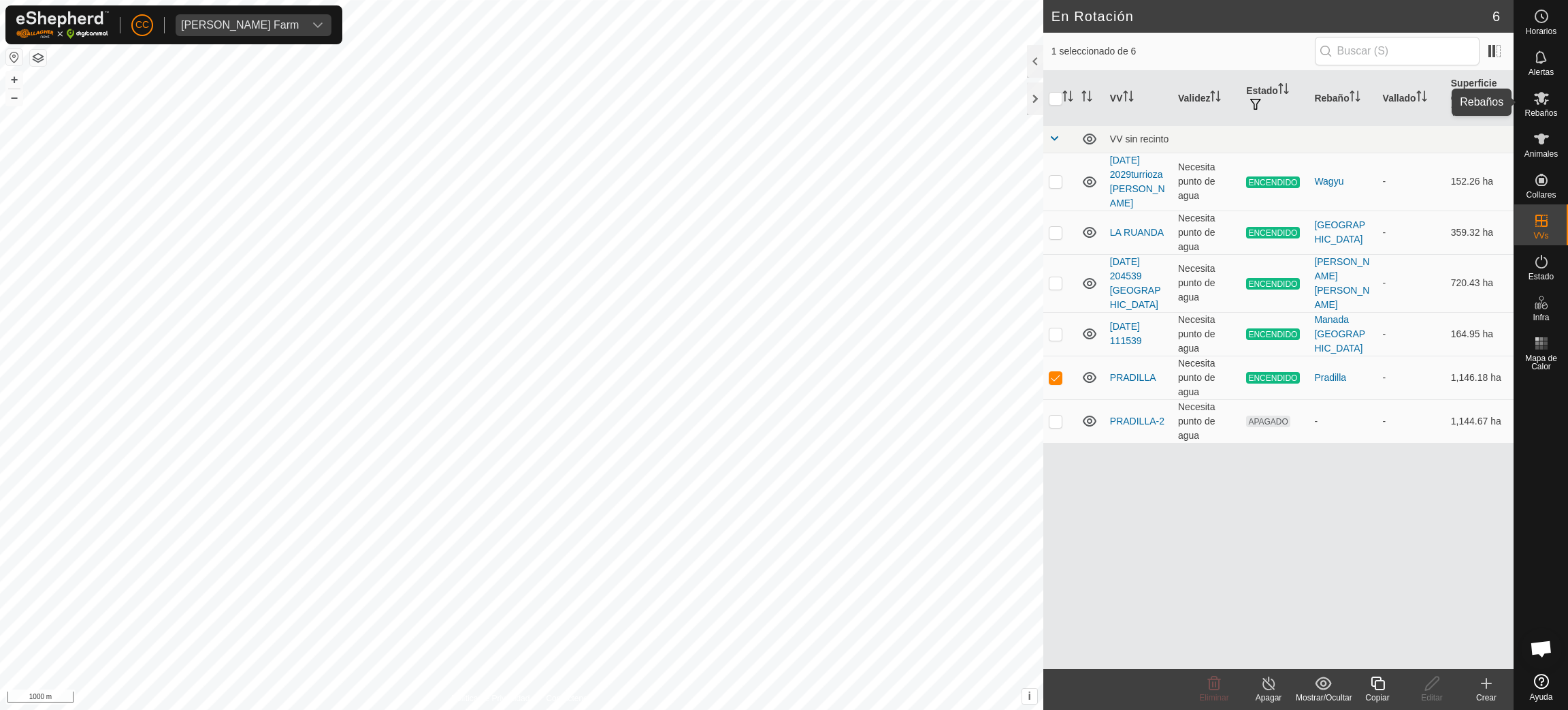
click at [1550, 106] on icon at bounding box center [1542, 98] width 16 height 16
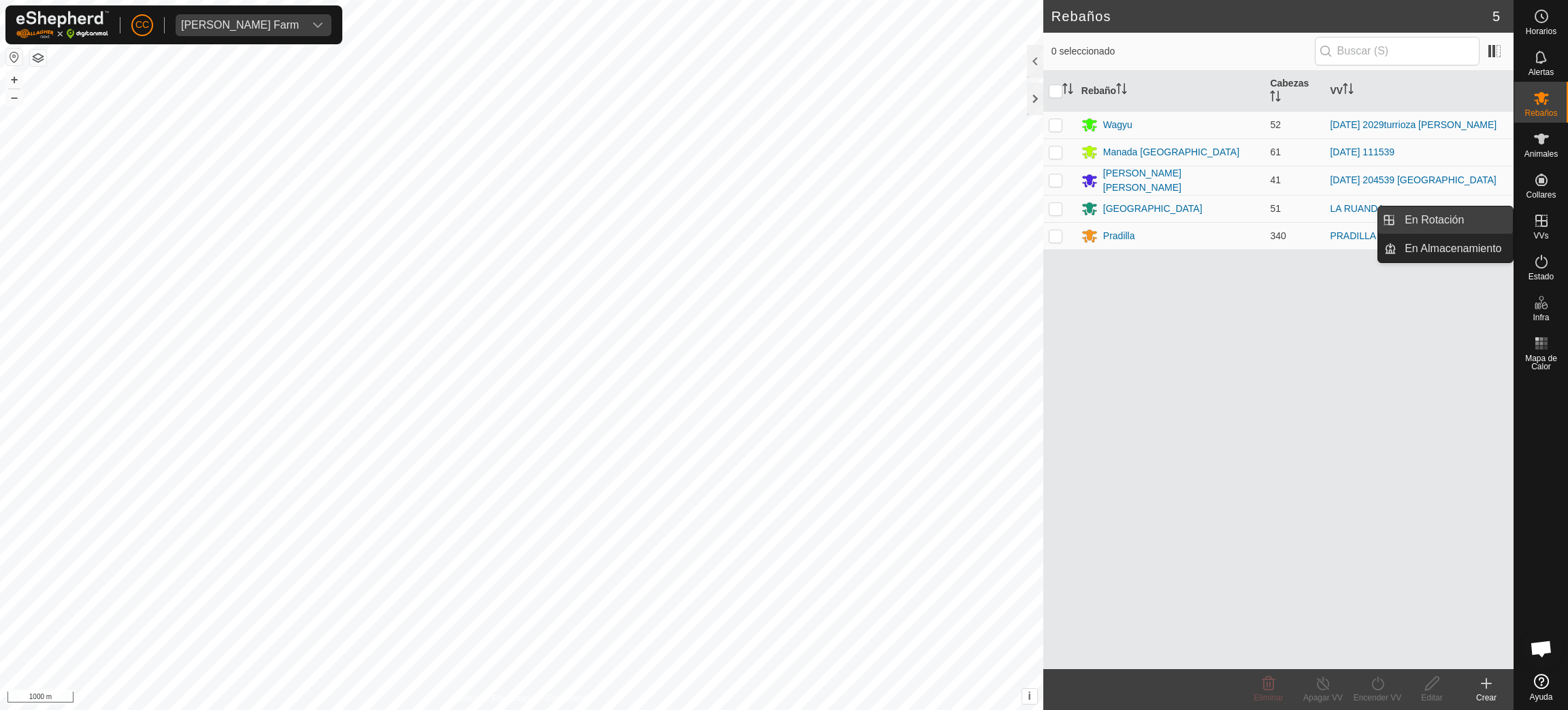
click at [1475, 225] on link "En Rotación" at bounding box center [1454, 220] width 116 height 27
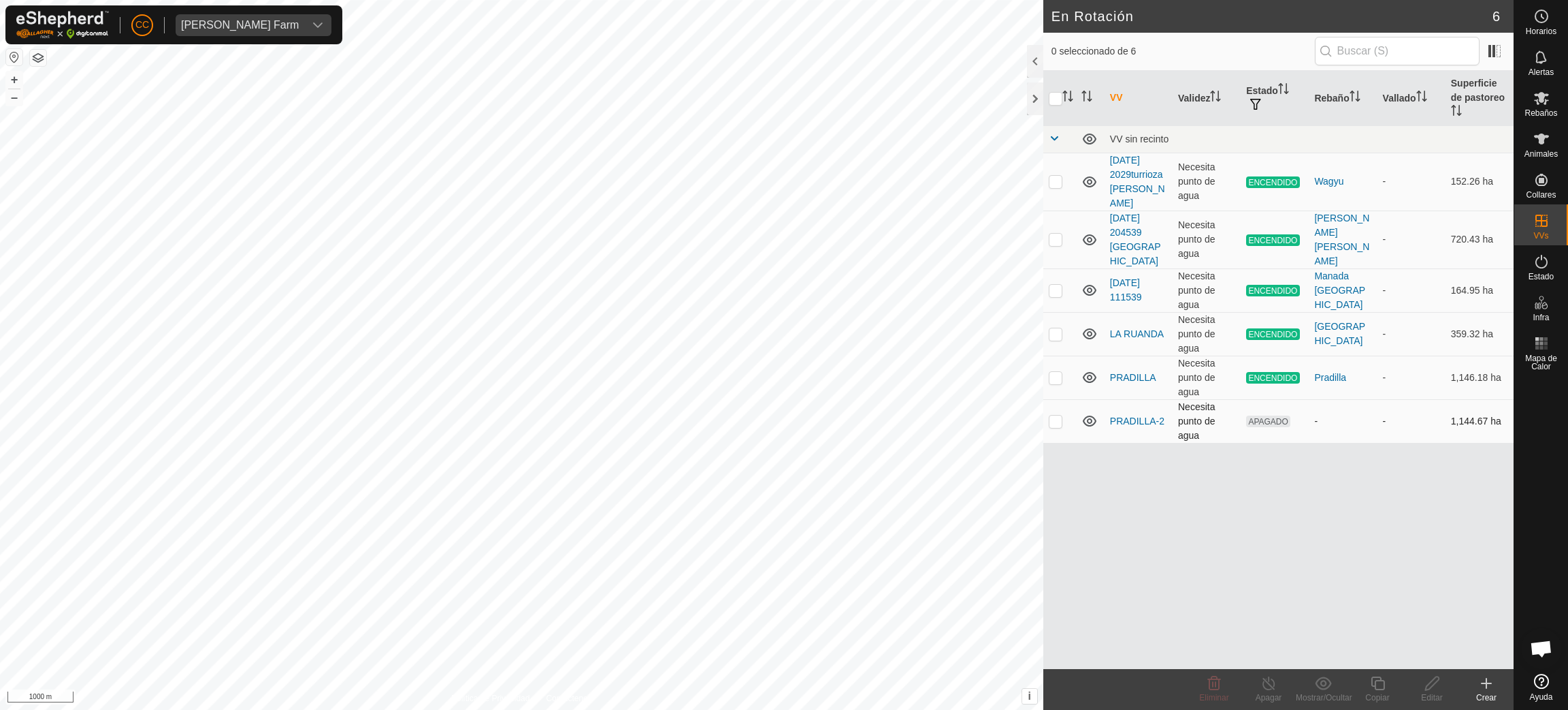
click at [1061, 415] on p-checkbox at bounding box center [1055, 421] width 14 height 11
checkbox input "true"
